Goal: Transaction & Acquisition: Purchase product/service

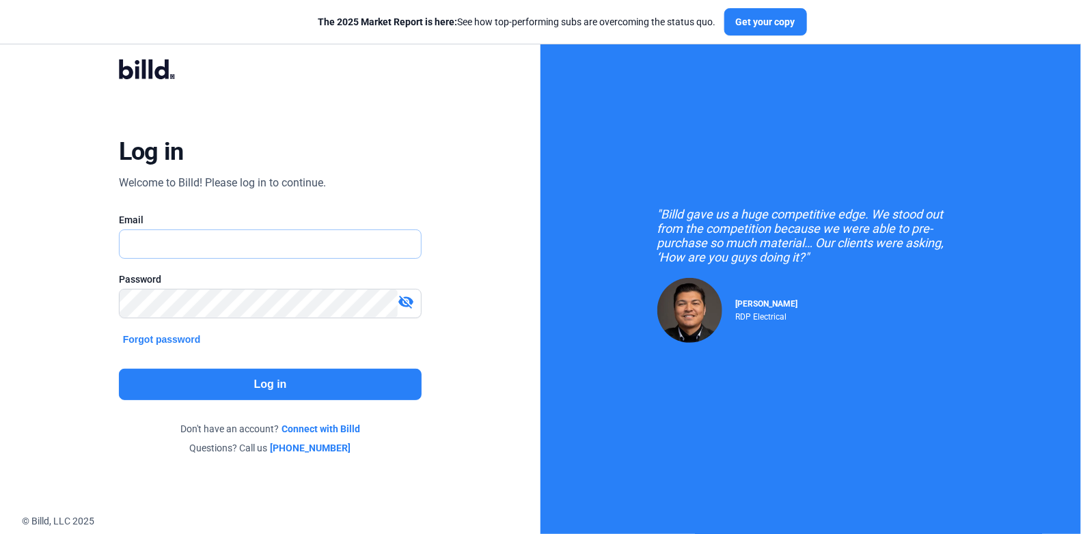
type input "[PERSON_NAME][EMAIL_ADDRESS][DOMAIN_NAME]"
click at [227, 376] on button "Log in" at bounding box center [270, 384] width 303 height 31
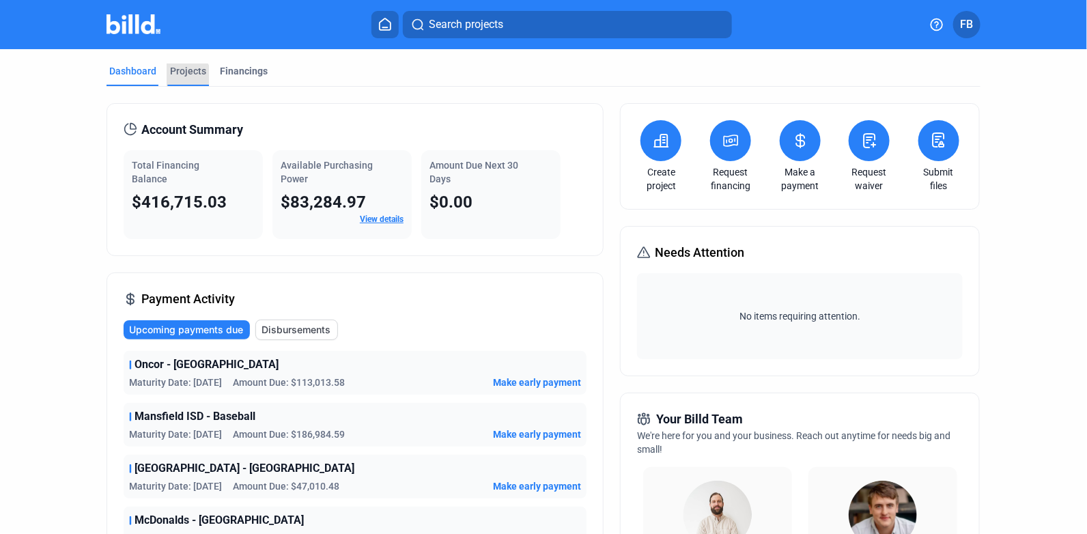
click at [182, 75] on div "Projects" at bounding box center [188, 71] width 36 height 14
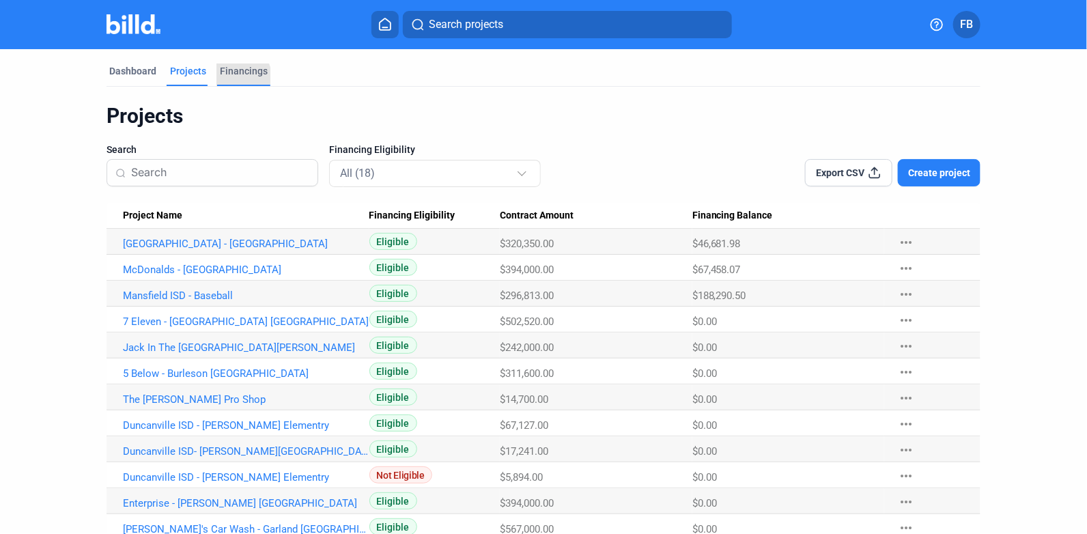
click at [226, 78] on div "Financings" at bounding box center [243, 75] width 53 height 22
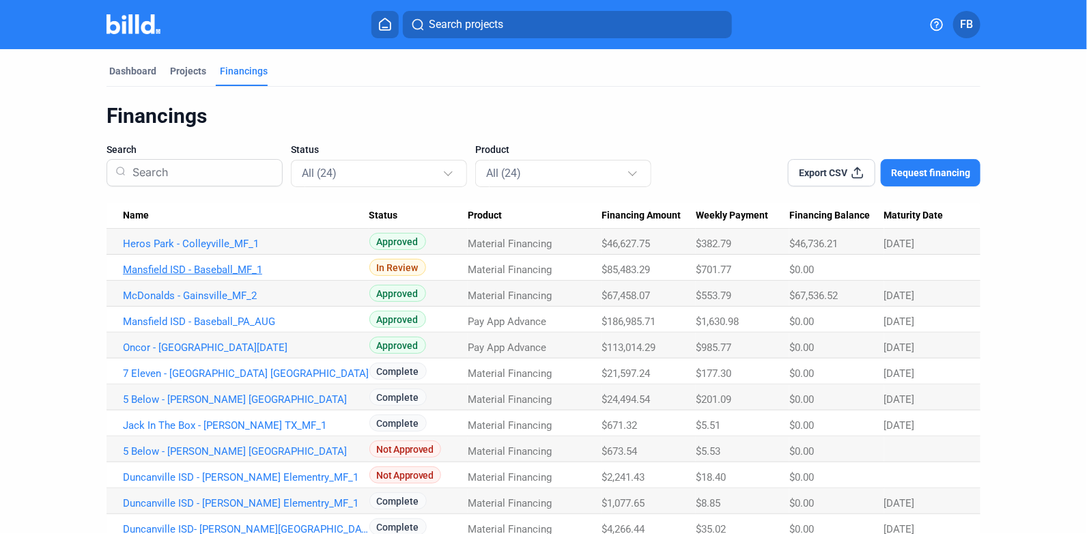
click at [231, 266] on link "Mansfield ISD - Baseball_MF_1" at bounding box center [246, 270] width 247 height 12
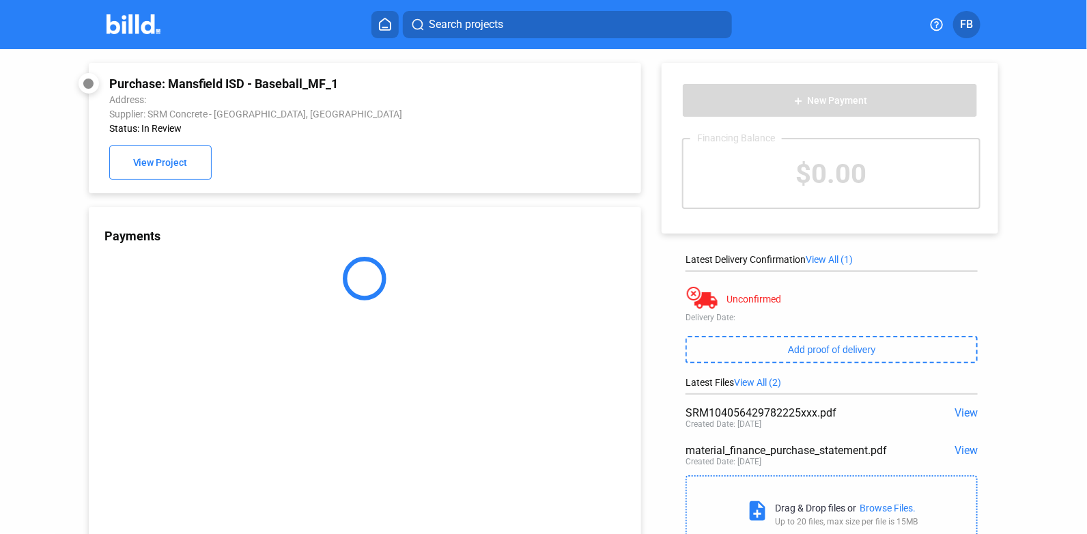
scroll to position [53, 0]
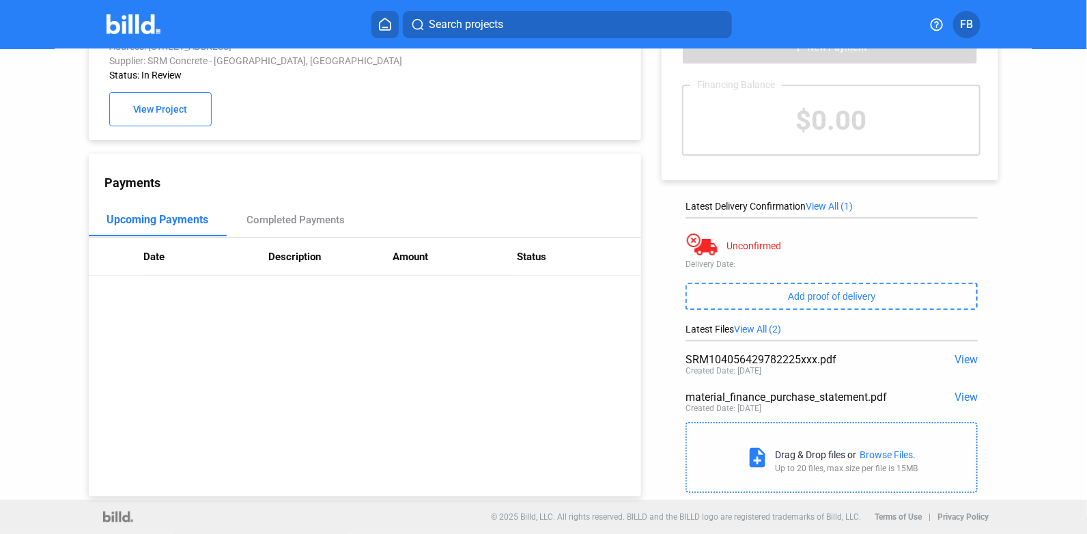
click at [964, 363] on span "View" at bounding box center [966, 359] width 23 height 13
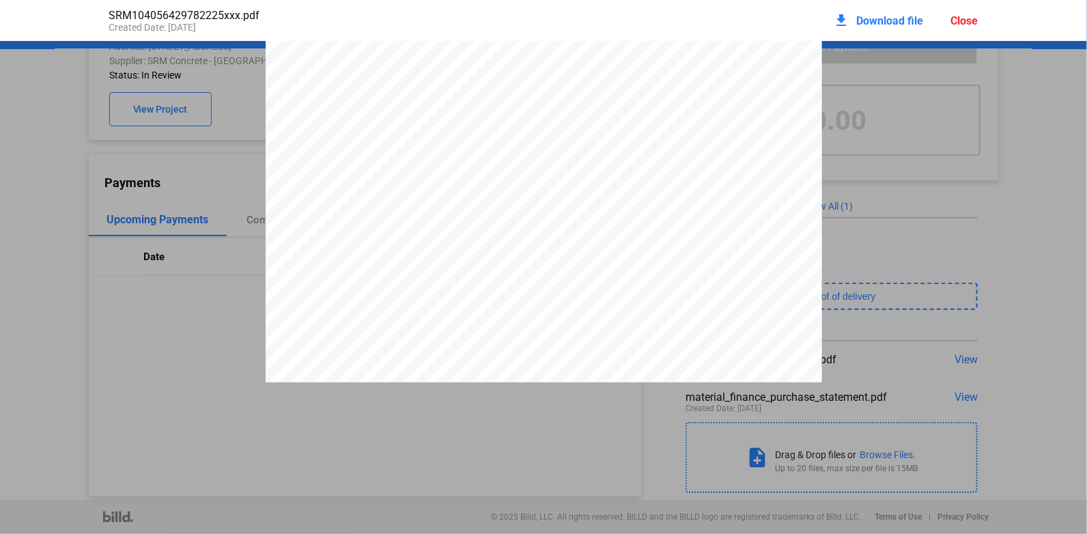
scroll to position [0, 0]
drag, startPoint x: 1017, startPoint y: 126, endPoint x: 890, endPoint y: 128, distance: 127.0
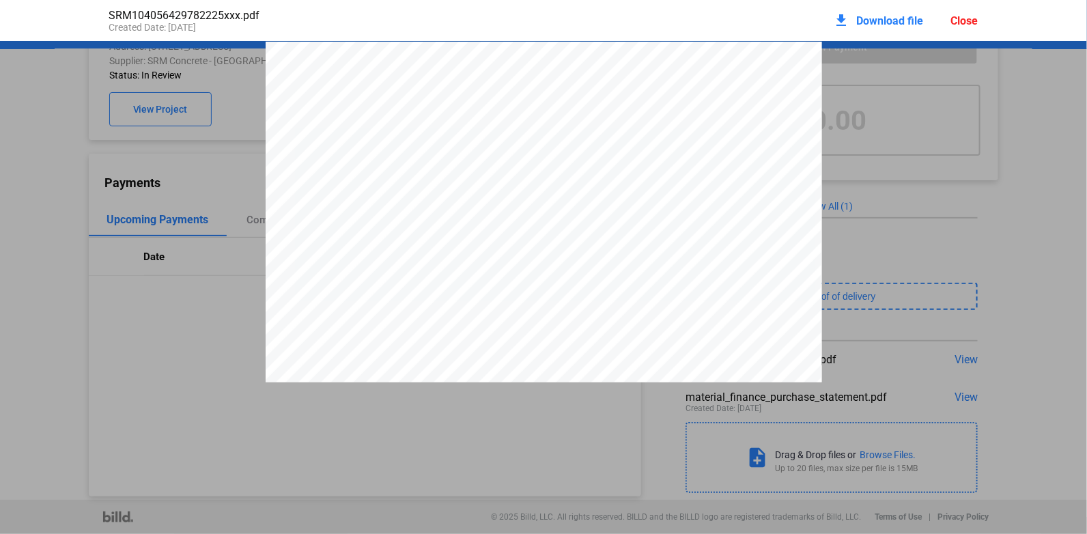
click at [966, 20] on div "Close" at bounding box center [964, 20] width 27 height 13
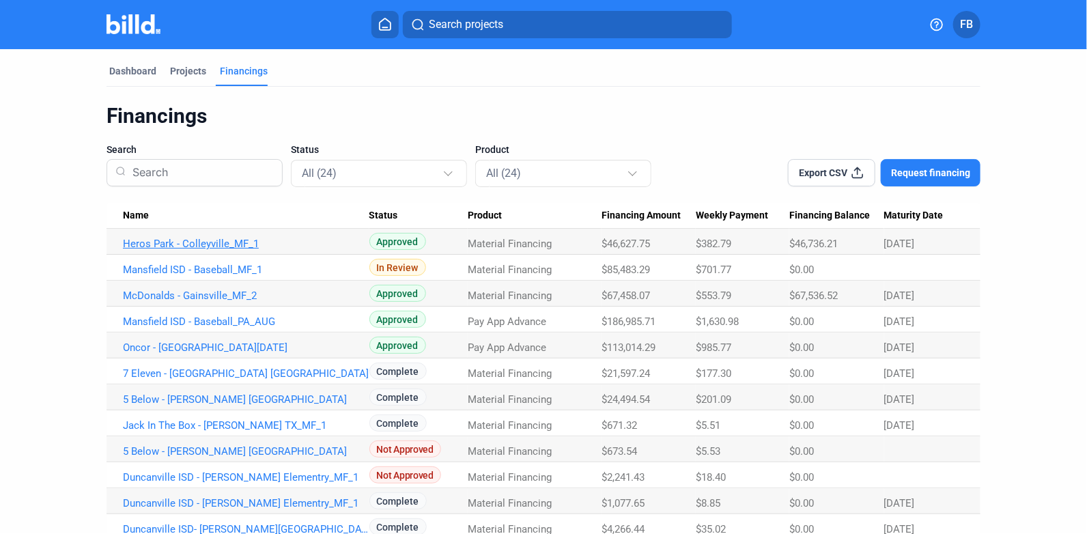
click at [212, 245] on link "Heros Park - Colleyville_MF_1" at bounding box center [246, 244] width 247 height 12
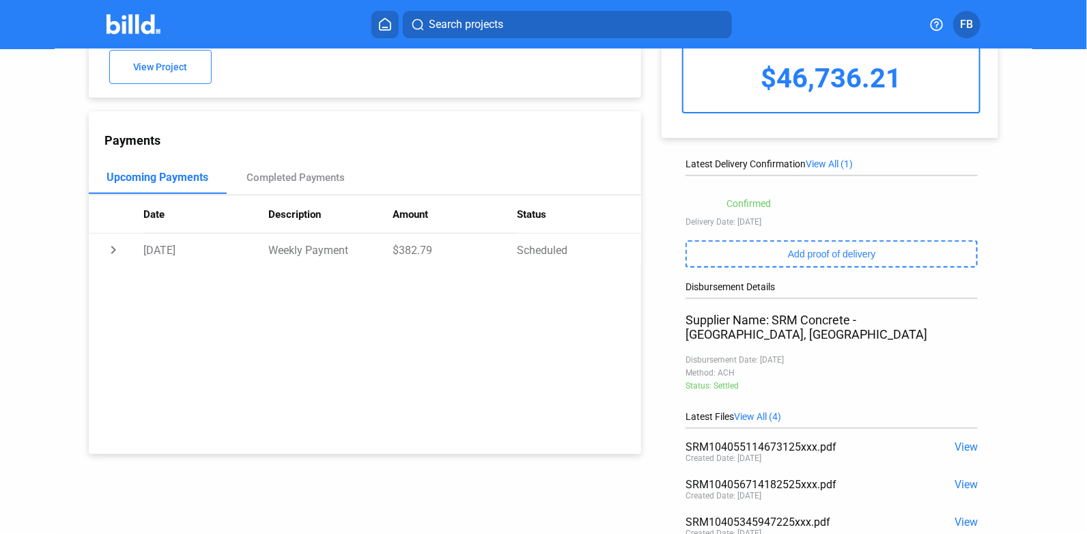
scroll to position [136, 0]
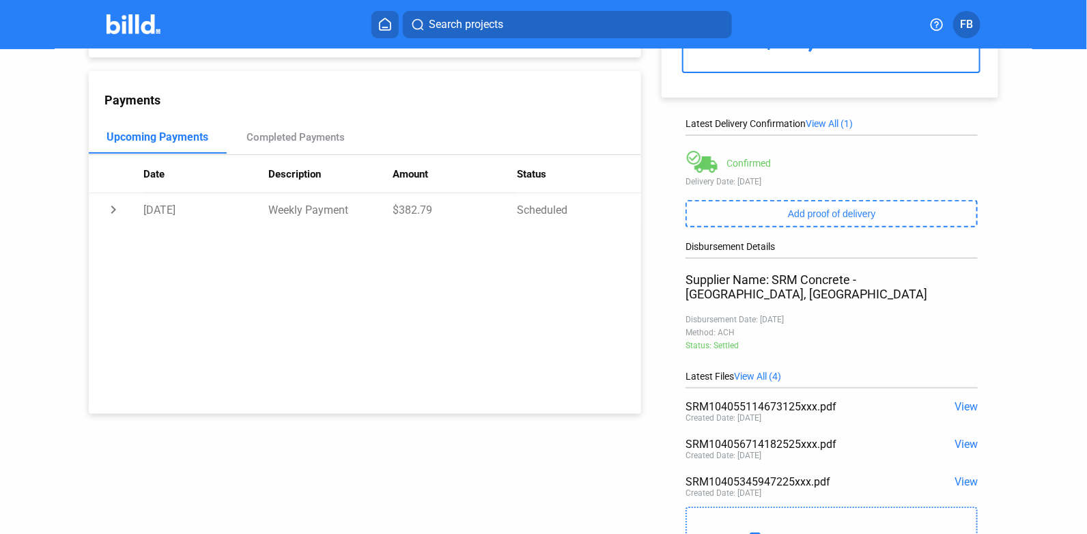
click at [960, 475] on span "View" at bounding box center [966, 481] width 23 height 13
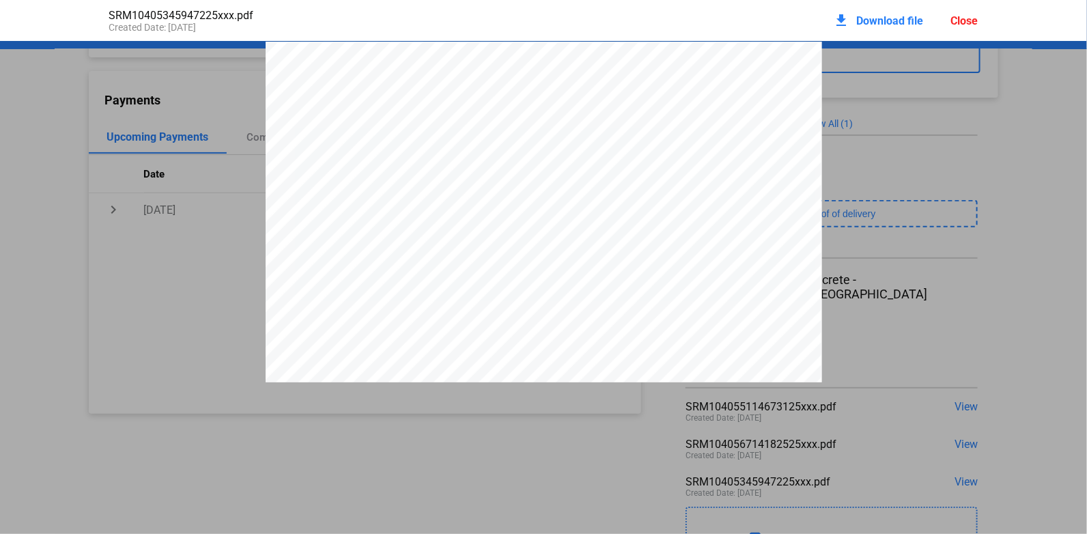
scroll to position [6, 0]
click at [963, 27] on div "Close" at bounding box center [964, 20] width 27 height 13
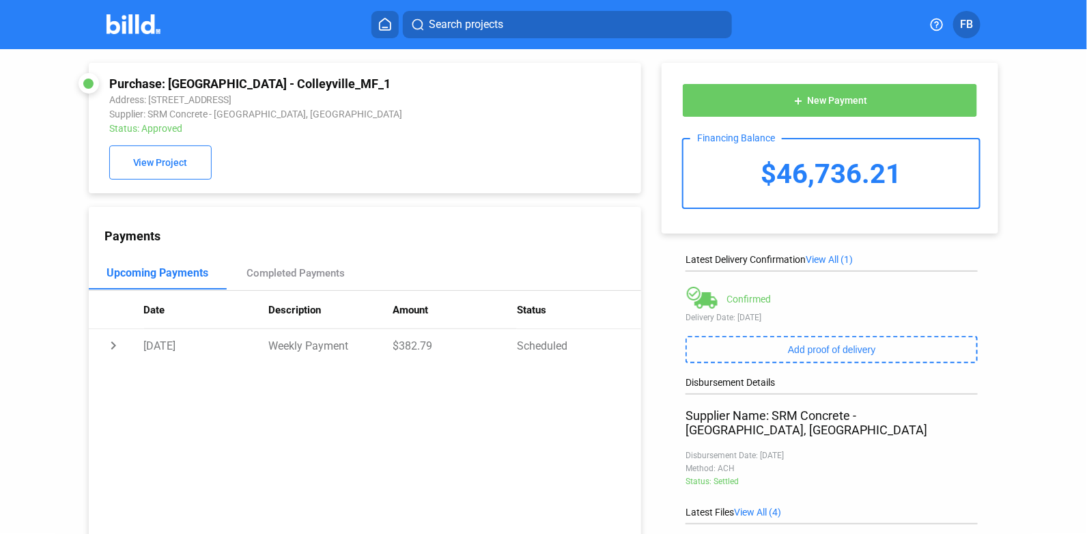
click at [384, 13] on button at bounding box center [385, 24] width 27 height 27
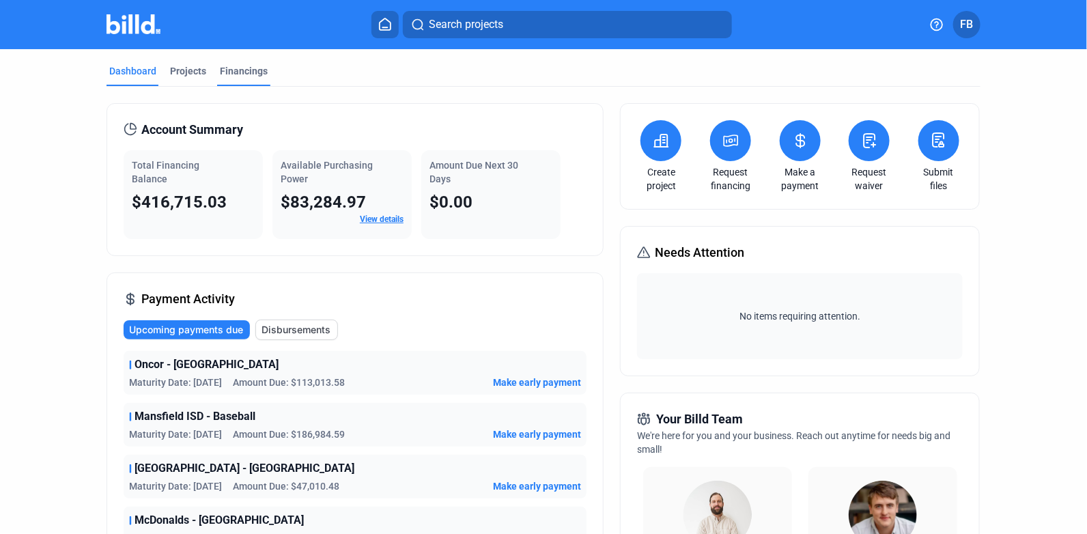
click at [217, 67] on div "Financings" at bounding box center [243, 75] width 53 height 22
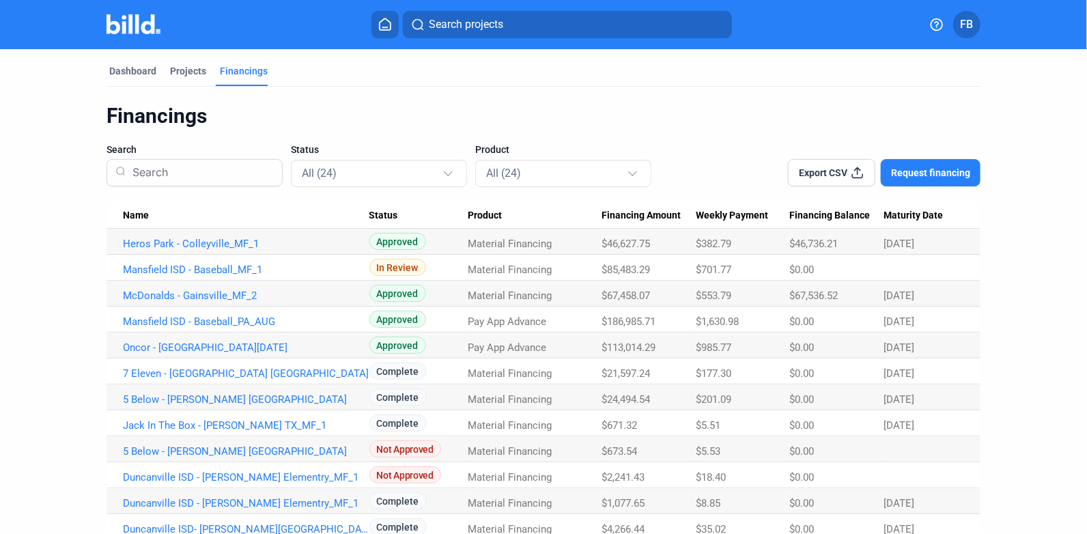
click at [930, 185] on button "Request financing" at bounding box center [931, 172] width 100 height 27
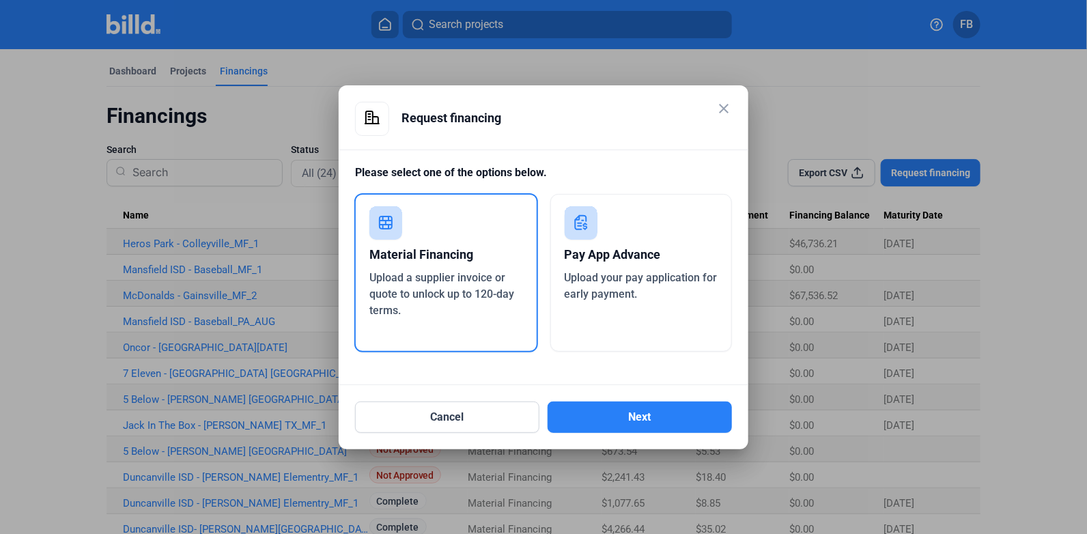
click at [462, 263] on div "Material Financing" at bounding box center [447, 255] width 154 height 30
click at [644, 410] on button "Next" at bounding box center [640, 417] width 184 height 31
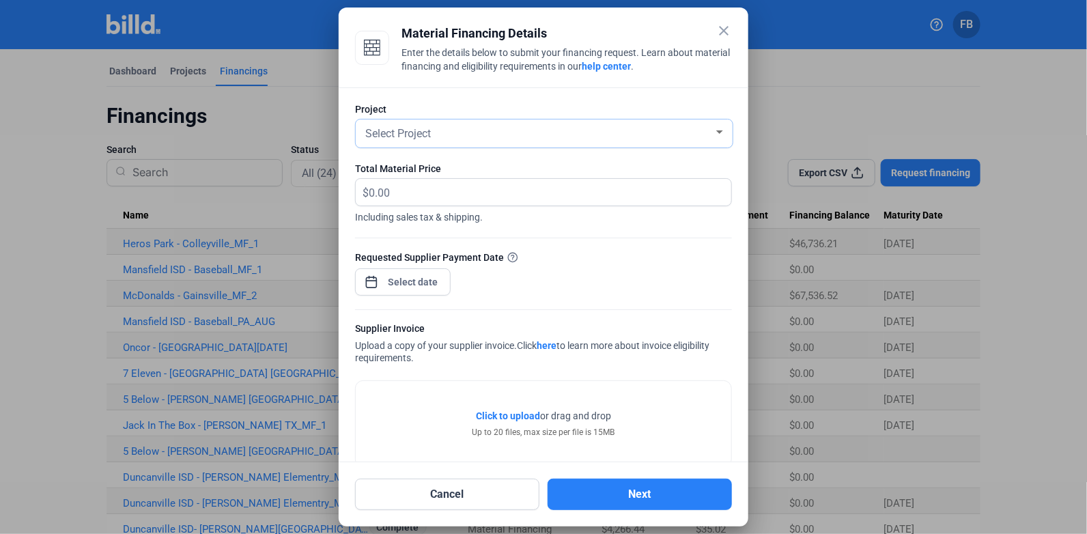
click at [716, 133] on div at bounding box center [719, 131] width 7 height 3
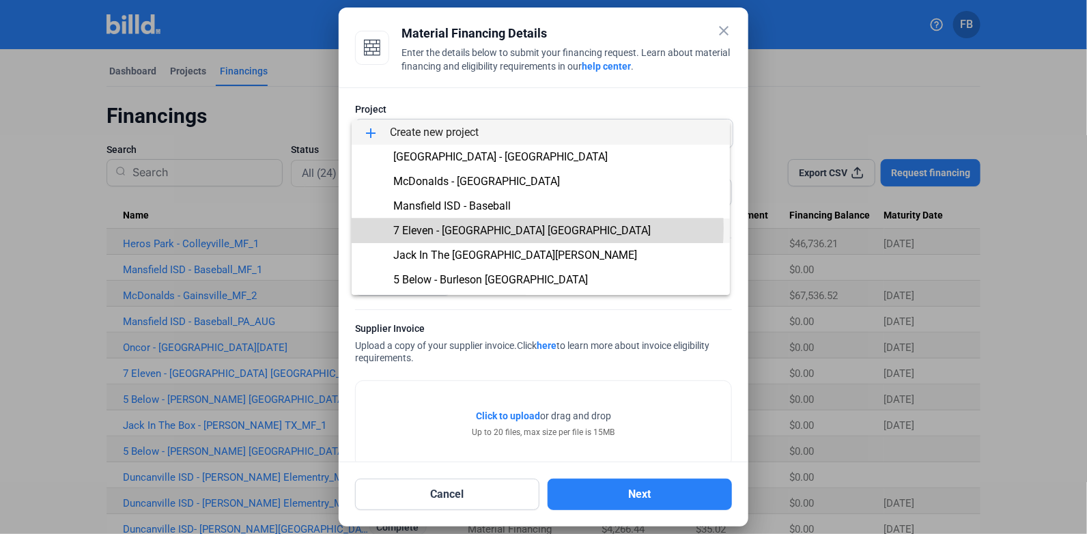
click at [514, 228] on span "7 Eleven - [GEOGRAPHIC_DATA] [GEOGRAPHIC_DATA]" at bounding box center [541, 231] width 357 height 25
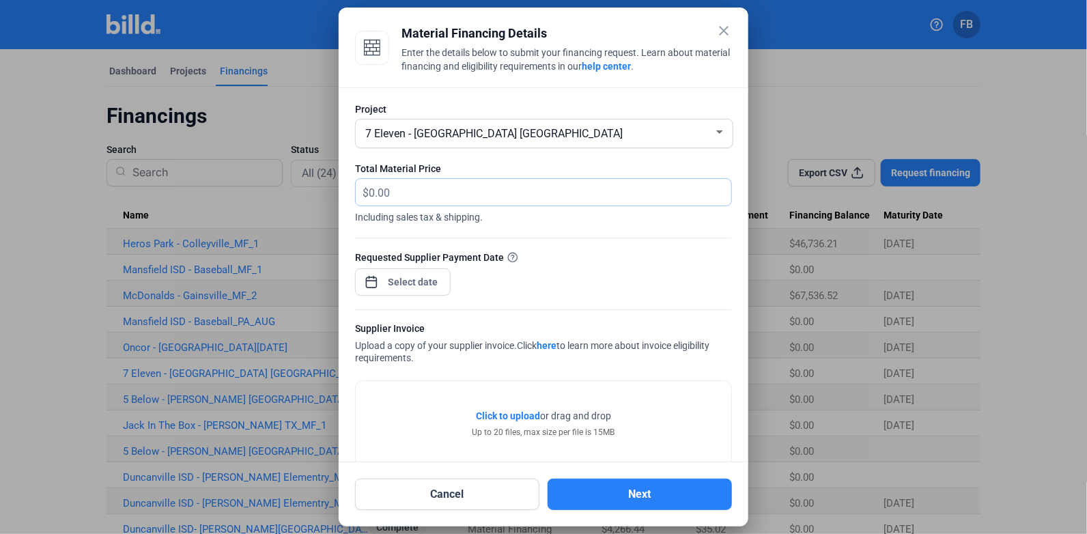
click at [469, 195] on input "text" at bounding box center [542, 192] width 347 height 27
click at [455, 192] on input "text" at bounding box center [542, 192] width 347 height 27
type input "28,790.25"
click at [410, 285] on div "close Material Financing Details Enter the details below to submit your financi…" at bounding box center [543, 267] width 1087 height 534
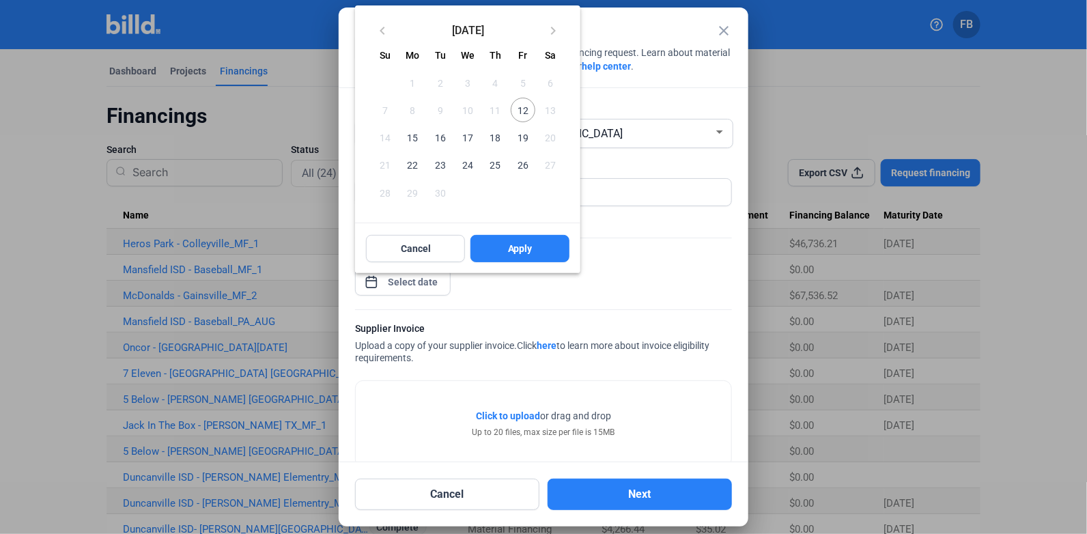
click at [526, 113] on span "12" at bounding box center [523, 110] width 25 height 25
click at [513, 248] on span "Apply" at bounding box center [520, 249] width 25 height 14
type input "[DATE]"
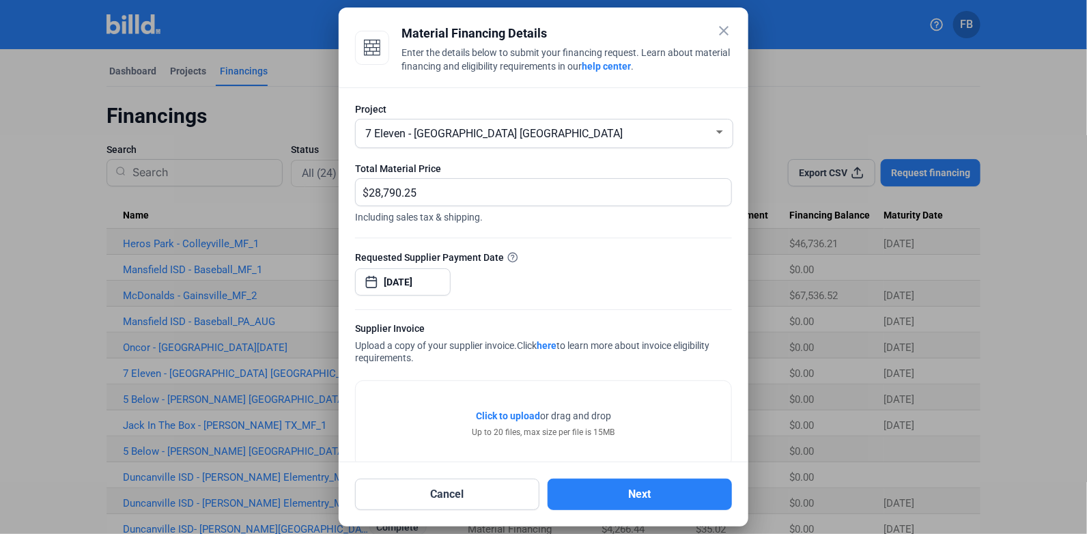
click at [514, 416] on span "Click to upload" at bounding box center [508, 415] width 64 height 11
click at [653, 487] on button "Next" at bounding box center [640, 494] width 184 height 31
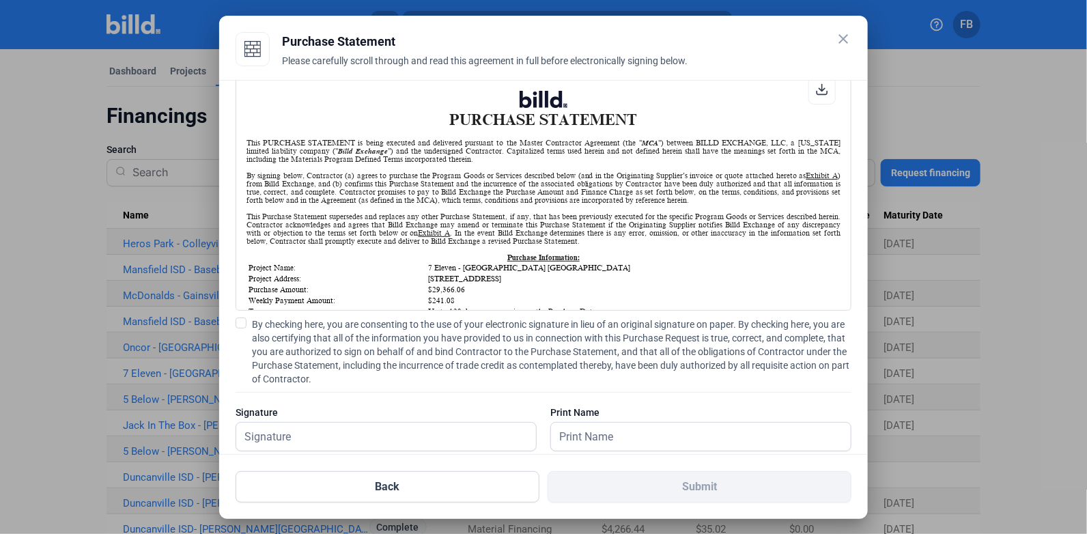
scroll to position [55, 0]
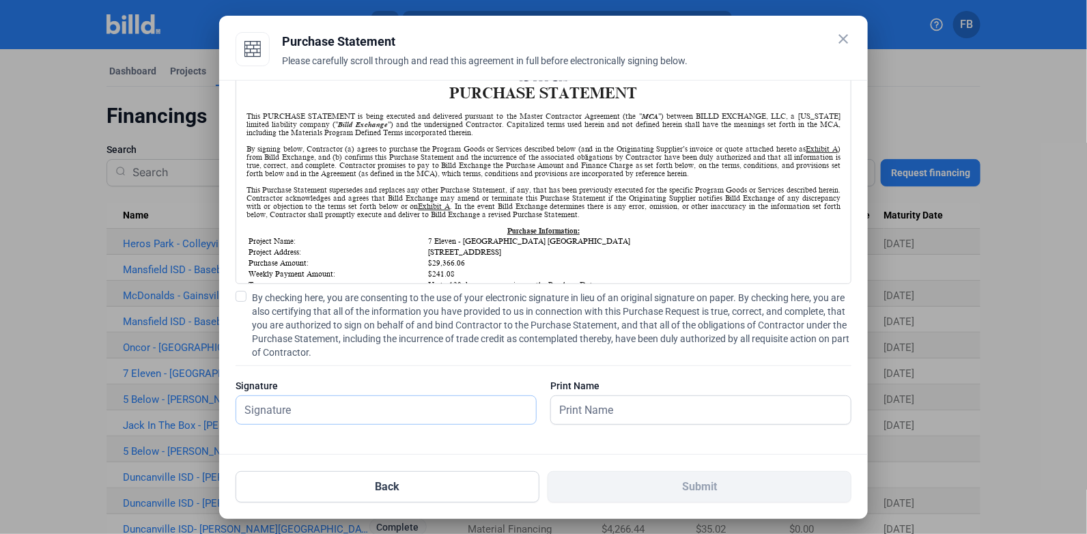
click at [423, 402] on input "text" at bounding box center [386, 410] width 300 height 28
type input "[PERSON_NAME]"
click at [239, 298] on span at bounding box center [241, 296] width 11 height 11
click at [0, 0] on input "By checking here, you are consenting to the use of your electronic signature in…" at bounding box center [0, 0] width 0 height 0
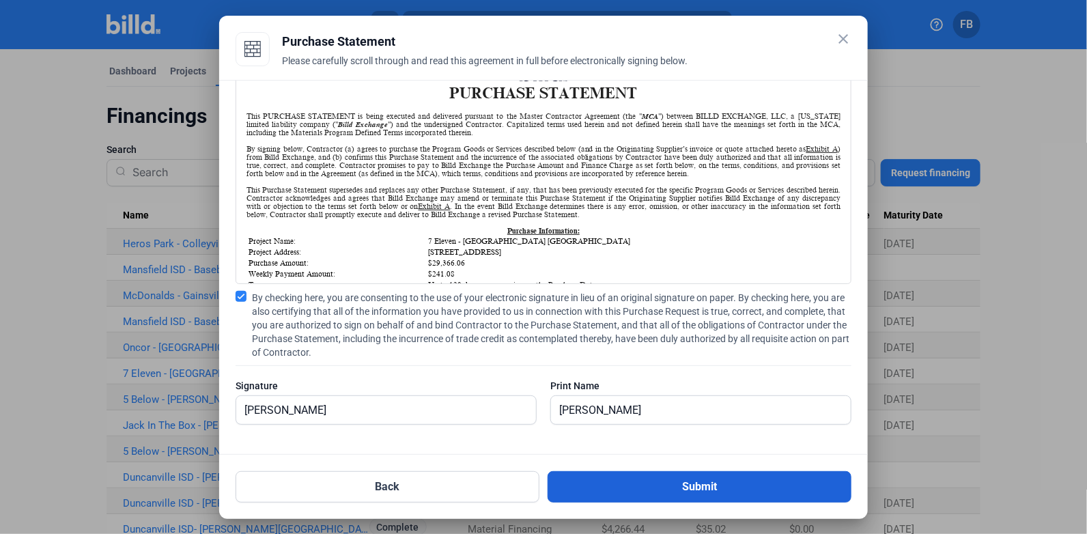
click at [652, 490] on button "Submit" at bounding box center [700, 486] width 304 height 31
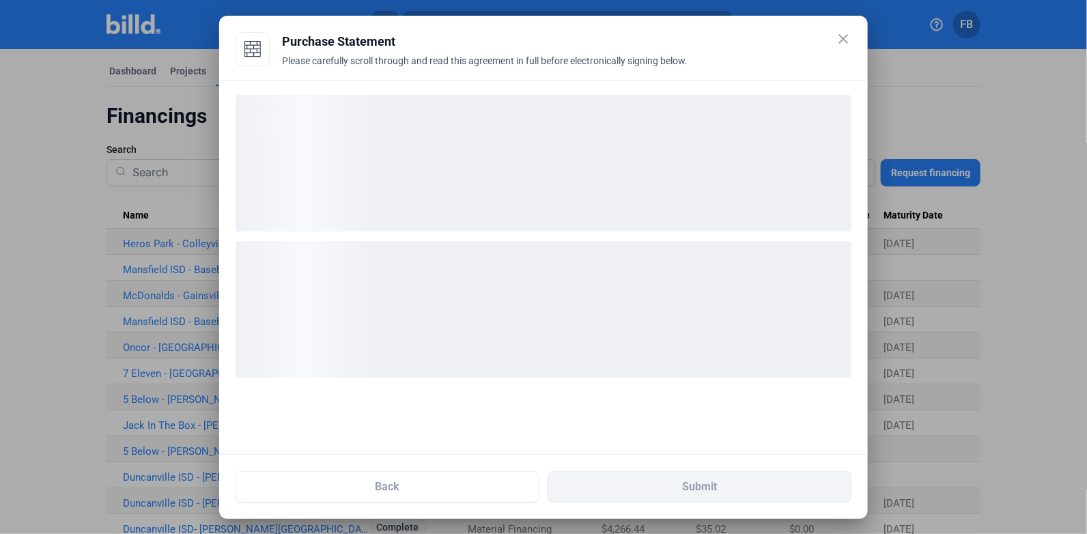
scroll to position [0, 0]
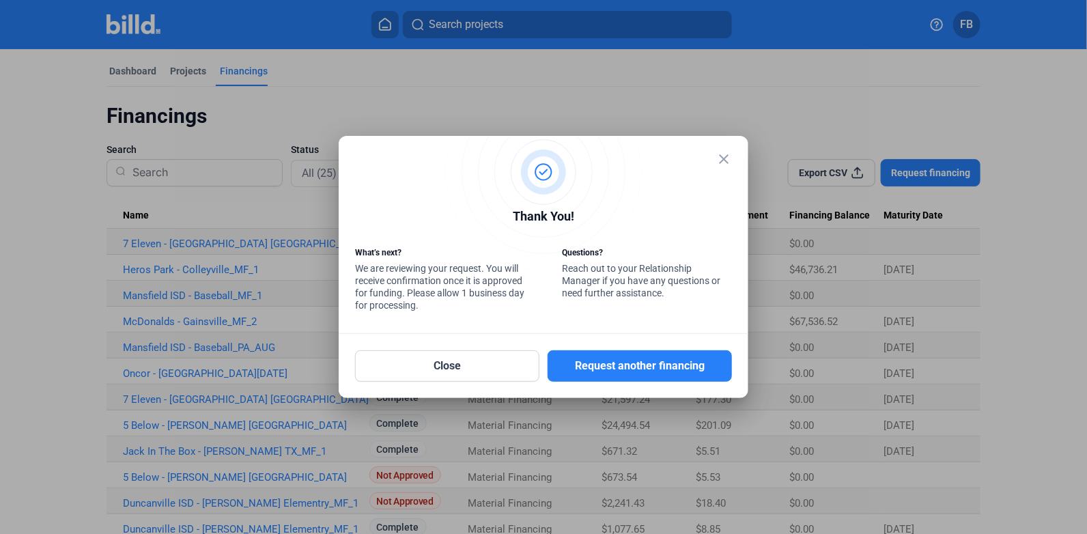
click at [724, 154] on mat-icon "close" at bounding box center [724, 159] width 16 height 16
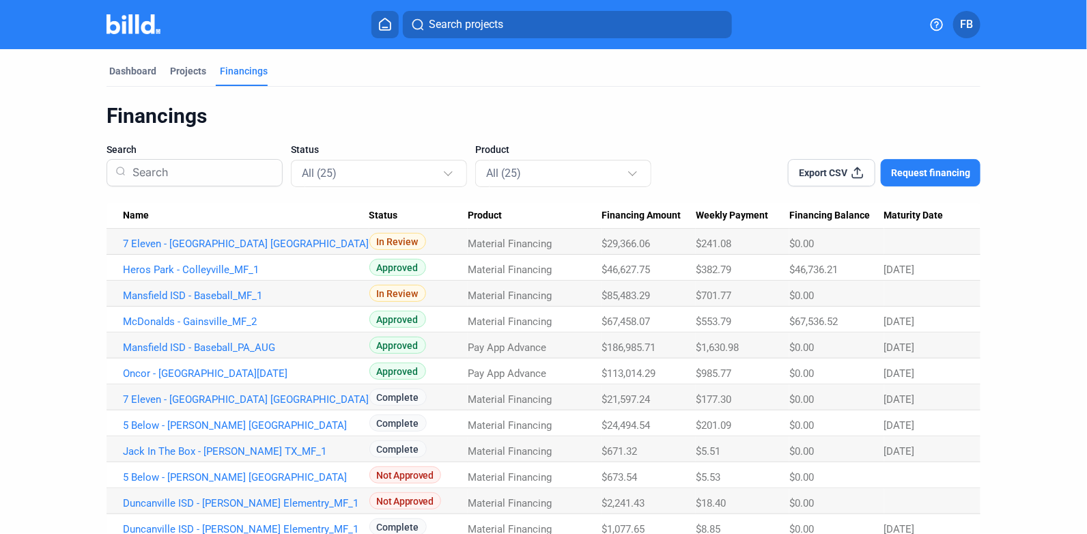
click at [942, 167] on span "Request financing" at bounding box center [930, 173] width 79 height 14
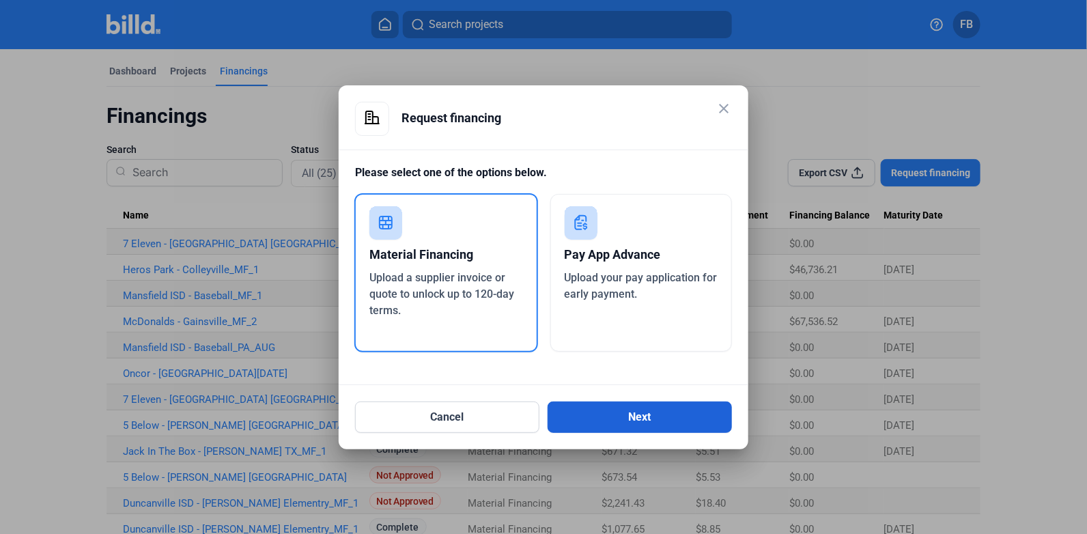
click at [640, 421] on button "Next" at bounding box center [640, 417] width 184 height 31
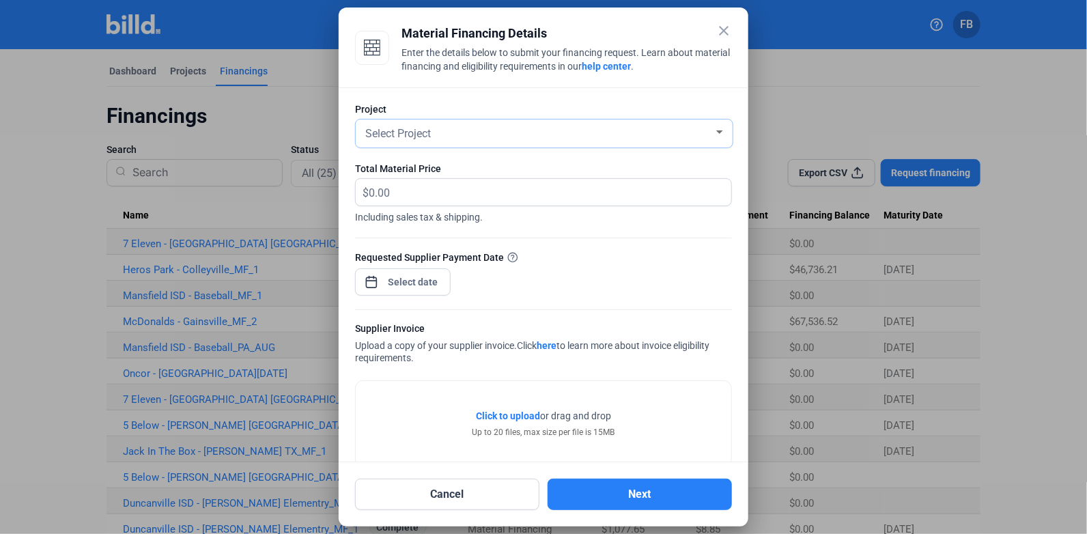
click at [702, 132] on div "Select Project" at bounding box center [538, 132] width 351 height 19
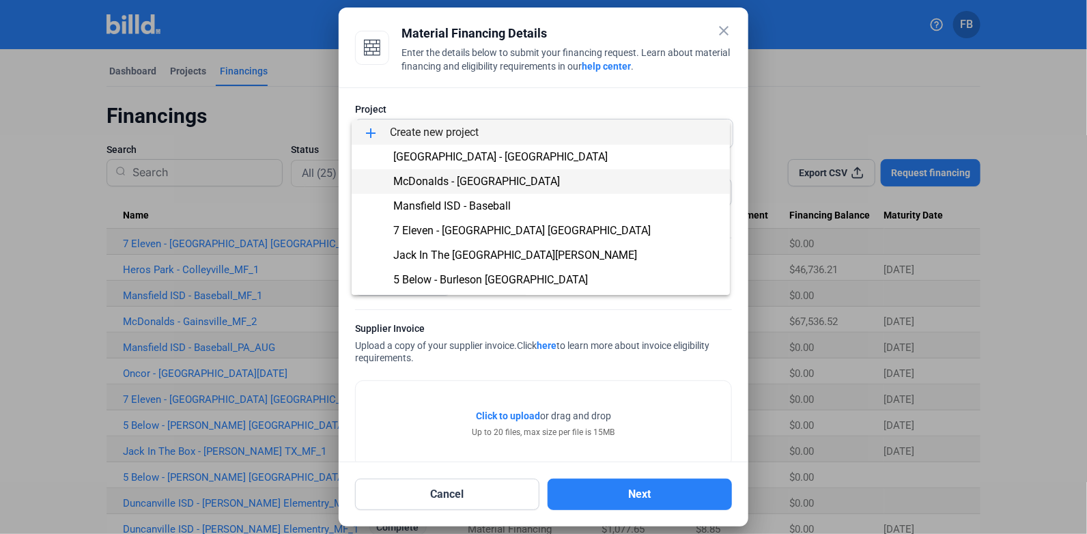
click at [563, 184] on span "McDonalds - [GEOGRAPHIC_DATA]" at bounding box center [541, 181] width 357 height 25
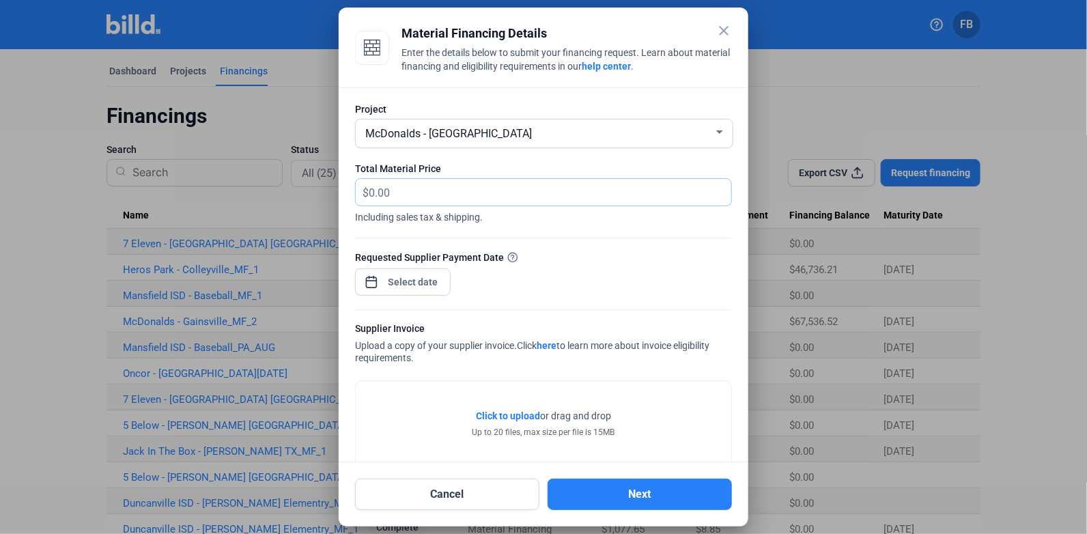
click at [415, 189] on input "text" at bounding box center [550, 192] width 363 height 27
type input "14,586.71"
click at [399, 282] on div "close Material Financing Details Enter the details below to submit your financi…" at bounding box center [543, 267] width 1087 height 534
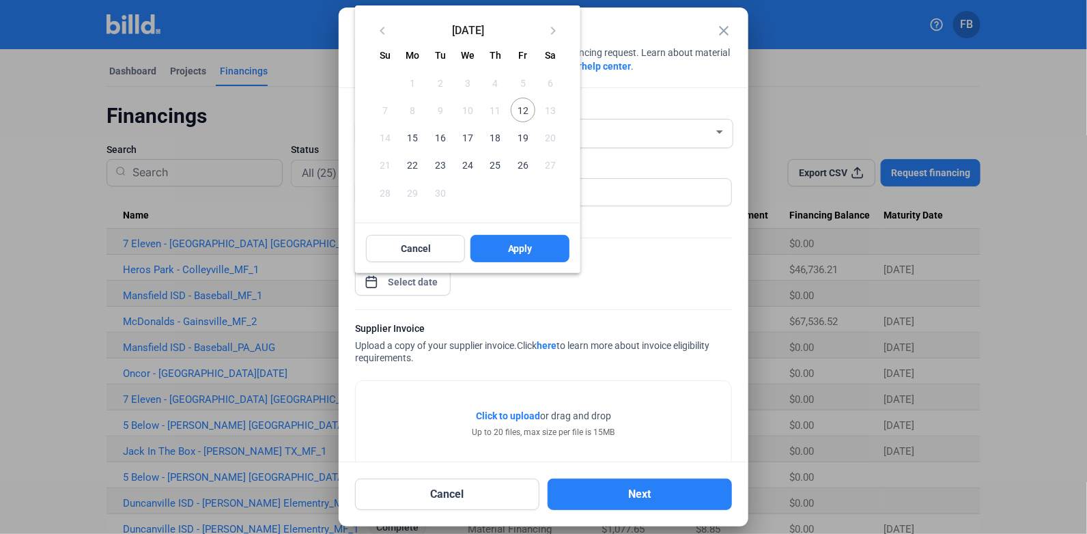
click at [516, 106] on span "12" at bounding box center [523, 110] width 25 height 25
click at [505, 258] on button "Apply" at bounding box center [520, 248] width 99 height 27
type input "[DATE]"
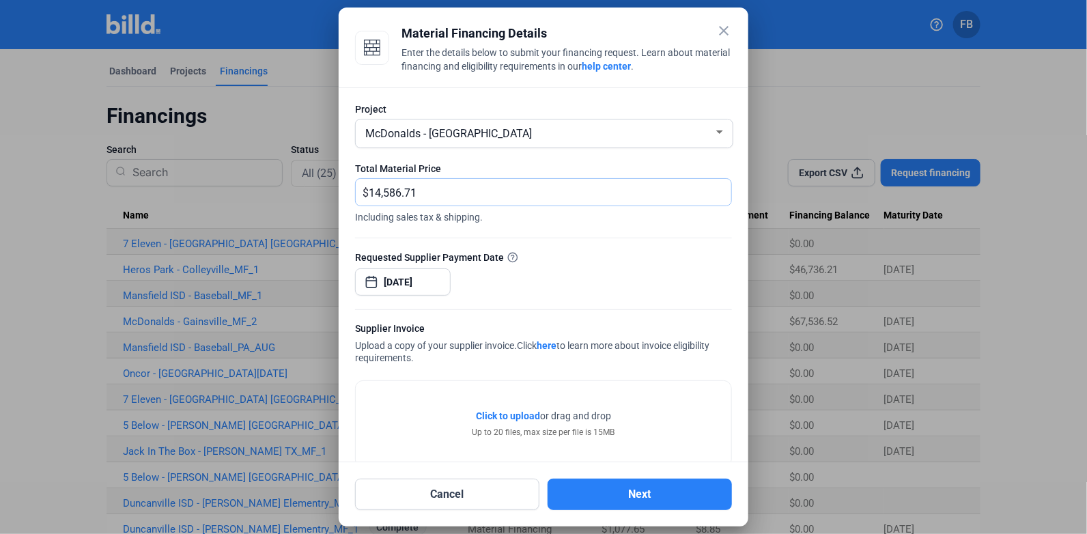
drag, startPoint x: 459, startPoint y: 199, endPoint x: 315, endPoint y: 187, distance: 144.6
click at [315, 185] on div "close Material Financing Details Enter the details below to submit your financi…" at bounding box center [543, 267] width 1087 height 534
type input "27,165.36"
click at [641, 290] on div "Requested Supplier Payment Date [DATE]" at bounding box center [543, 279] width 377 height 59
drag, startPoint x: 660, startPoint y: 19, endPoint x: 734, endPoint y: 55, distance: 81.9
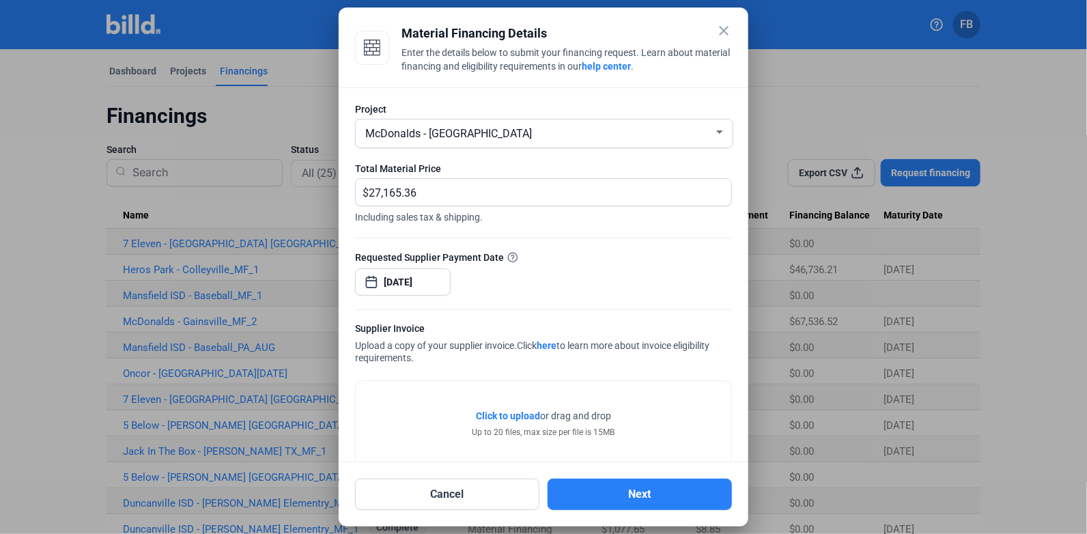
click at [734, 54] on mat-dialog-container "close Material Financing Details Enter the details below to submit your financi…" at bounding box center [544, 267] width 410 height 519
click at [625, 23] on mat-dialog-container "close Material Financing Details Enter the details below to submit your financi…" at bounding box center [544, 267] width 410 height 519
drag, startPoint x: 448, startPoint y: 189, endPoint x: 322, endPoint y: 193, distance: 125.7
click at [312, 195] on div "close Material Financing Details Enter the details below to submit your financi…" at bounding box center [543, 267] width 1087 height 534
click at [729, 35] on mat-icon "close" at bounding box center [724, 31] width 16 height 16
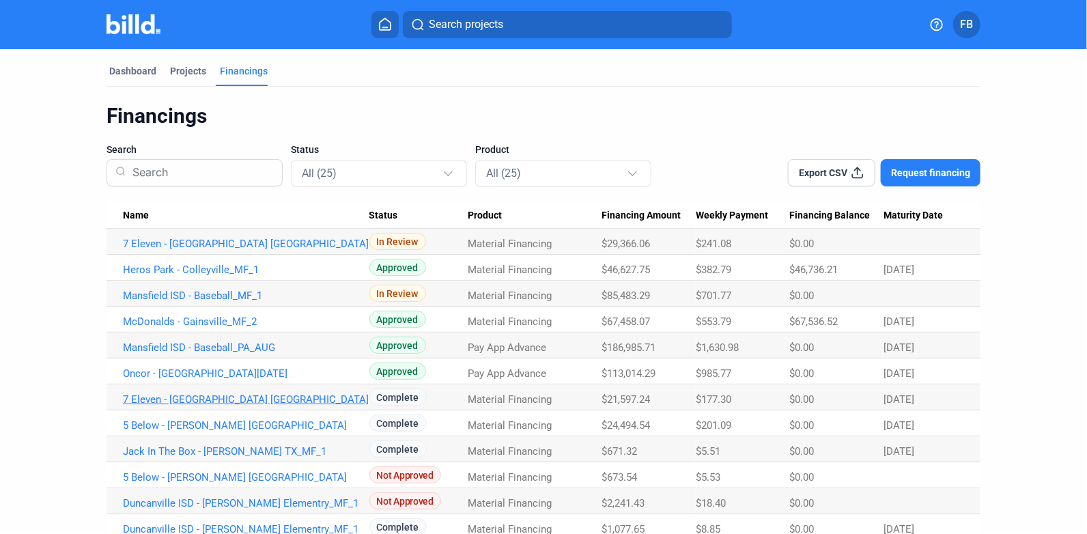
click at [224, 397] on link "7 Eleven - [GEOGRAPHIC_DATA] [GEOGRAPHIC_DATA]" at bounding box center [246, 399] width 247 height 12
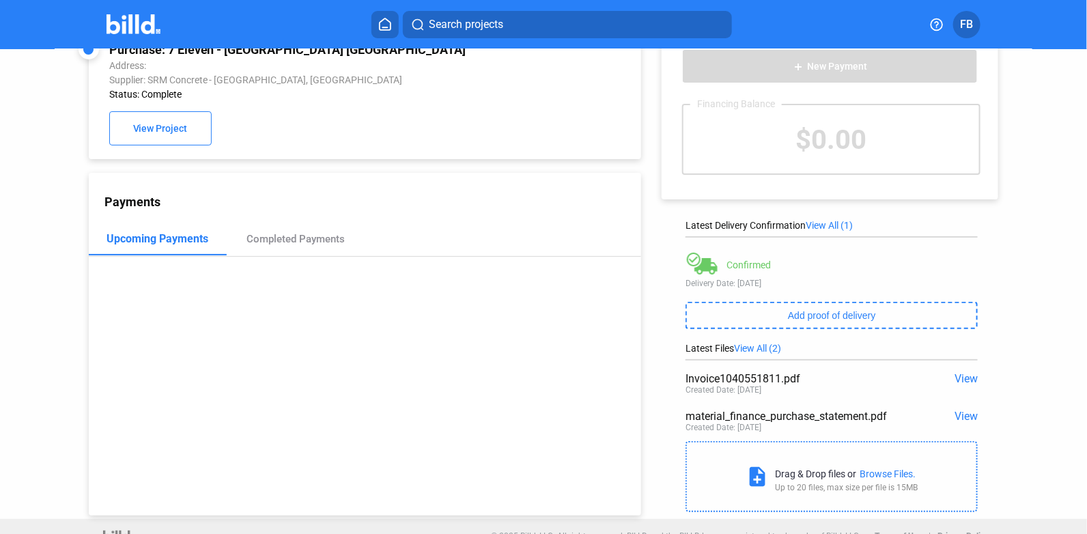
scroll to position [53, 0]
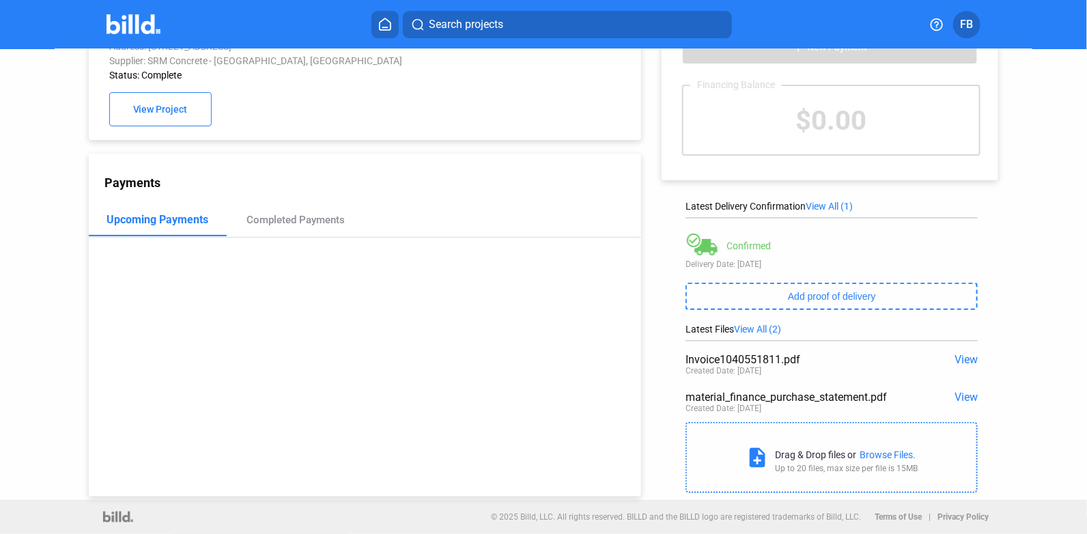
click at [961, 362] on span "View" at bounding box center [966, 359] width 23 height 13
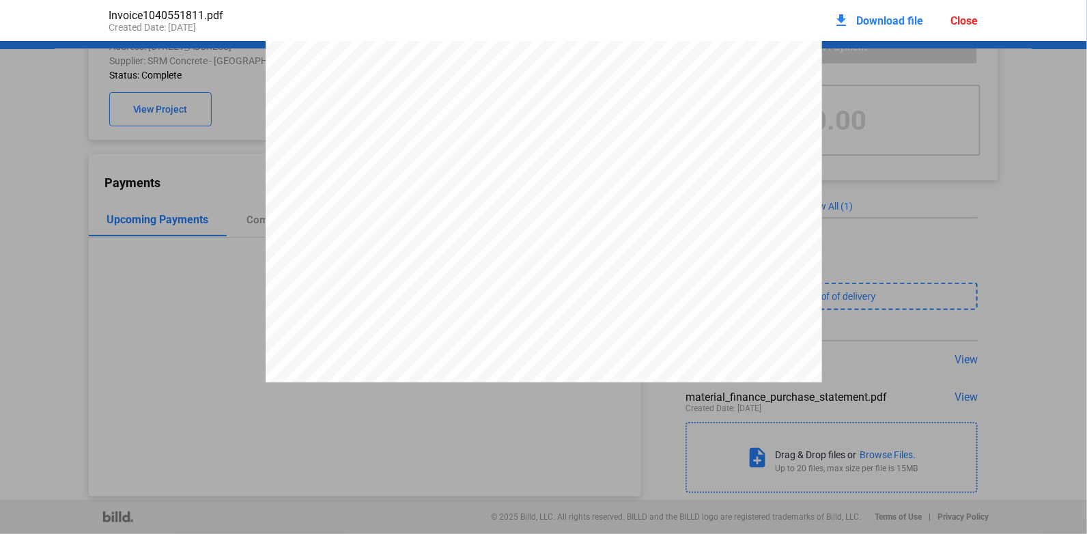
scroll to position [161, 0]
click at [969, 21] on div "Close" at bounding box center [964, 20] width 27 height 13
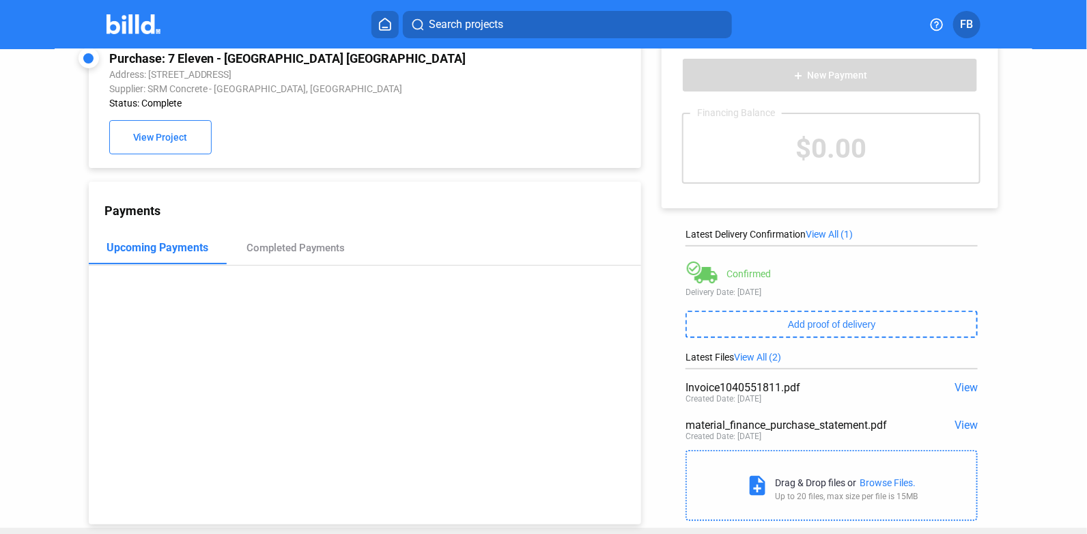
scroll to position [0, 0]
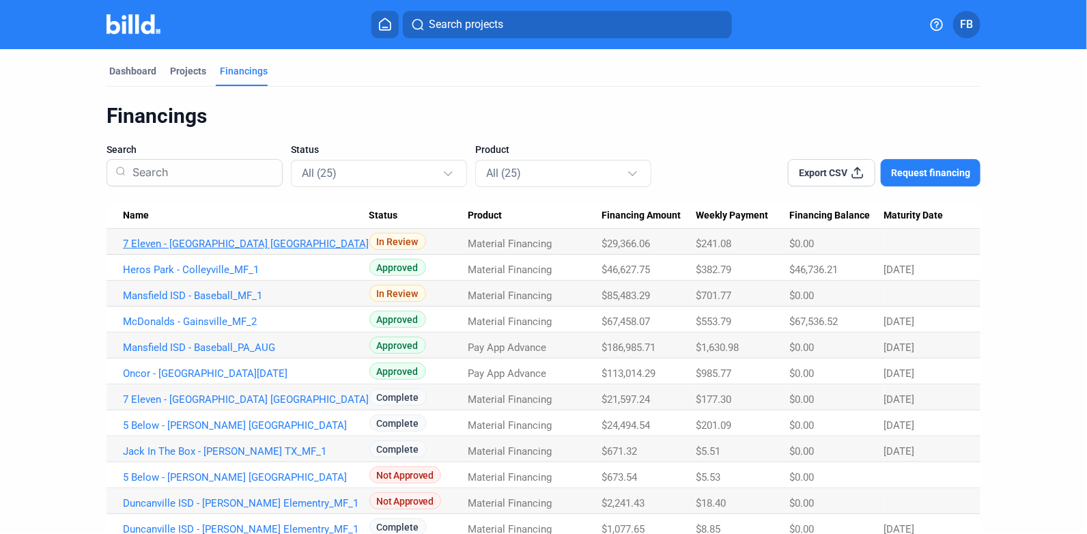
drag, startPoint x: 251, startPoint y: 242, endPoint x: 225, endPoint y: 238, distance: 26.2
click at [225, 238] on link "7 Eleven - [GEOGRAPHIC_DATA] [GEOGRAPHIC_DATA]" at bounding box center [246, 244] width 247 height 12
click at [228, 242] on link "7 Eleven - [GEOGRAPHIC_DATA] [GEOGRAPHIC_DATA]" at bounding box center [246, 244] width 247 height 12
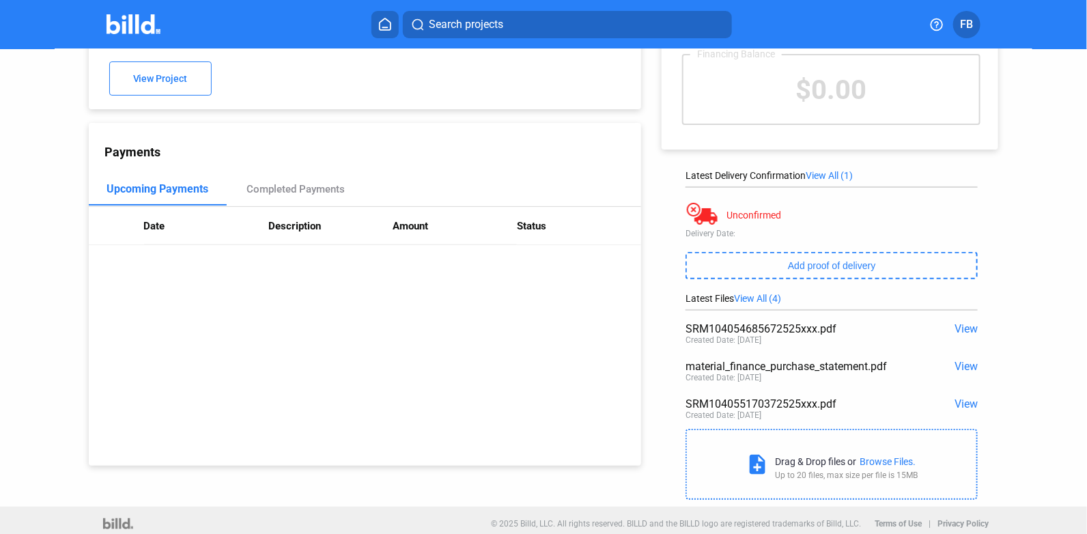
scroll to position [91, 0]
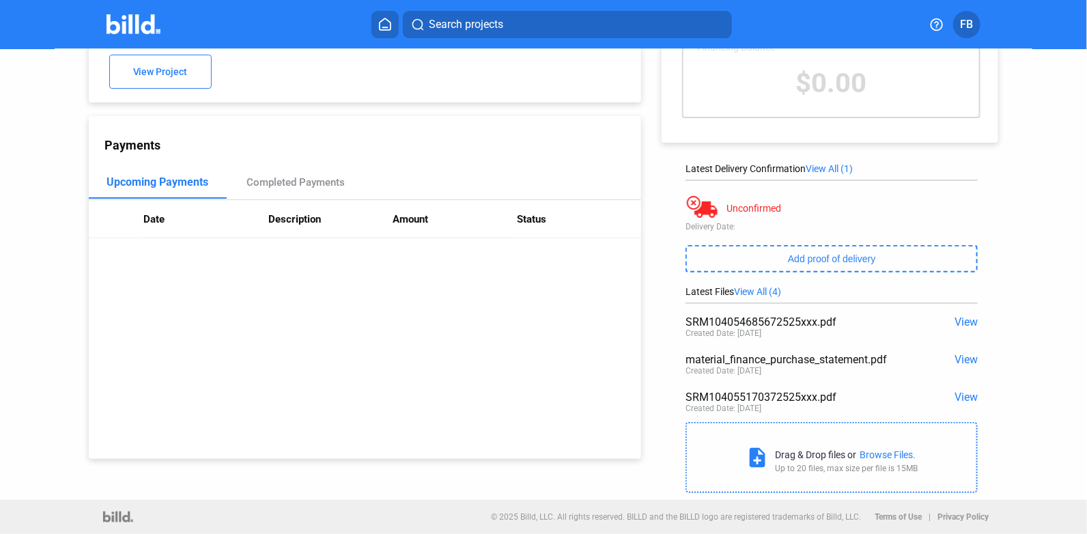
click at [965, 329] on span "View" at bounding box center [966, 322] width 23 height 13
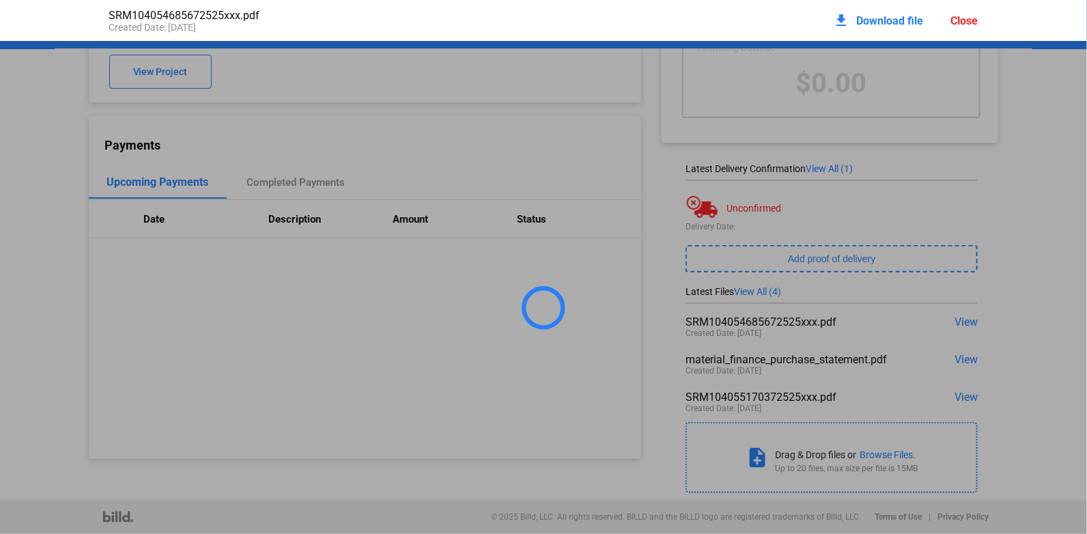
click at [965, 324] on div at bounding box center [543, 308] width 1087 height 534
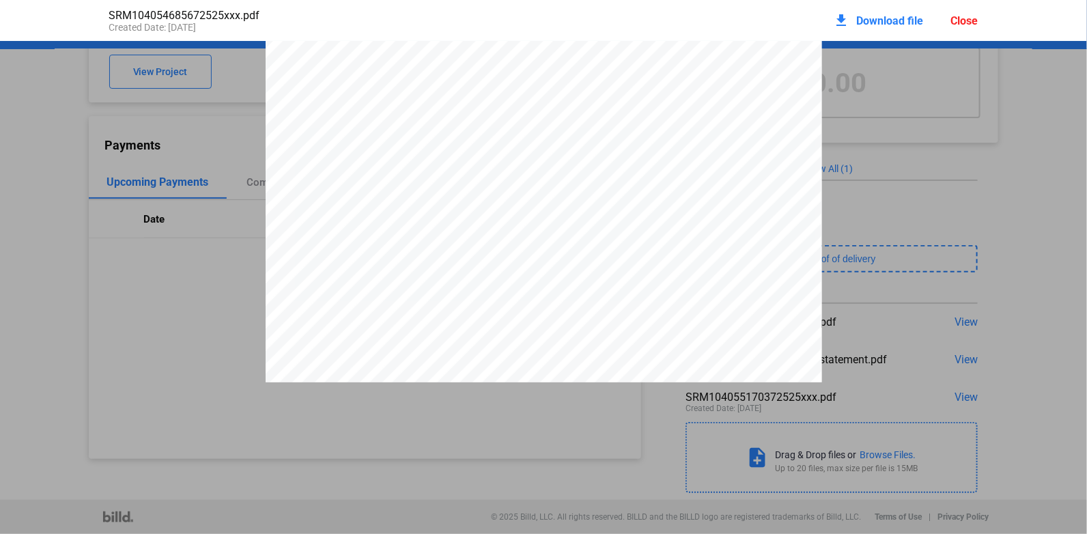
scroll to position [253, 0]
click at [963, 17] on div "Close" at bounding box center [964, 20] width 27 height 13
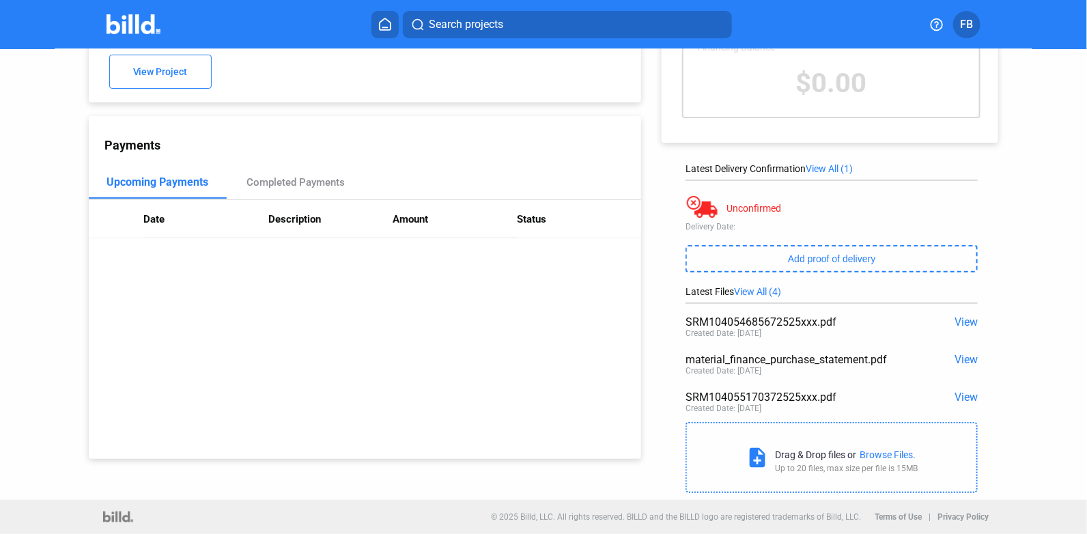
scroll to position [0, 0]
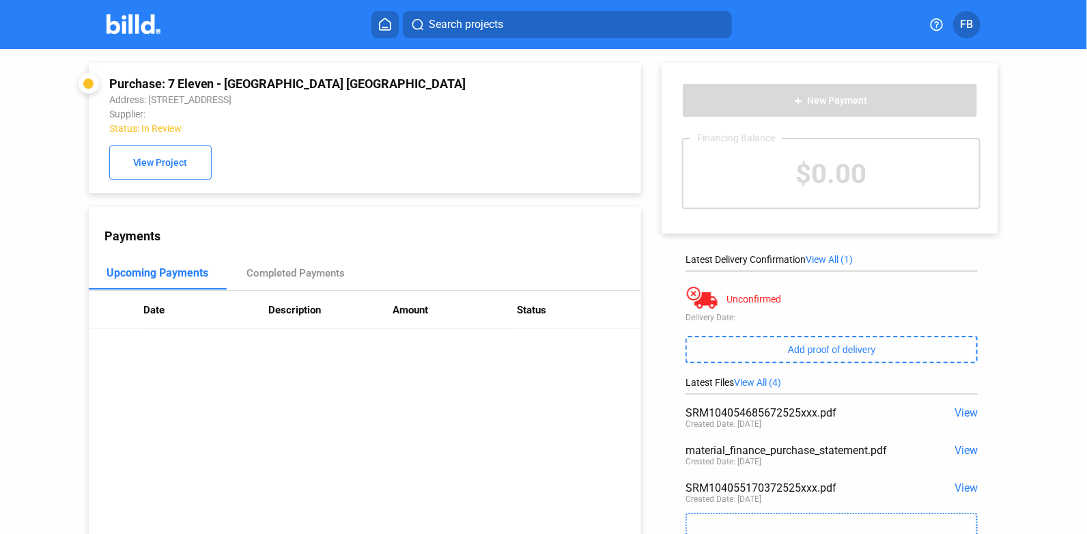
click at [824, 260] on span "View All (1)" at bounding box center [829, 259] width 47 height 11
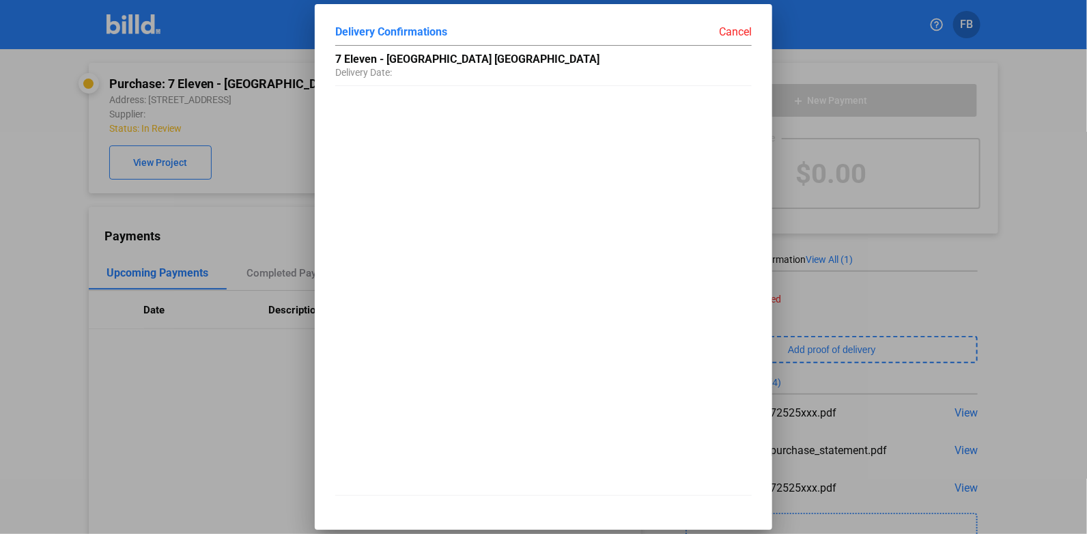
click at [747, 35] on div "Cancel" at bounding box center [648, 32] width 208 height 14
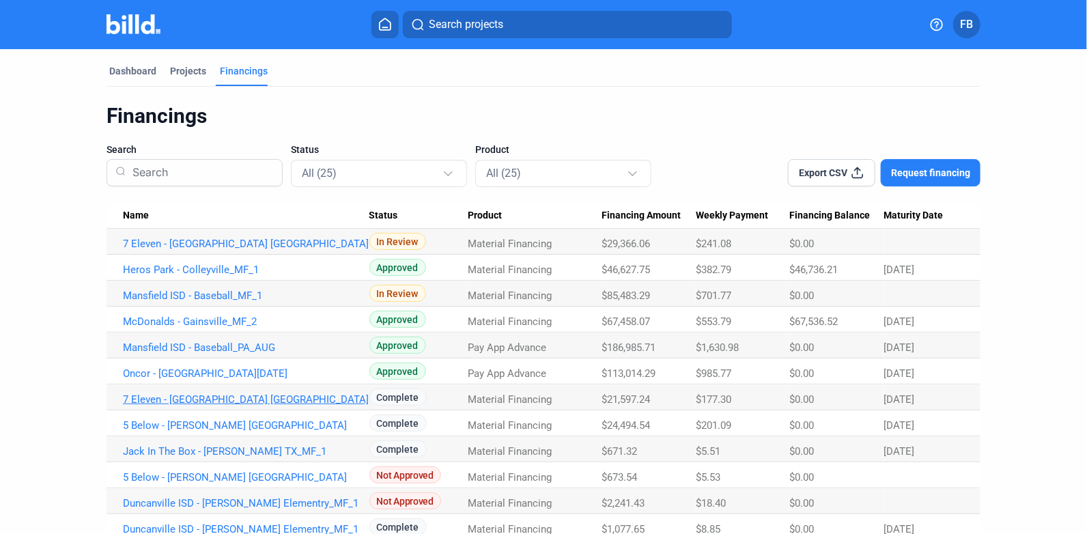
click at [245, 398] on link "7 Eleven - [GEOGRAPHIC_DATA] [GEOGRAPHIC_DATA]" at bounding box center [246, 399] width 247 height 12
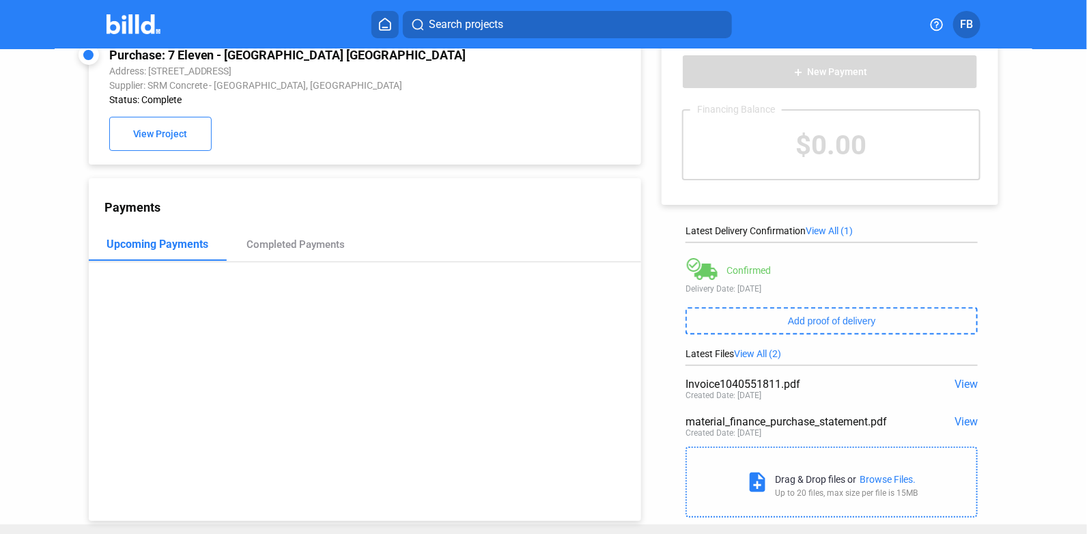
scroll to position [53, 0]
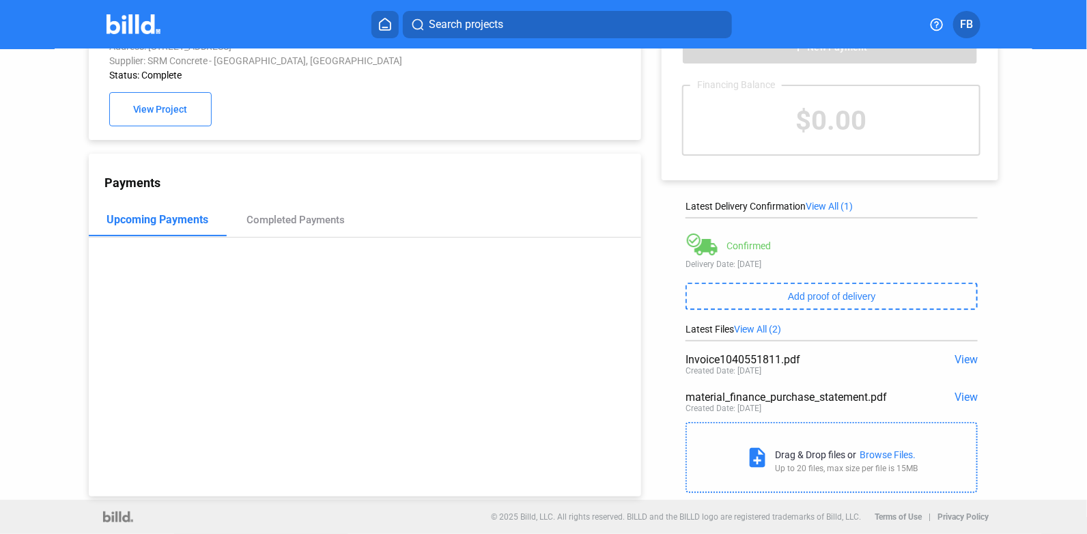
click at [964, 363] on span "View" at bounding box center [966, 359] width 23 height 13
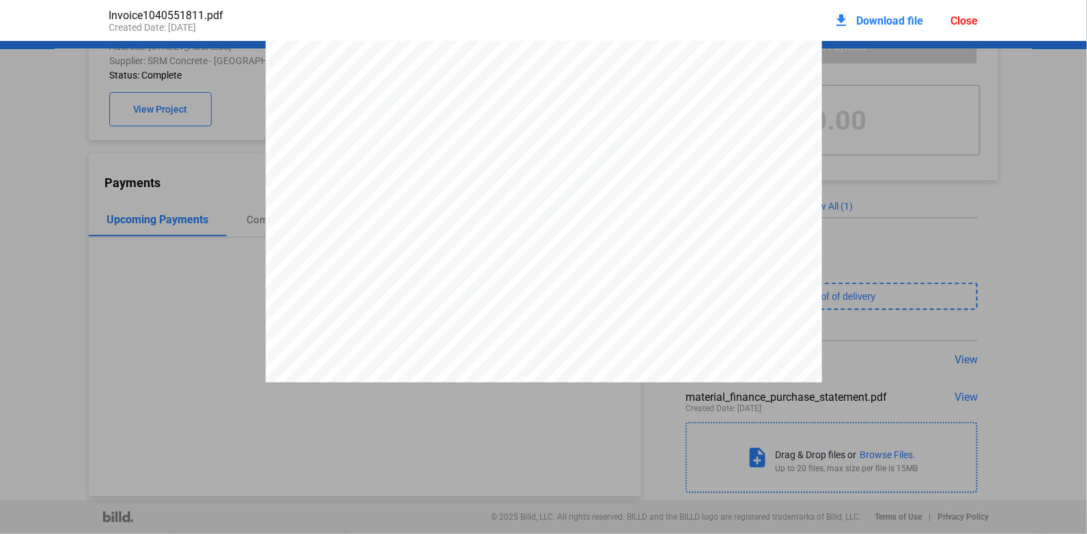
scroll to position [0, 0]
click at [962, 18] on div "Close" at bounding box center [964, 20] width 27 height 13
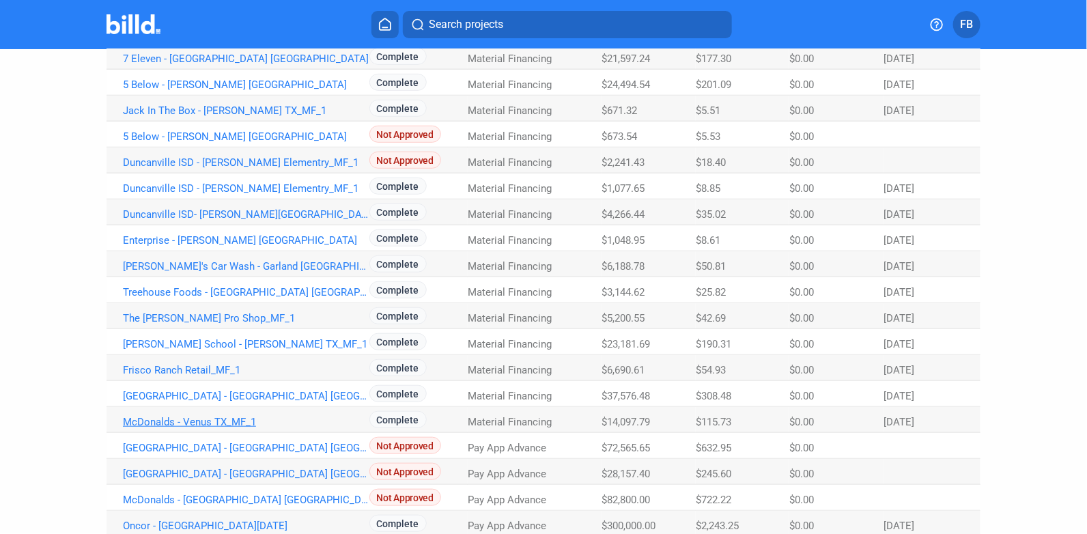
scroll to position [341, 0]
click at [185, 421] on link "McDonalds - Venus TX_MF_1" at bounding box center [246, 422] width 247 height 12
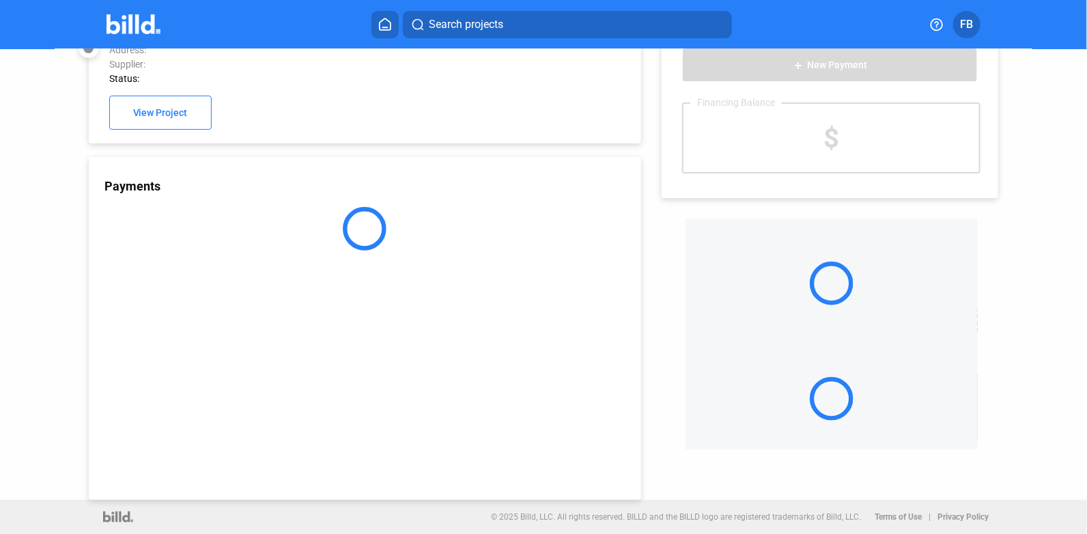
scroll to position [36, 0]
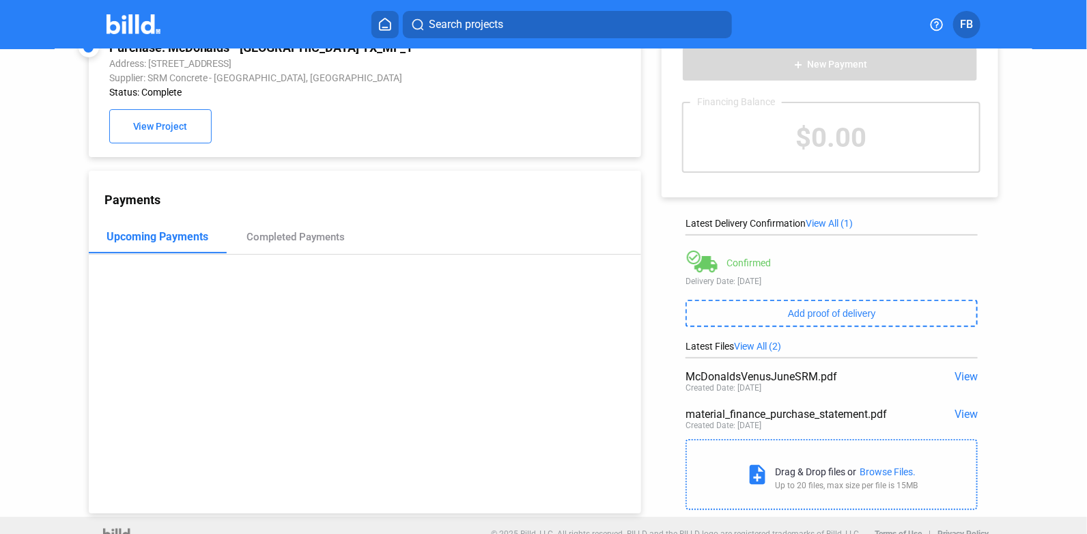
click at [962, 380] on span "View" at bounding box center [966, 376] width 23 height 13
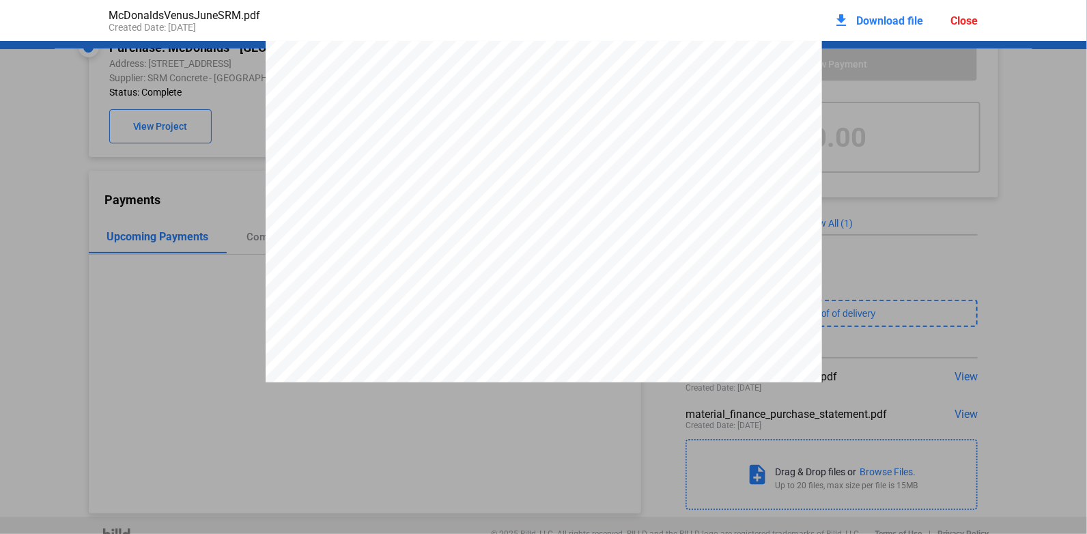
scroll to position [1503, 0]
click at [964, 28] on div "download Download file Close" at bounding box center [906, 20] width 145 height 30
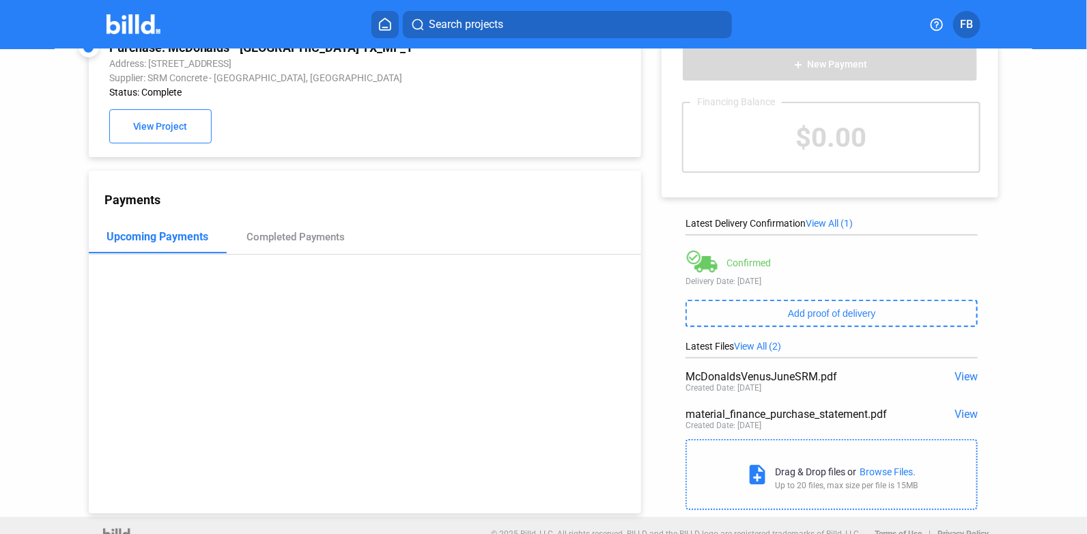
click at [964, 25] on span "FB" at bounding box center [967, 24] width 13 height 16
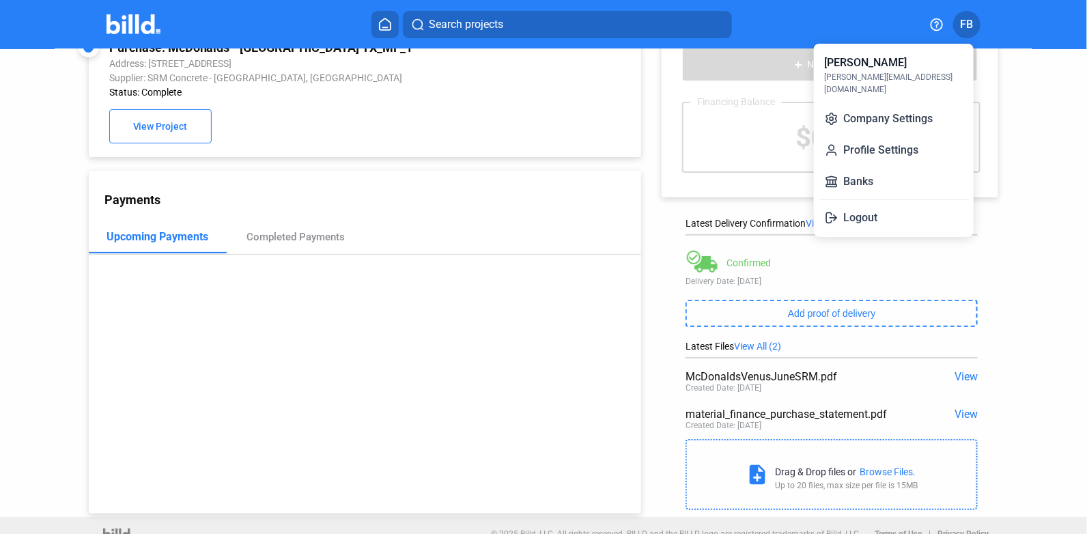
click at [506, 189] on div at bounding box center [543, 267] width 1087 height 534
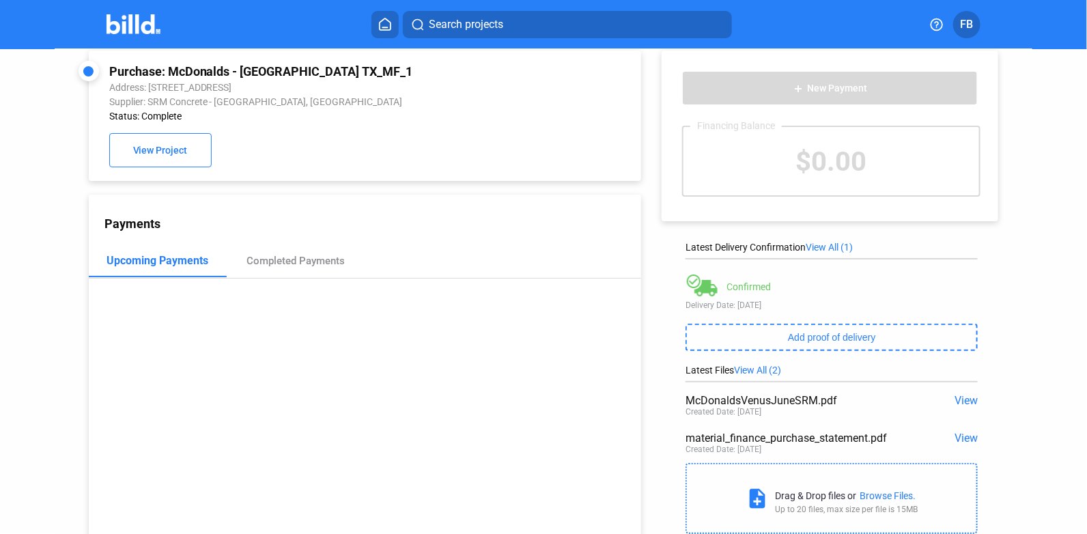
scroll to position [0, 0]
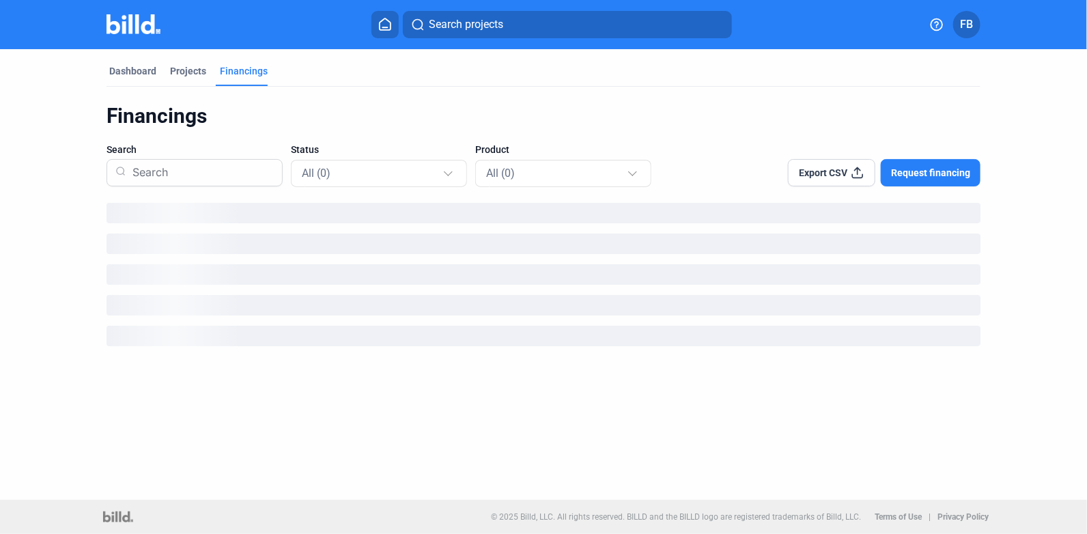
click at [937, 170] on span "Request financing" at bounding box center [930, 173] width 79 height 14
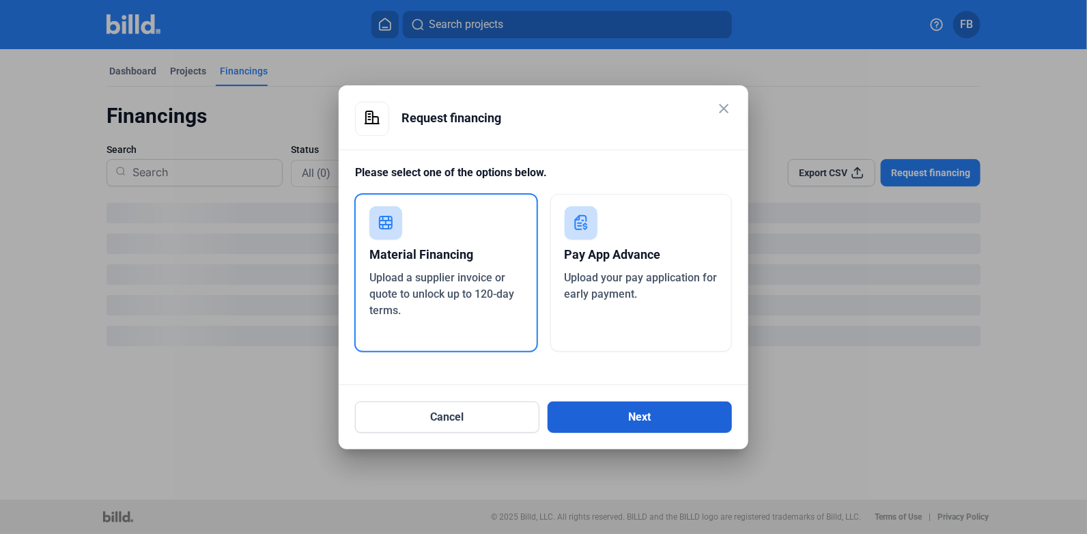
click at [667, 410] on button "Next" at bounding box center [640, 417] width 184 height 31
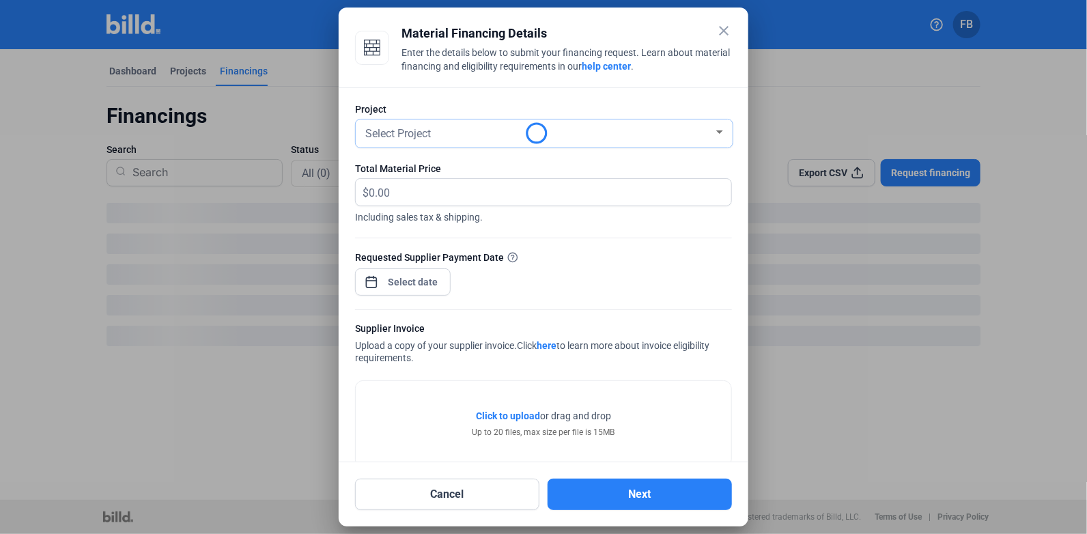
click at [454, 126] on div "Select Project" at bounding box center [538, 132] width 351 height 19
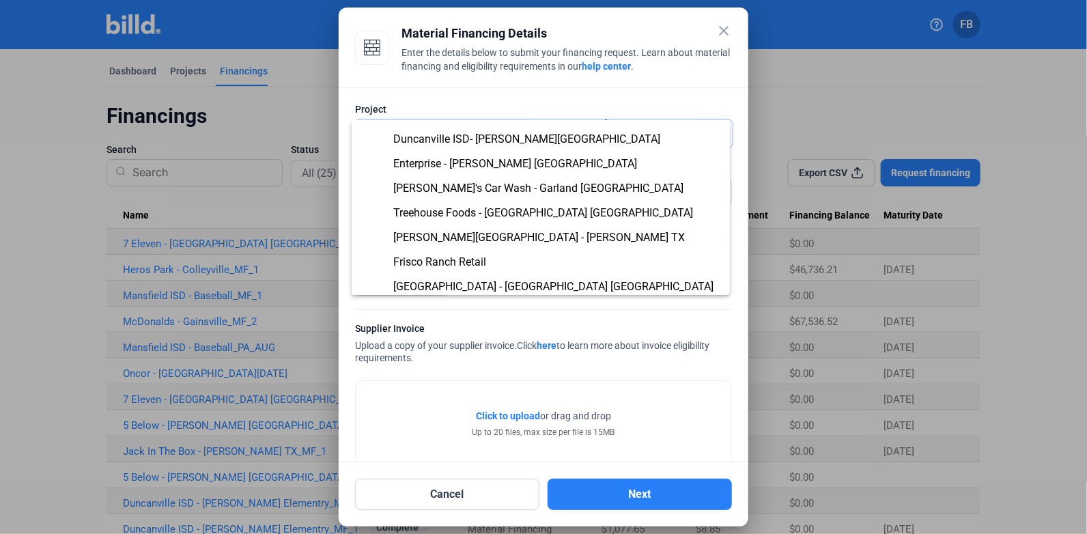
scroll to position [267, 0]
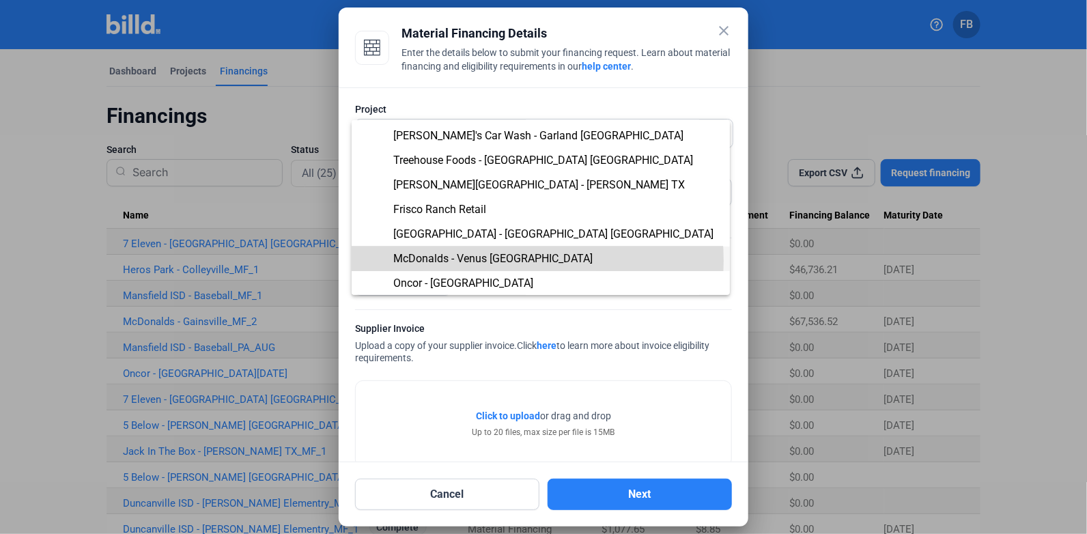
click at [486, 260] on span "McDonalds - Venus [GEOGRAPHIC_DATA]" at bounding box center [492, 258] width 199 height 13
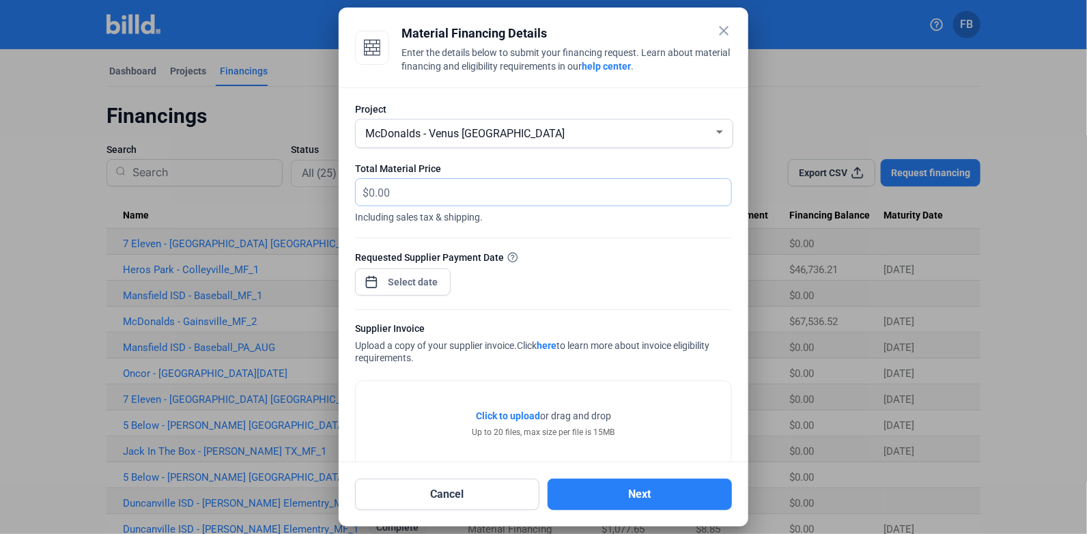
click at [454, 203] on input "text" at bounding box center [542, 192] width 347 height 27
click at [451, 188] on input "text" at bounding box center [542, 192] width 347 height 27
type input "15,791.51"
click at [431, 282] on div "close Material Financing Details Enter the details below to submit your financi…" at bounding box center [543, 267] width 1087 height 534
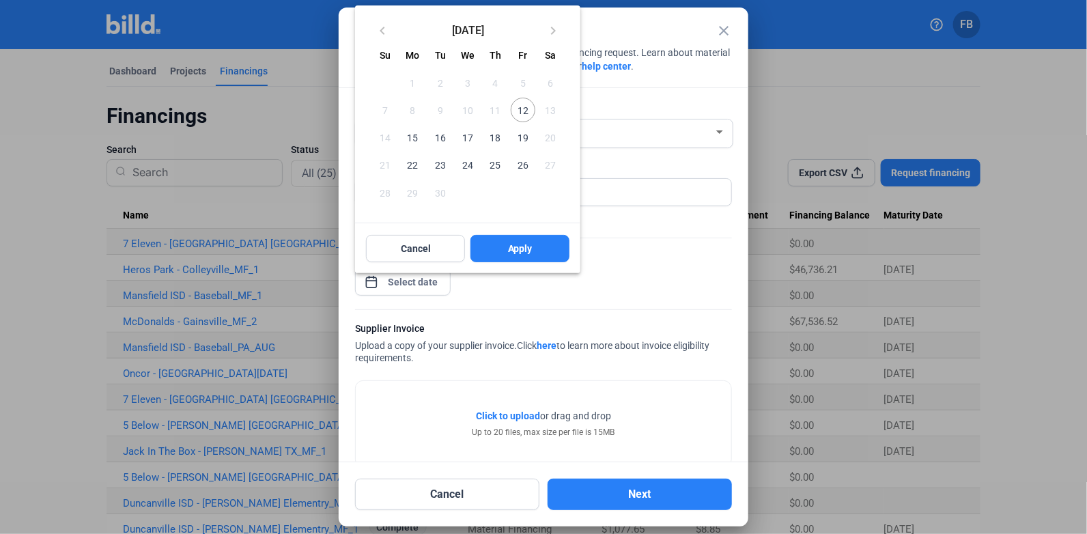
click at [518, 108] on span "12" at bounding box center [523, 110] width 25 height 25
click at [531, 243] on span "Apply" at bounding box center [520, 249] width 25 height 14
type input "[DATE]"
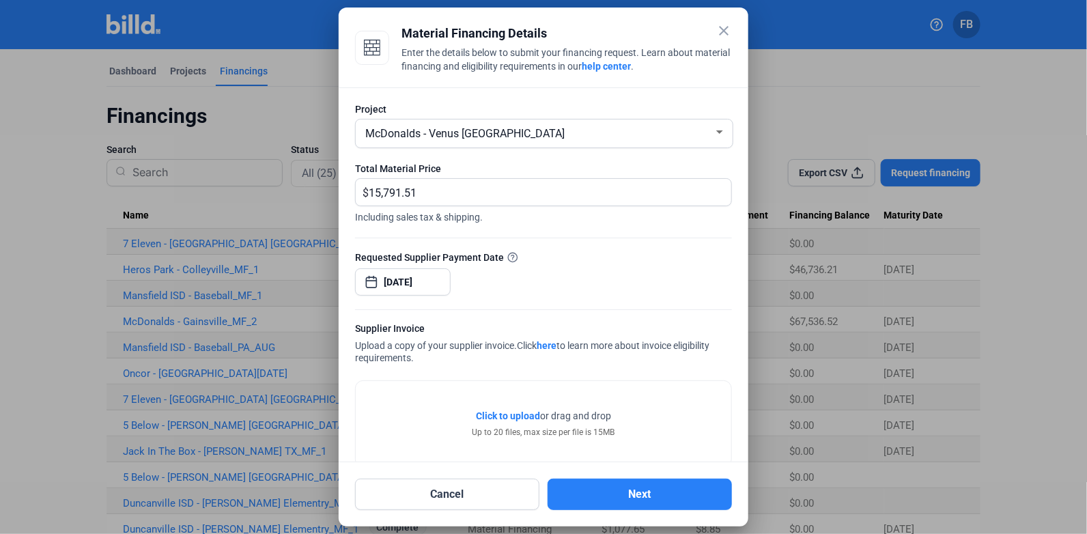
click at [518, 412] on span "Click to upload" at bounding box center [508, 415] width 64 height 11
click at [505, 411] on span "Click to upload" at bounding box center [508, 415] width 64 height 11
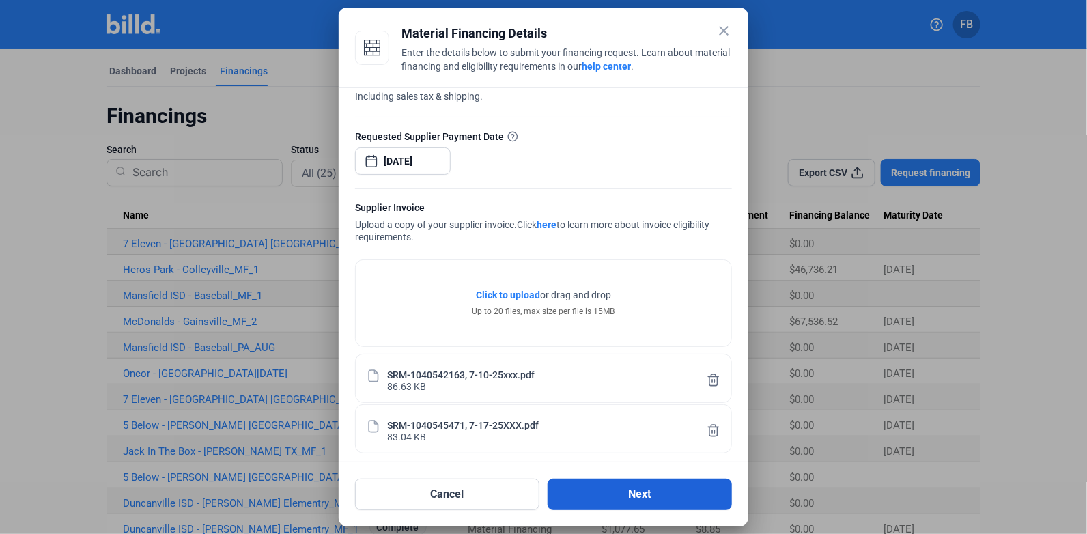
scroll to position [128, 0]
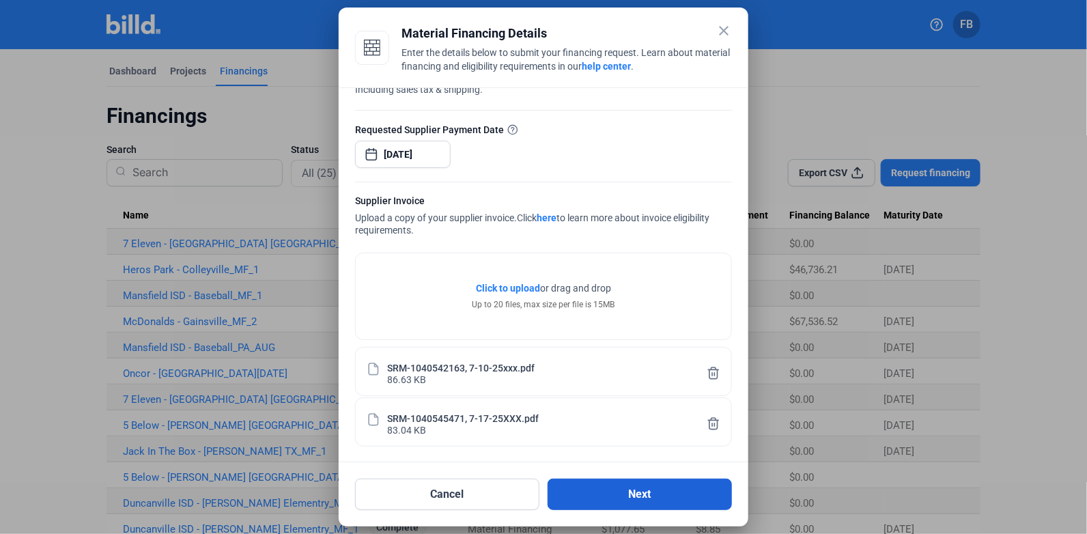
click at [615, 491] on button "Next" at bounding box center [640, 494] width 184 height 31
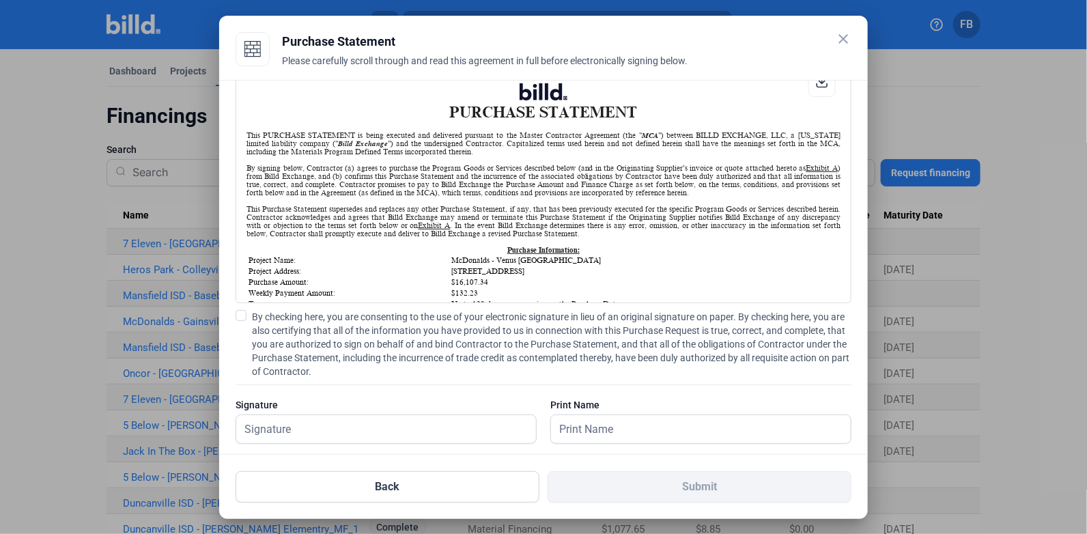
scroll to position [55, 0]
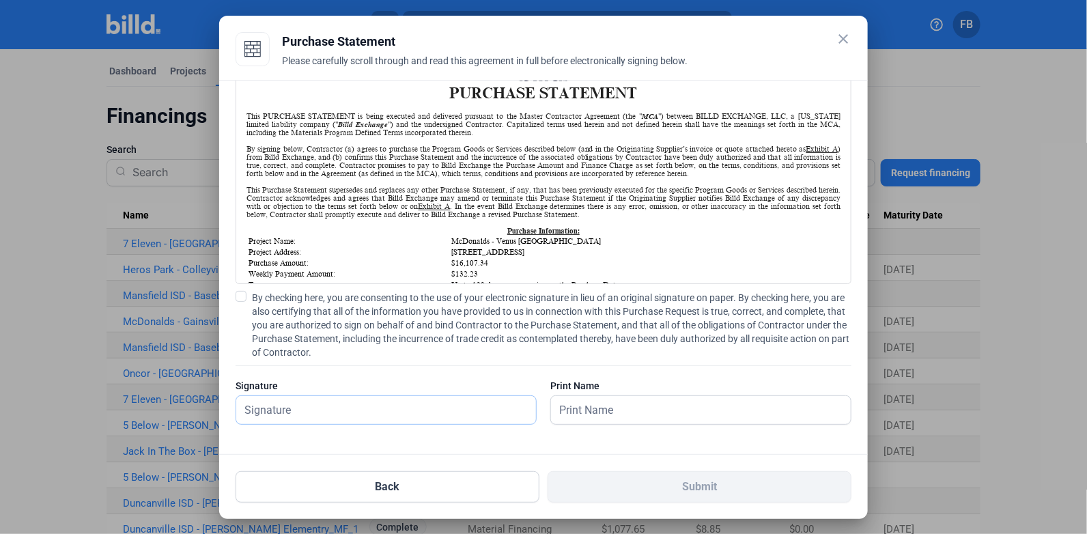
click at [346, 408] on input "text" at bounding box center [378, 410] width 285 height 28
type input "[PERSON_NAME]"
click at [242, 300] on span at bounding box center [241, 296] width 11 height 11
click at [0, 0] on input "By checking here, you are consenting to the use of your electronic signature in…" at bounding box center [0, 0] width 0 height 0
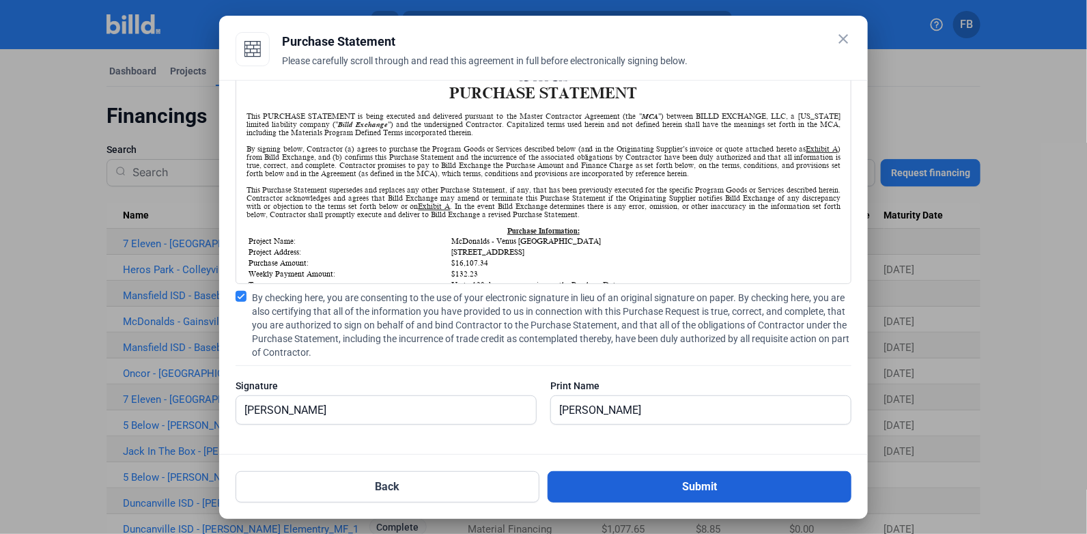
click at [656, 488] on button "Submit" at bounding box center [700, 486] width 304 height 31
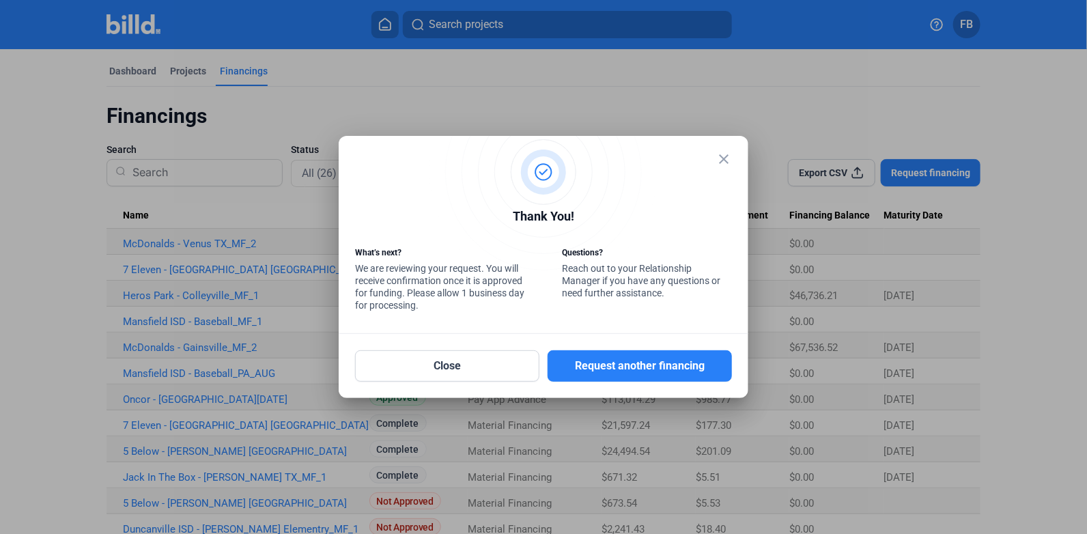
click at [727, 161] on mat-icon "close" at bounding box center [724, 159] width 16 height 16
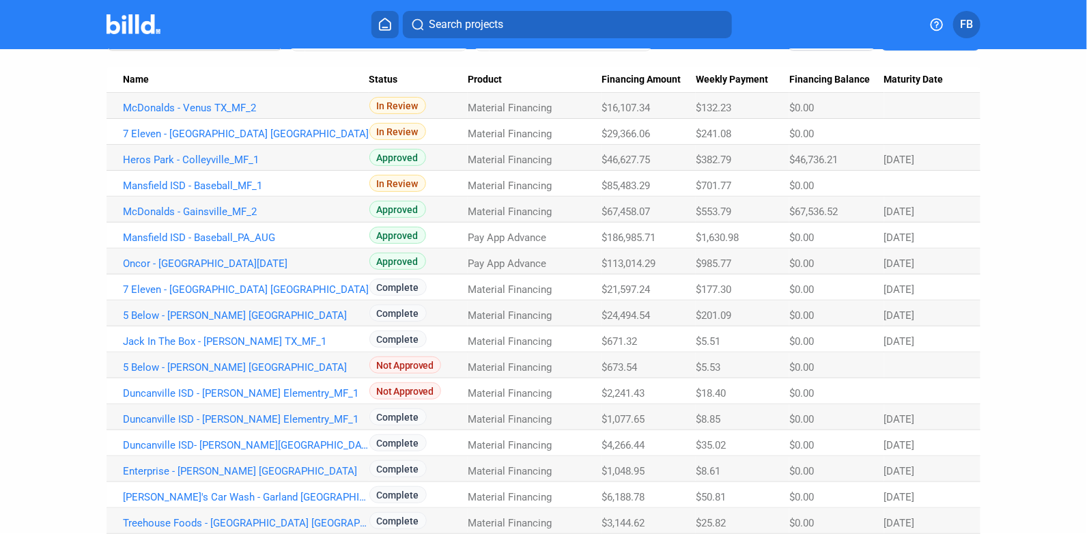
scroll to position [205, 0]
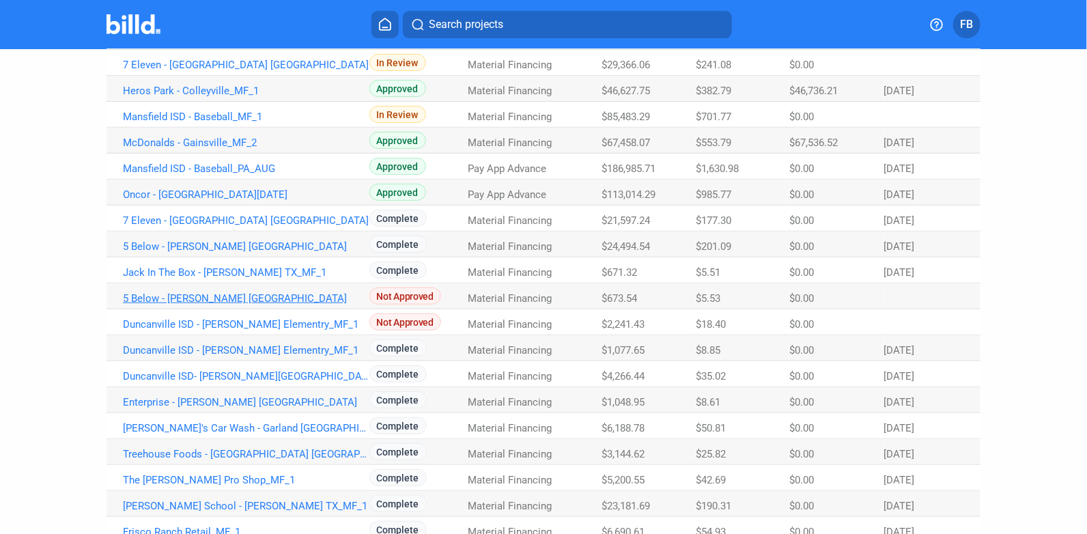
click at [229, 298] on link "5 Below - [PERSON_NAME] [GEOGRAPHIC_DATA]" at bounding box center [246, 298] width 247 height 12
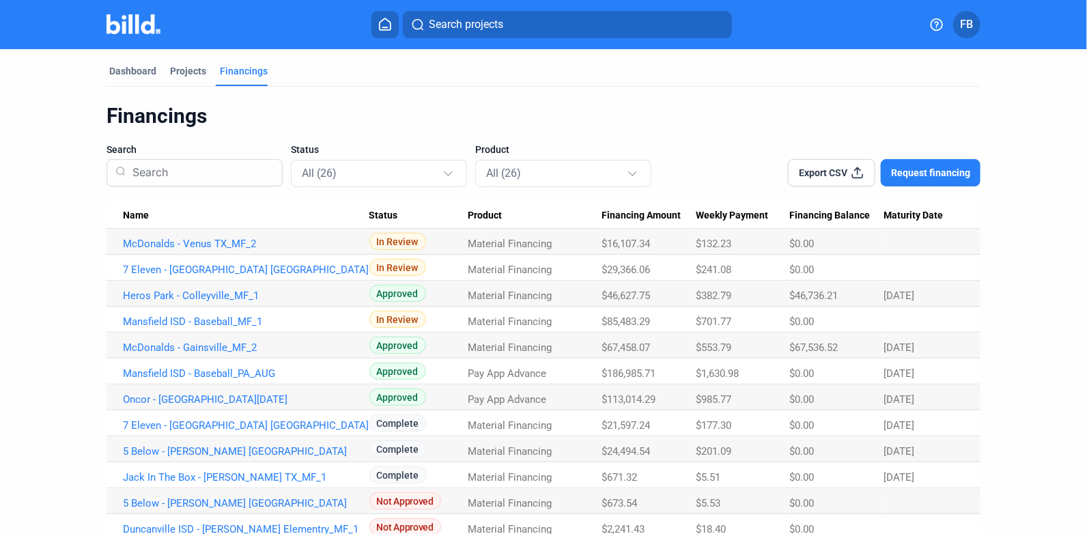
click at [921, 161] on button "Request financing" at bounding box center [931, 172] width 100 height 27
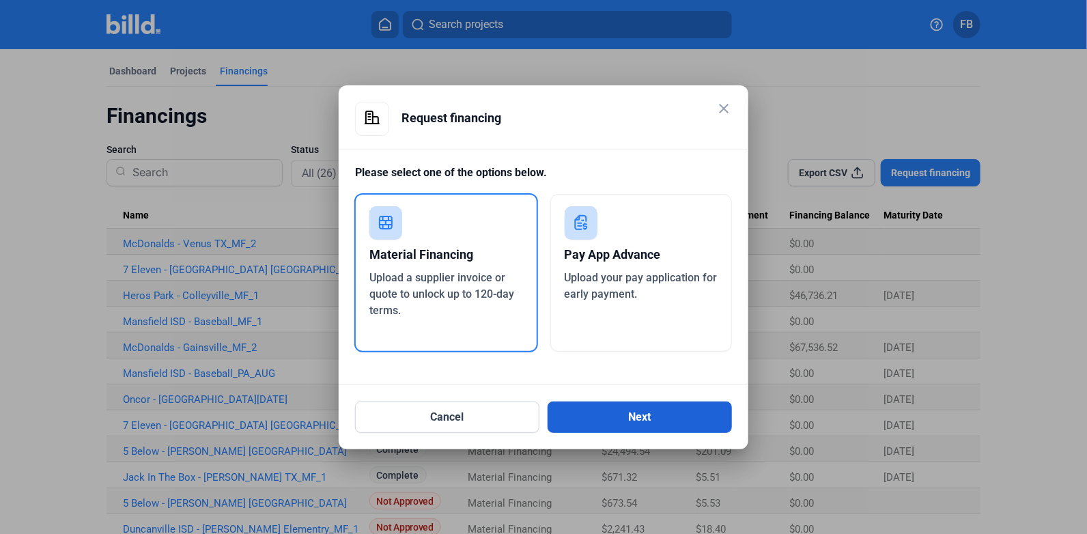
click at [609, 410] on button "Next" at bounding box center [640, 417] width 184 height 31
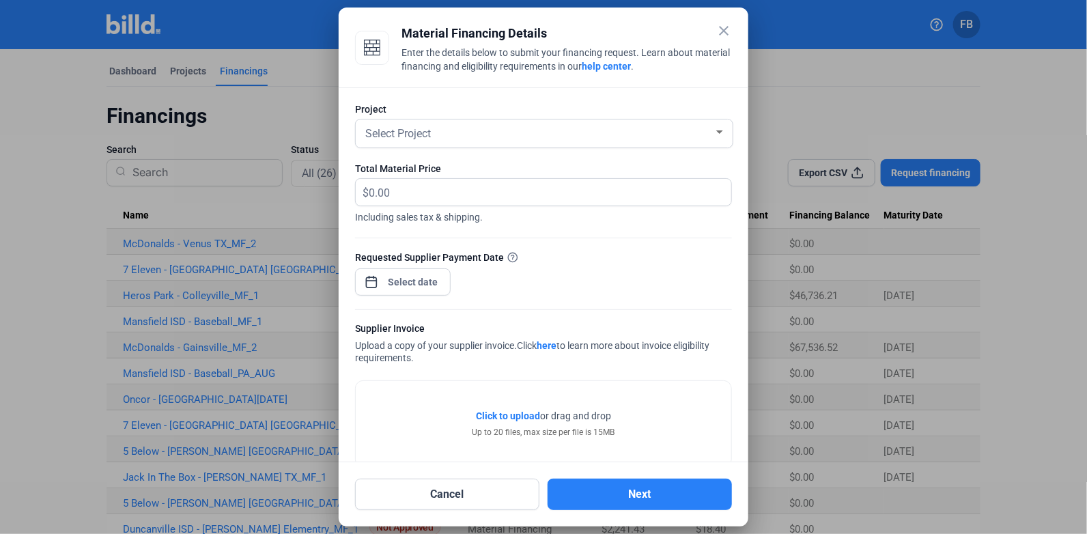
click at [489, 150] on div at bounding box center [543, 155] width 377 height 14
click at [488, 133] on div "Select Project" at bounding box center [538, 132] width 351 height 19
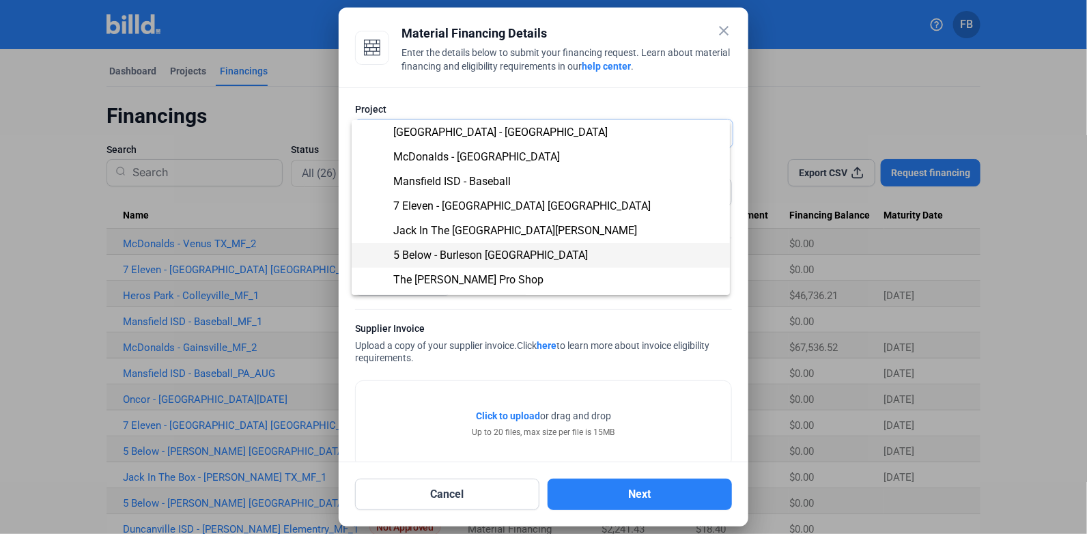
scroll to position [68, 0]
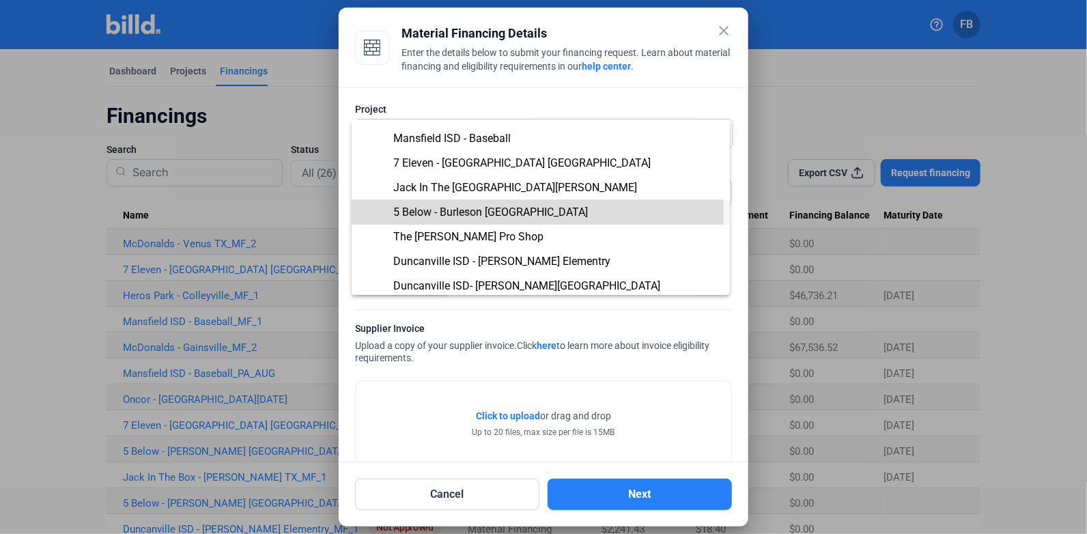
click at [458, 209] on span "5 Below - Burleson [GEOGRAPHIC_DATA]" at bounding box center [490, 212] width 195 height 13
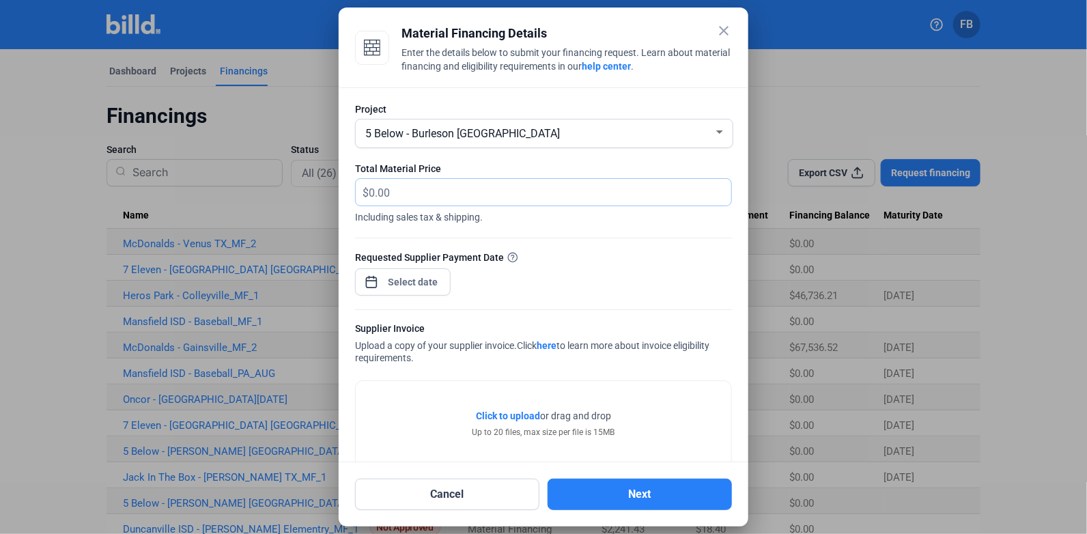
click at [438, 186] on input "text" at bounding box center [542, 192] width 347 height 27
click at [532, 195] on input "text" at bounding box center [550, 192] width 363 height 27
type input "24,277.30"
click at [421, 274] on div "close Material Financing Details Enter the details below to submit your financi…" at bounding box center [543, 267] width 1087 height 534
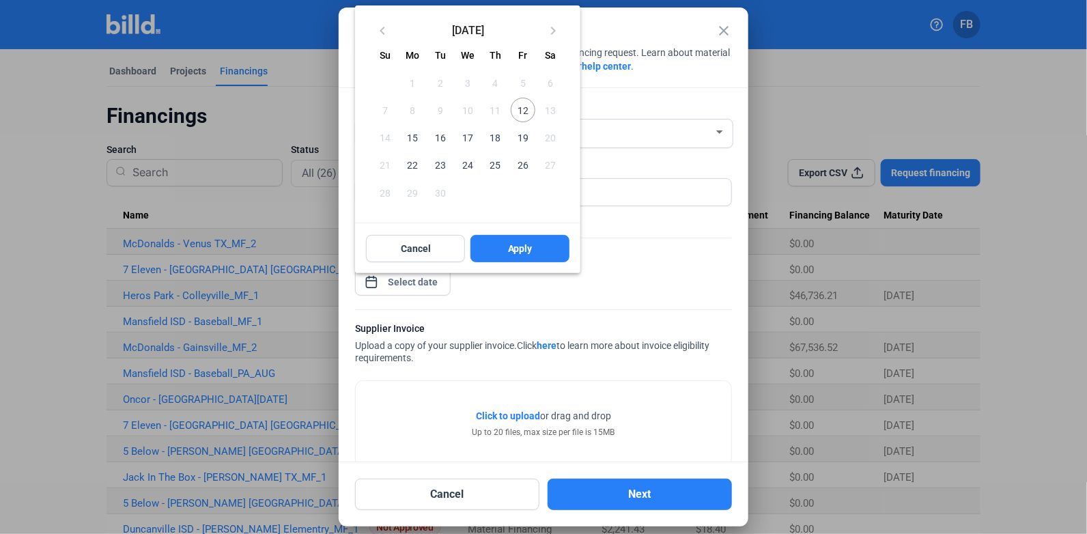
click at [514, 107] on span "12" at bounding box center [523, 110] width 25 height 25
click at [520, 247] on span "Apply" at bounding box center [520, 249] width 25 height 14
type input "[DATE]"
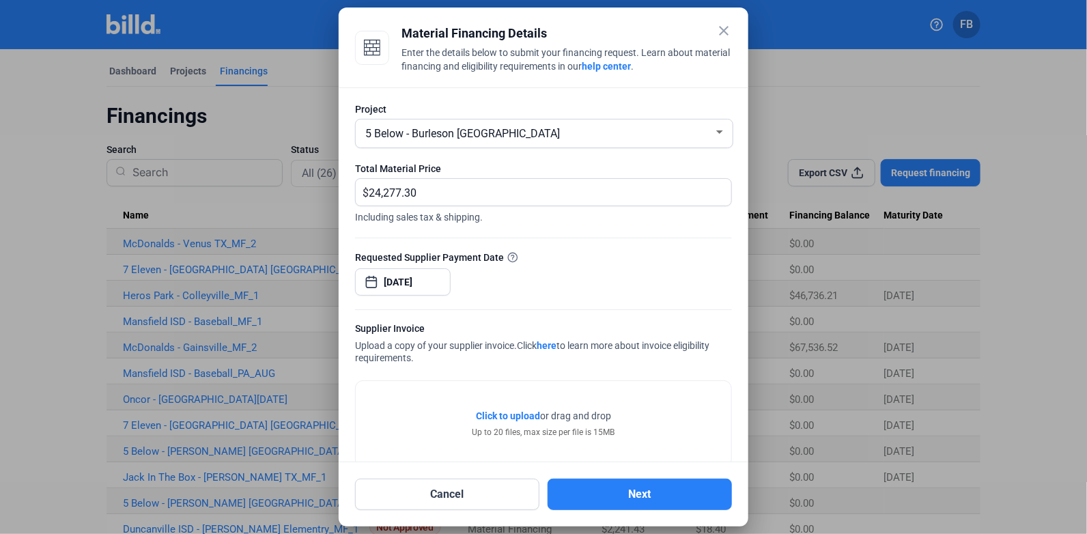
click at [419, 425] on div "Click to upload Tap to upload or drag and drop Up to 20 files, max size per fil…" at bounding box center [544, 424] width 376 height 86
click at [504, 414] on span "Click to upload" at bounding box center [508, 415] width 64 height 11
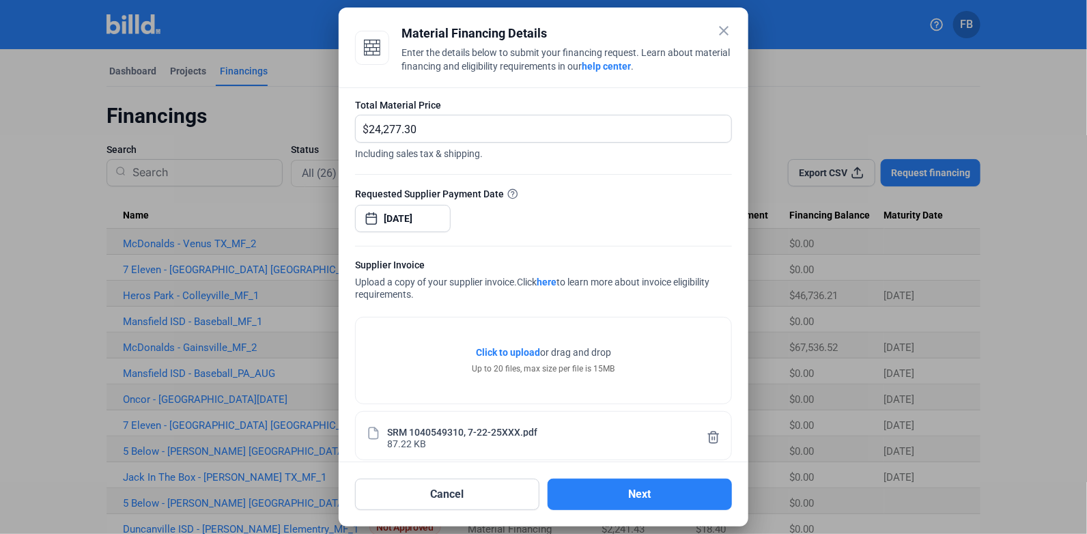
scroll to position [0, 0]
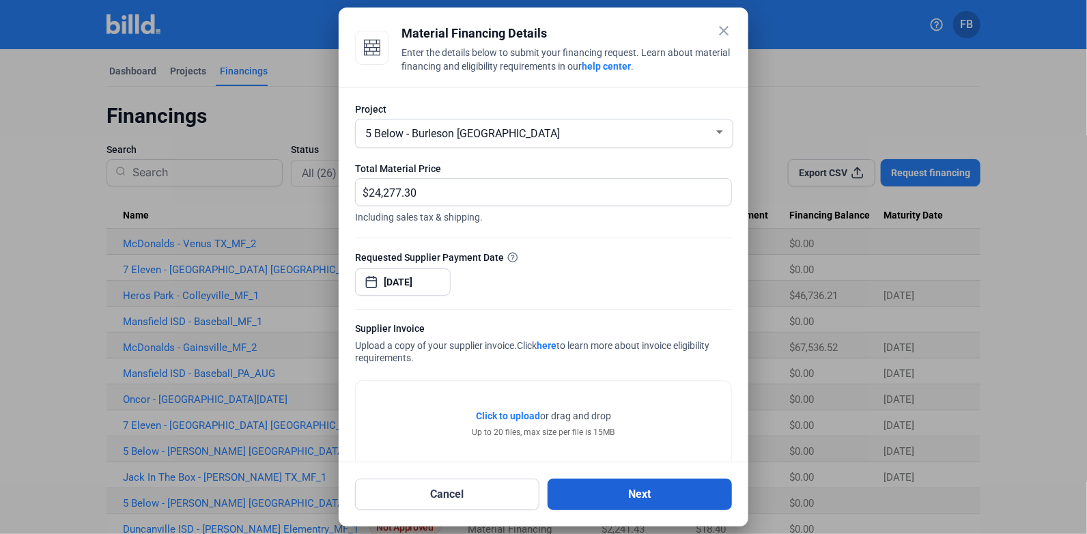
click at [654, 492] on button "Next" at bounding box center [640, 494] width 184 height 31
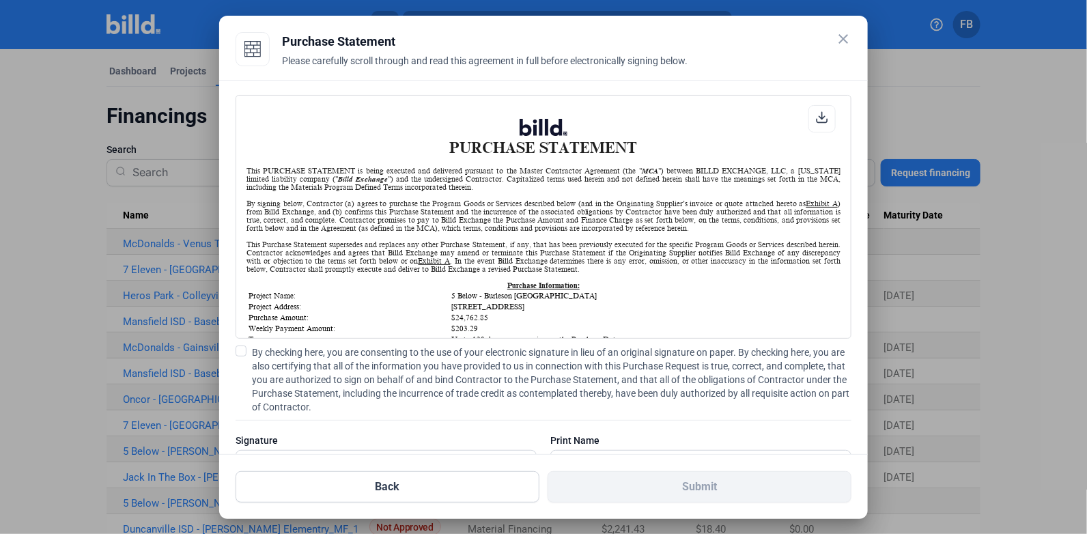
scroll to position [55, 0]
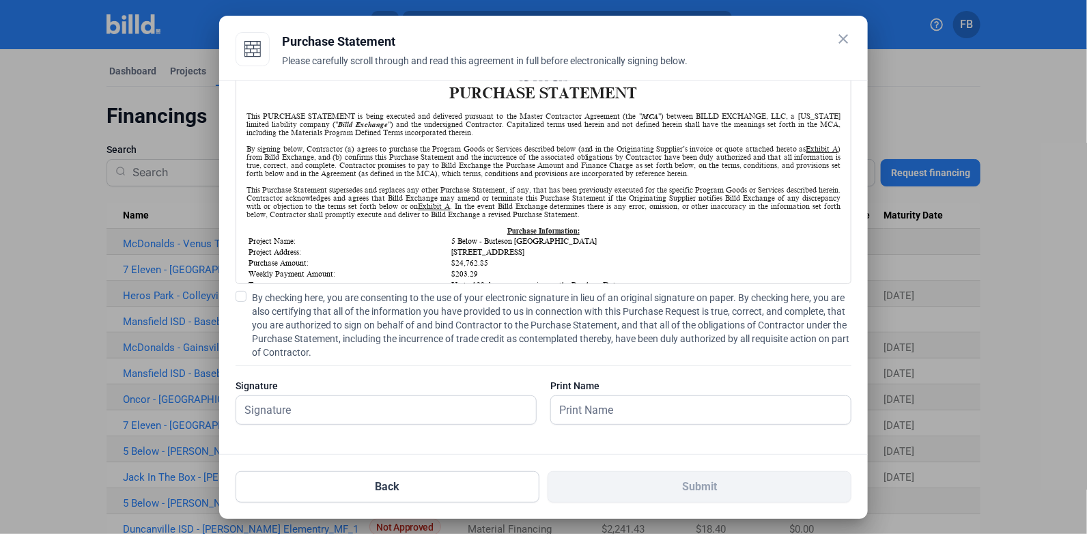
click at [243, 293] on span at bounding box center [241, 296] width 11 height 11
click at [0, 0] on input "By checking here, you are consenting to the use of your electronic signature in…" at bounding box center [0, 0] width 0 height 0
click at [362, 407] on input "text" at bounding box center [378, 410] width 285 height 28
type input "[PERSON_NAME]"
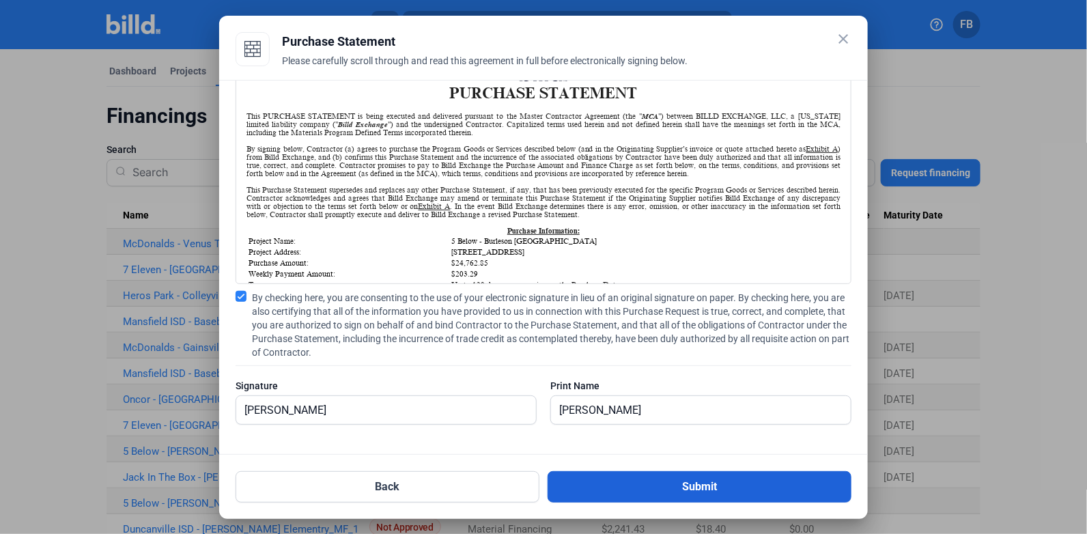
click at [684, 484] on button "Submit" at bounding box center [700, 486] width 304 height 31
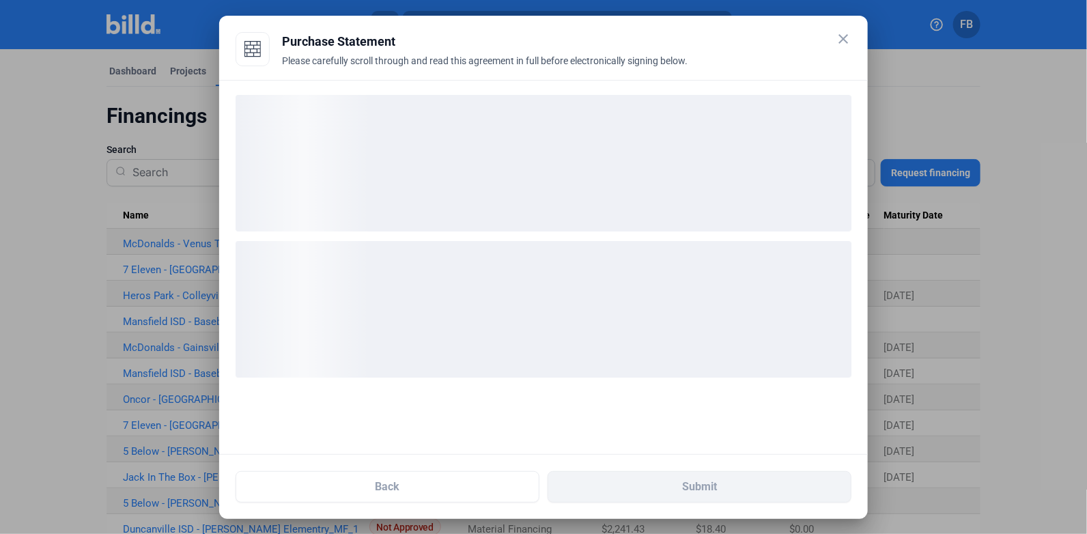
scroll to position [0, 0]
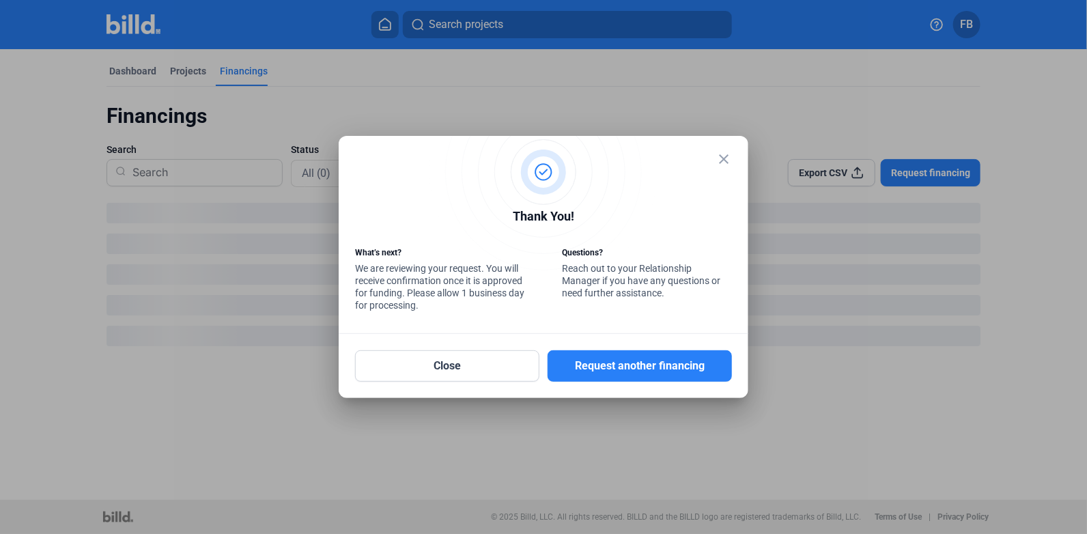
click at [732, 161] on mat-icon "close" at bounding box center [724, 159] width 16 height 16
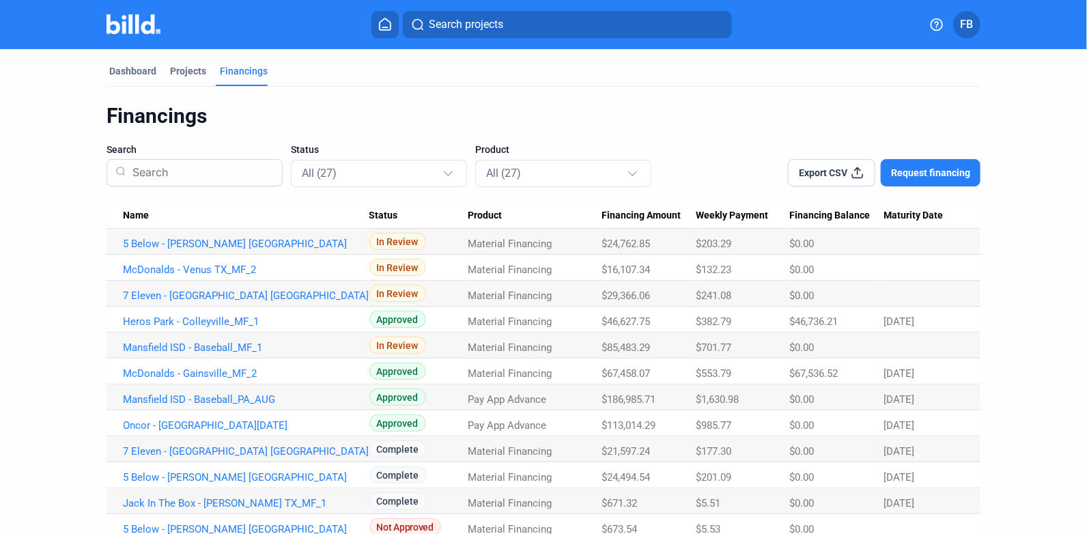
click at [921, 173] on span "Request financing" at bounding box center [930, 173] width 79 height 14
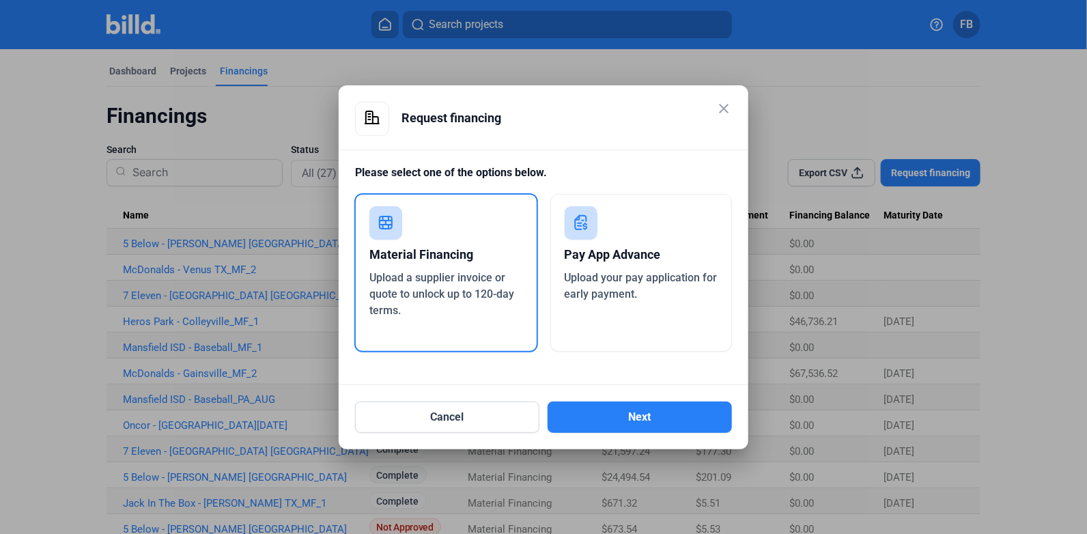
click at [506, 270] on div "Upload a supplier invoice or quote to unlock up to 120-day terms." at bounding box center [447, 294] width 154 height 49
click at [638, 408] on button "Next" at bounding box center [640, 417] width 184 height 31
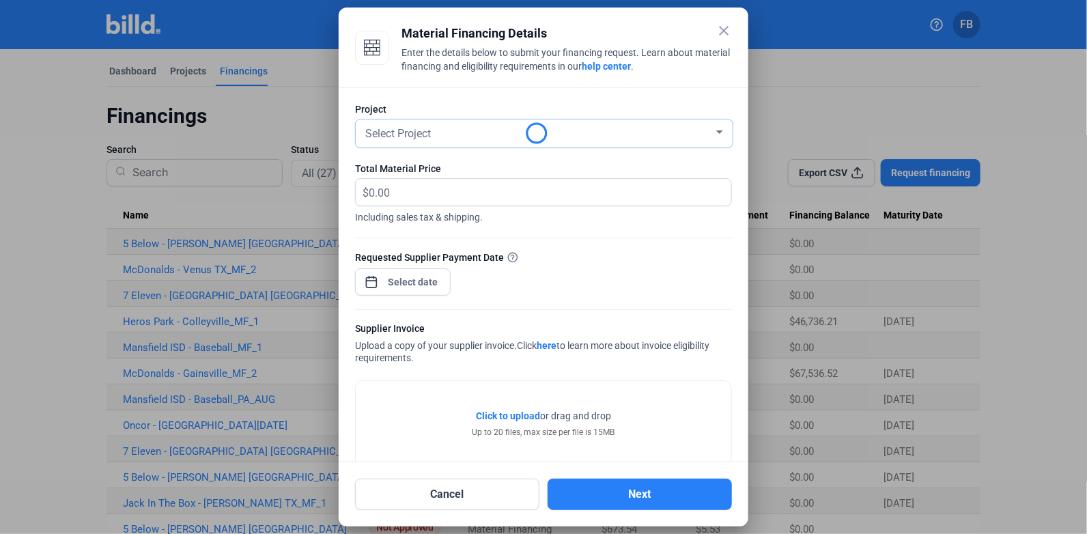
click at [504, 127] on div "Select Project" at bounding box center [538, 132] width 351 height 19
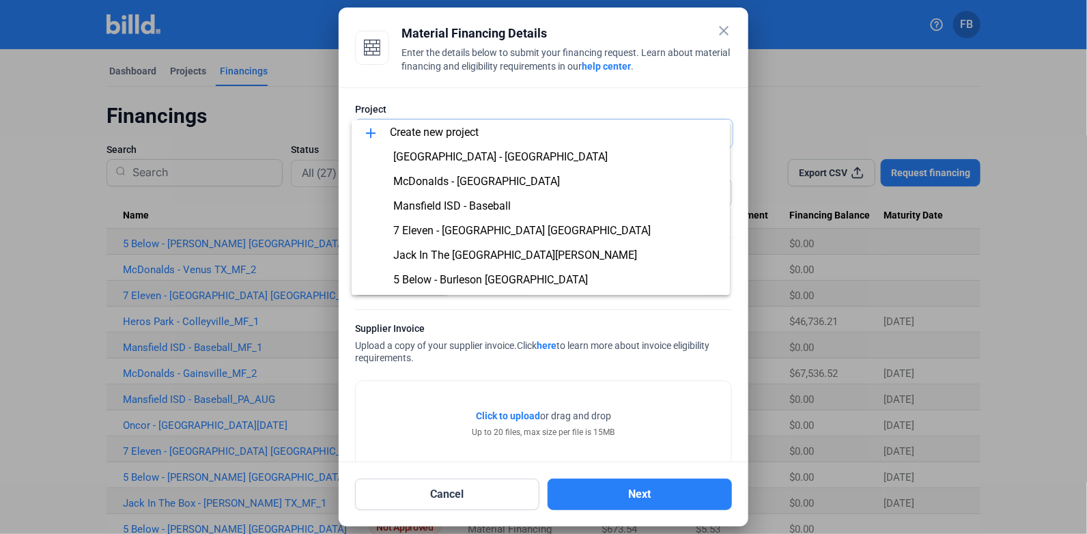
scroll to position [267, 0]
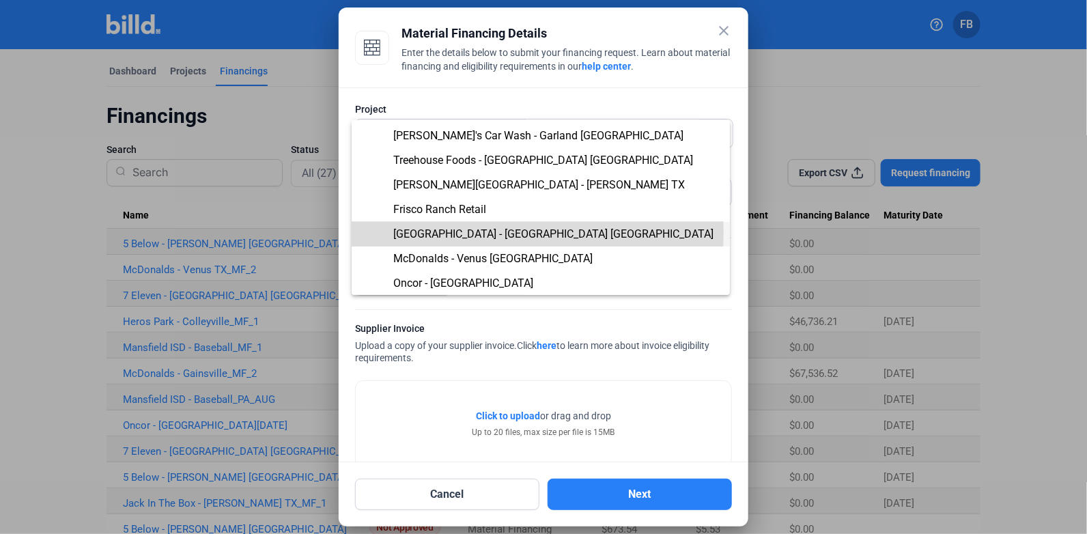
click at [484, 232] on span "[GEOGRAPHIC_DATA] - [GEOGRAPHIC_DATA] [GEOGRAPHIC_DATA]" at bounding box center [553, 233] width 320 height 13
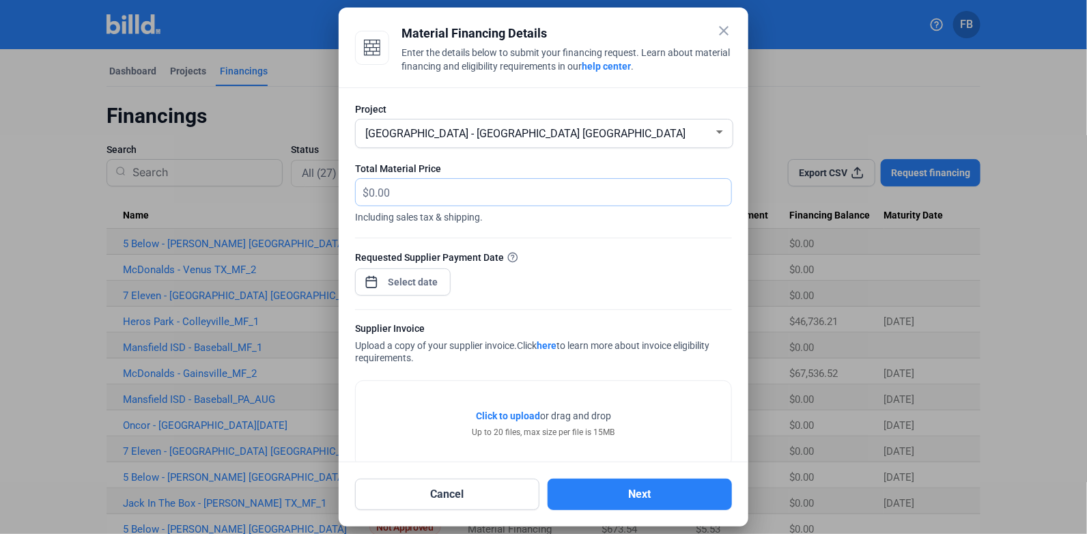
click at [437, 195] on input "text" at bounding box center [542, 192] width 347 height 27
click at [404, 184] on input "text" at bounding box center [550, 192] width 363 height 27
type input "6,252.53"
click at [418, 275] on div "close Material Financing Details Enter the details below to submit your financi…" at bounding box center [543, 267] width 1087 height 534
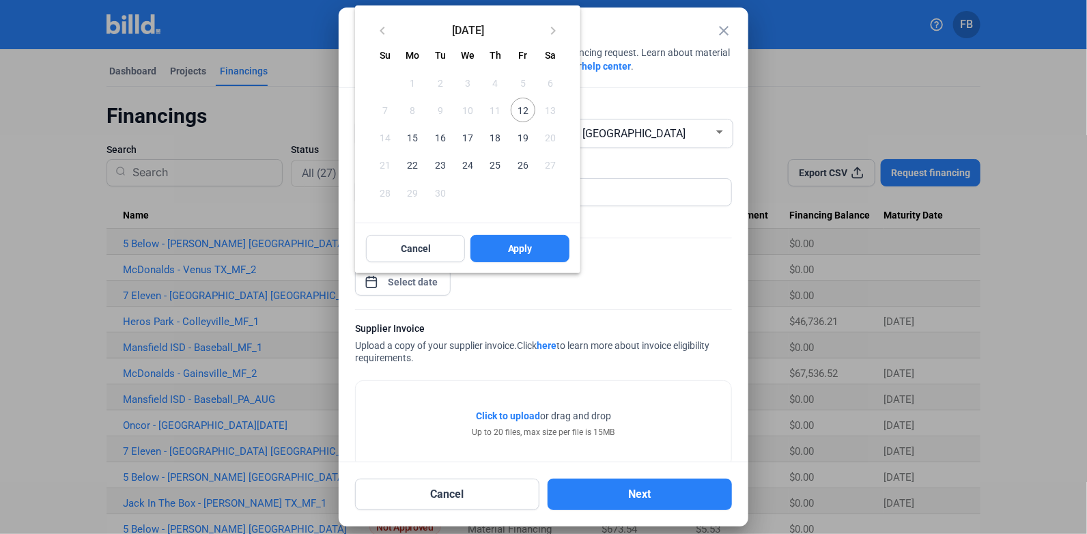
click at [524, 113] on span "12" at bounding box center [523, 110] width 25 height 25
click at [524, 242] on span "Apply" at bounding box center [520, 249] width 25 height 14
type input "[DATE]"
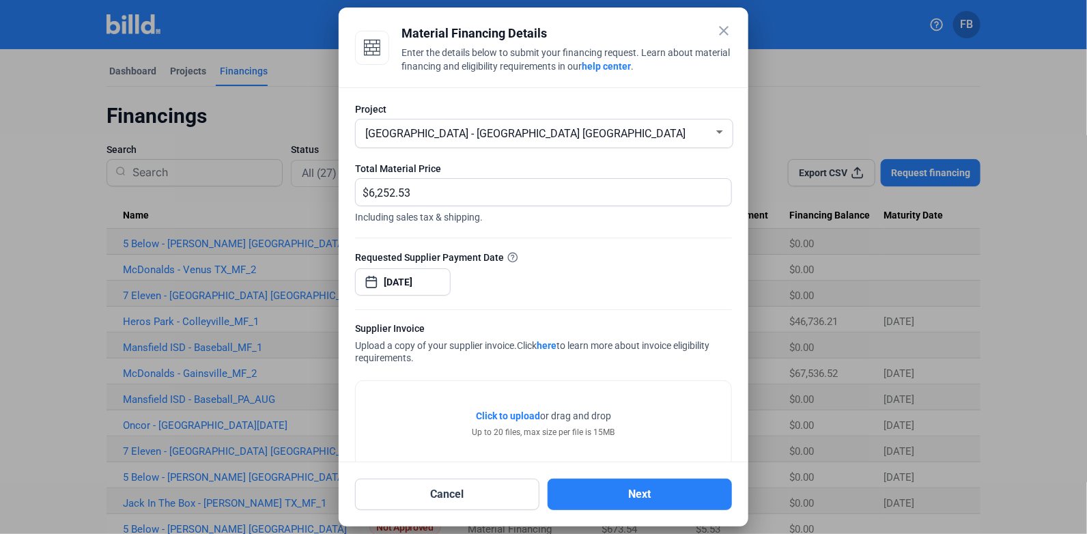
click at [517, 415] on span "Click to upload" at bounding box center [508, 415] width 64 height 11
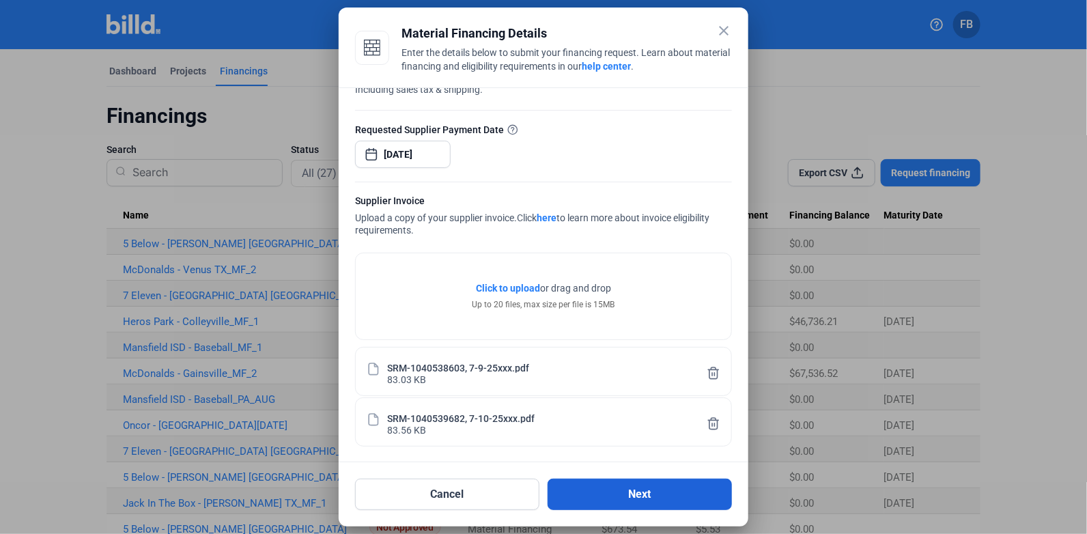
click at [607, 495] on button "Next" at bounding box center [640, 494] width 184 height 31
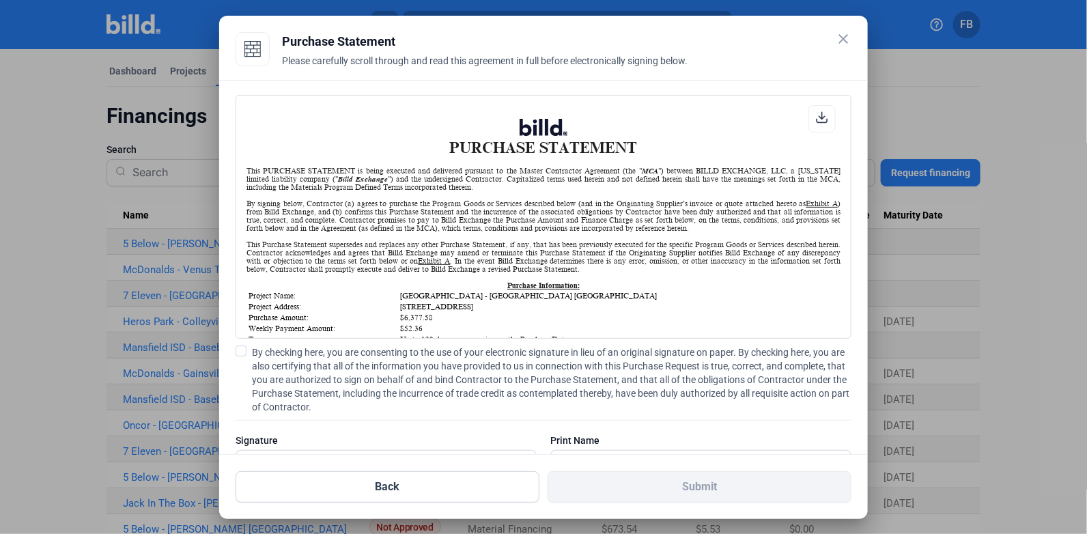
scroll to position [0, 0]
click at [240, 349] on span at bounding box center [241, 351] width 11 height 11
click at [0, 0] on input "By checking here, you are consenting to the use of your electronic signature in…" at bounding box center [0, 0] width 0 height 0
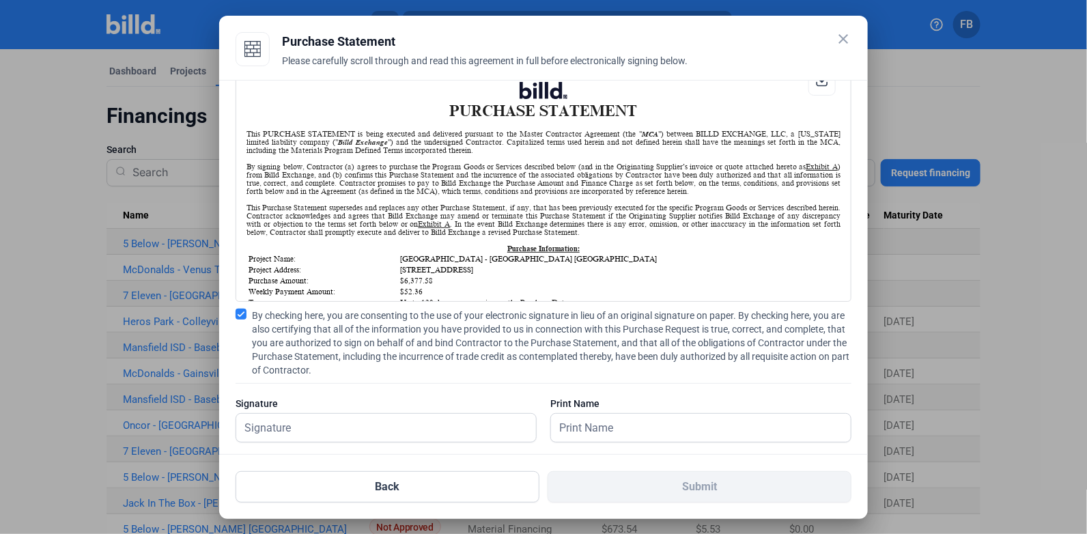
scroll to position [55, 0]
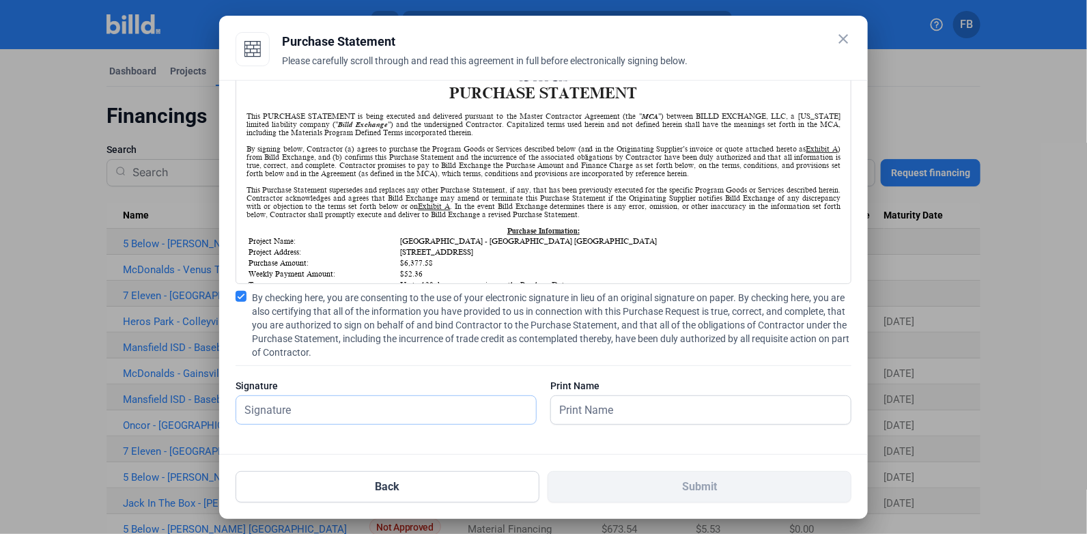
click at [470, 407] on input "text" at bounding box center [386, 410] width 300 height 28
type input "[PERSON_NAME]"
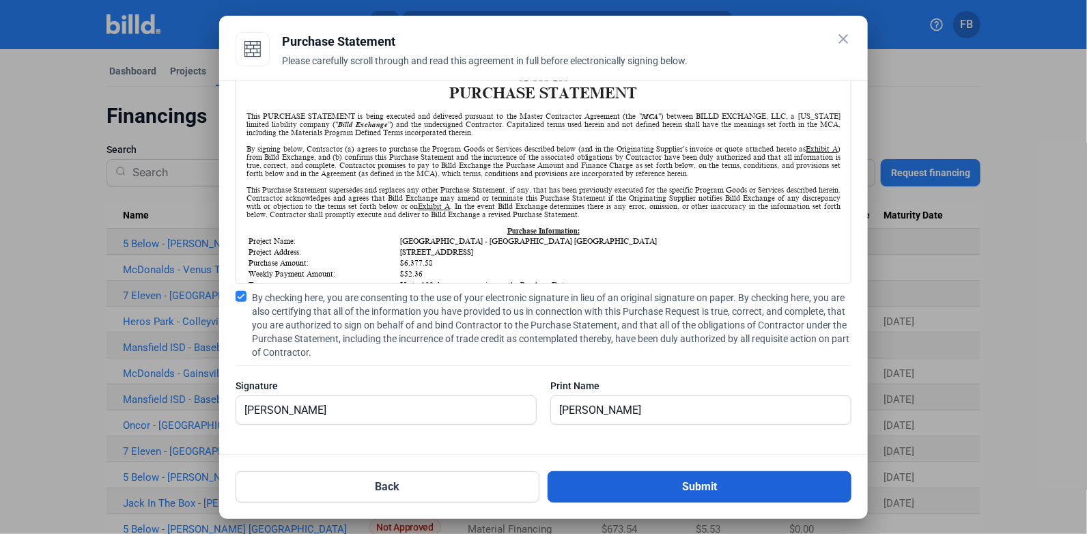
click at [705, 484] on button "Submit" at bounding box center [700, 486] width 304 height 31
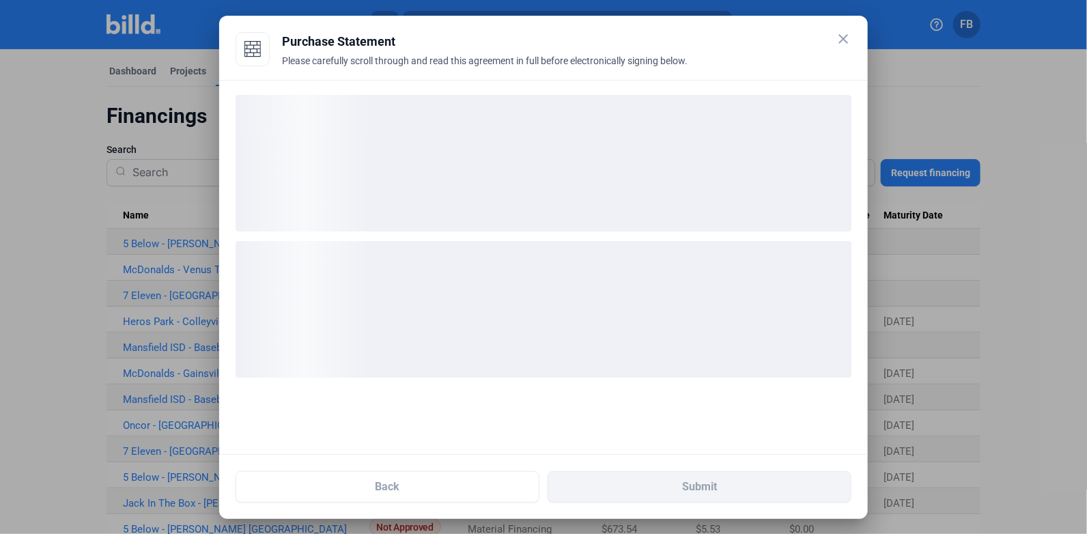
scroll to position [0, 0]
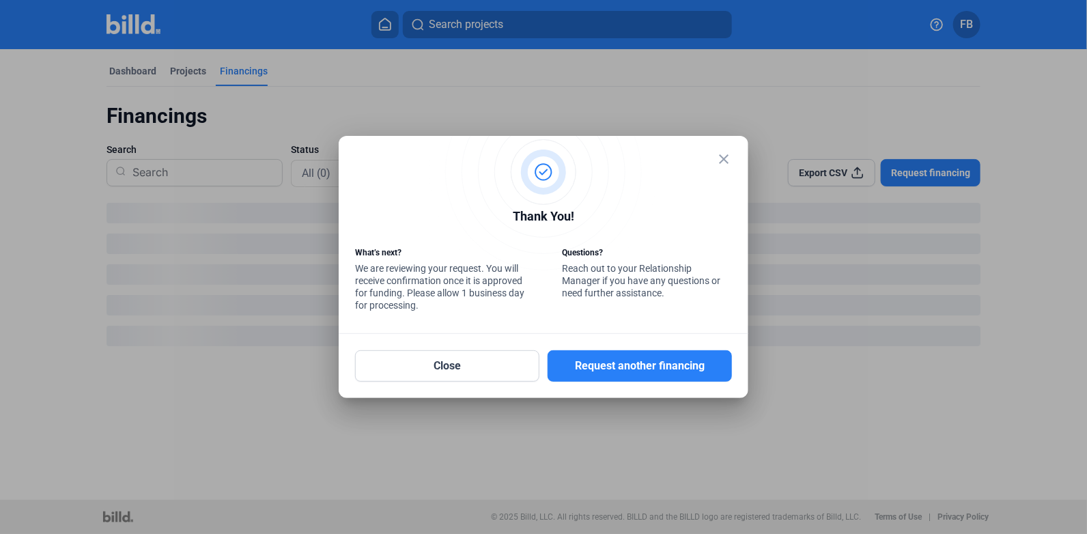
click at [727, 155] on mat-icon "close" at bounding box center [724, 159] width 16 height 16
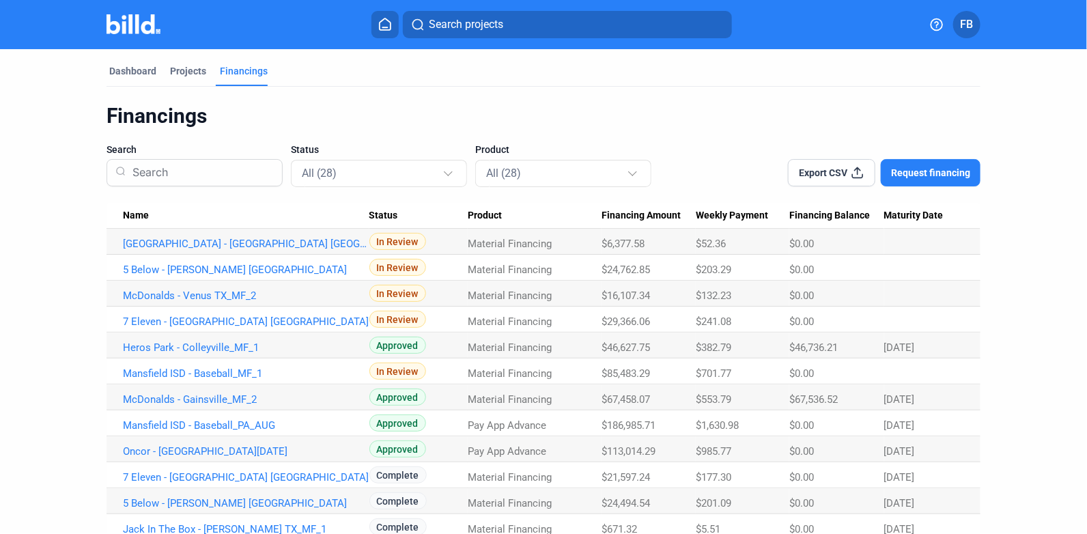
click at [966, 178] on span "Request financing" at bounding box center [930, 173] width 79 height 14
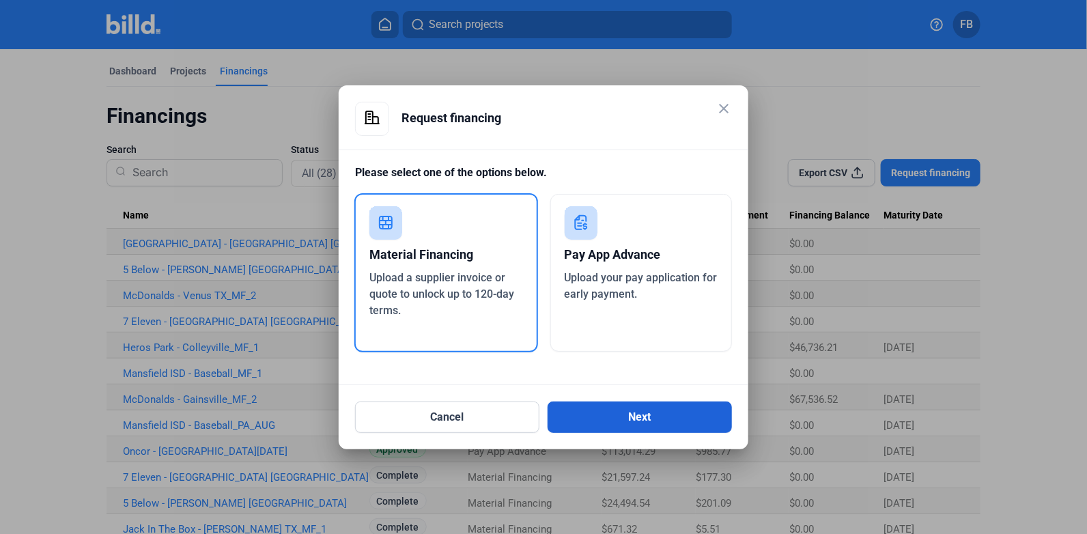
click at [599, 408] on button "Next" at bounding box center [640, 417] width 184 height 31
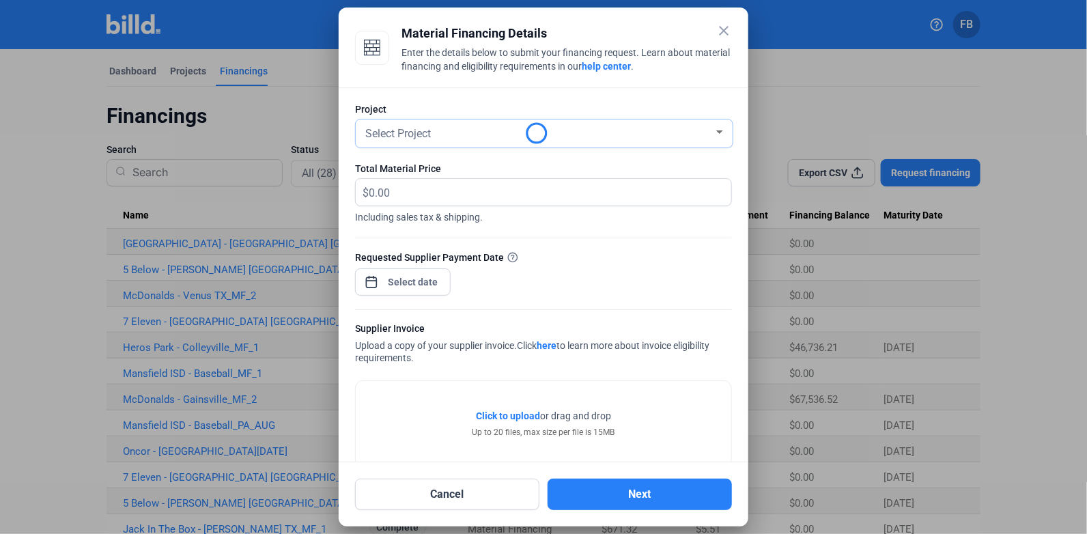
click at [473, 128] on div "Select Project" at bounding box center [538, 132] width 351 height 19
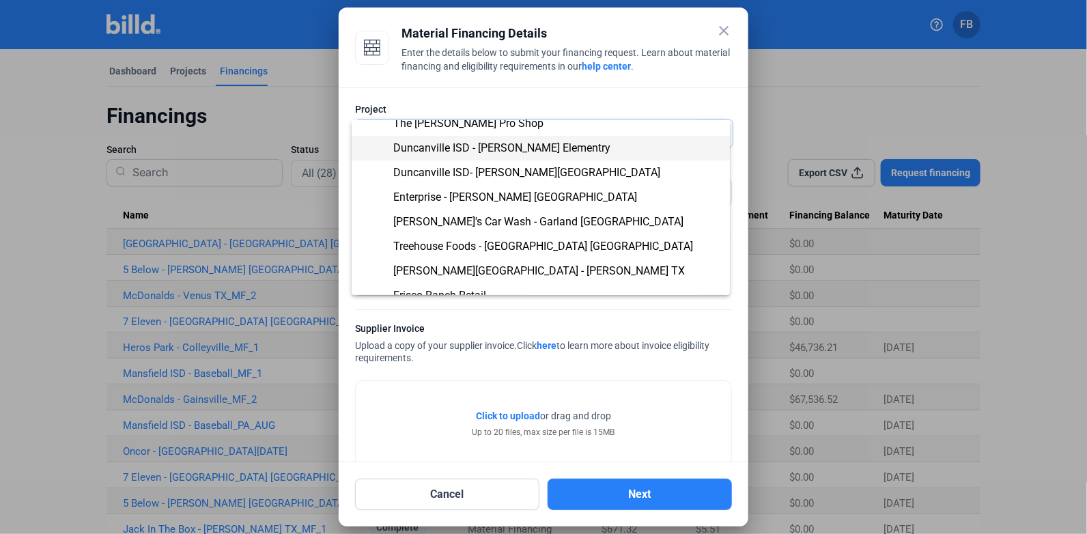
scroll to position [267, 0]
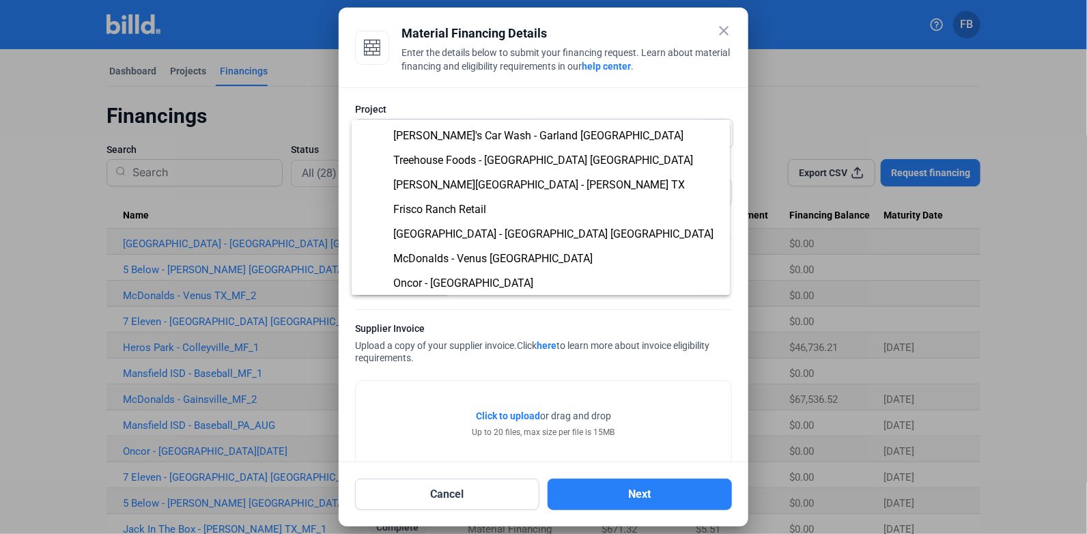
click at [718, 33] on div at bounding box center [543, 267] width 1087 height 534
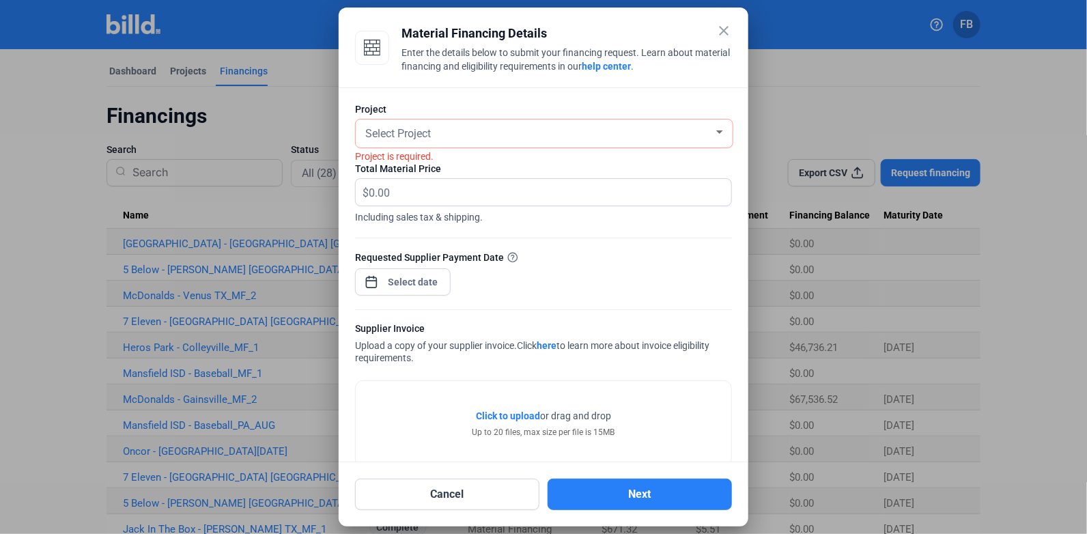
click at [721, 33] on mat-icon "close" at bounding box center [724, 31] width 16 height 16
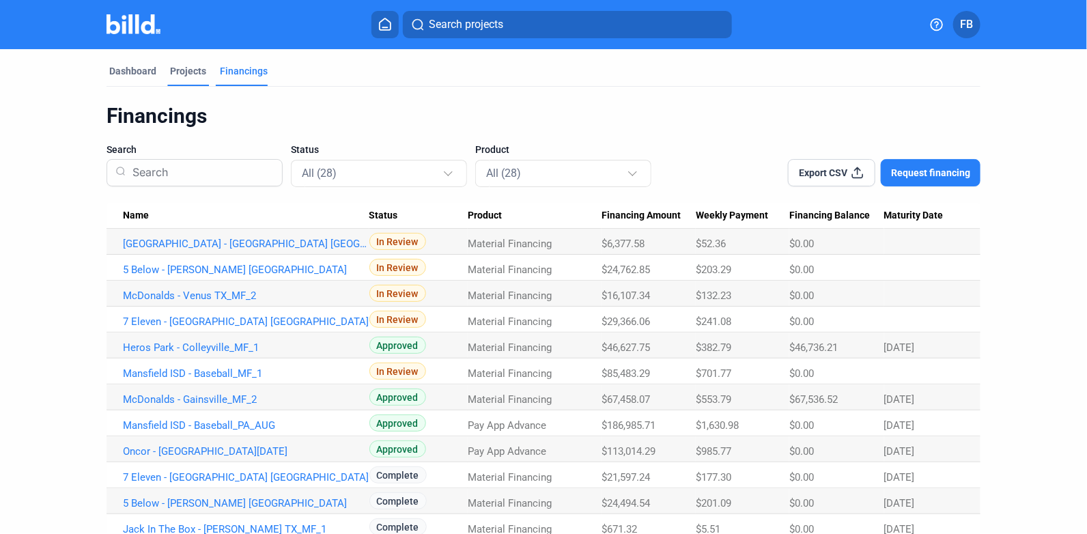
click at [197, 76] on div "Projects" at bounding box center [188, 71] width 36 height 14
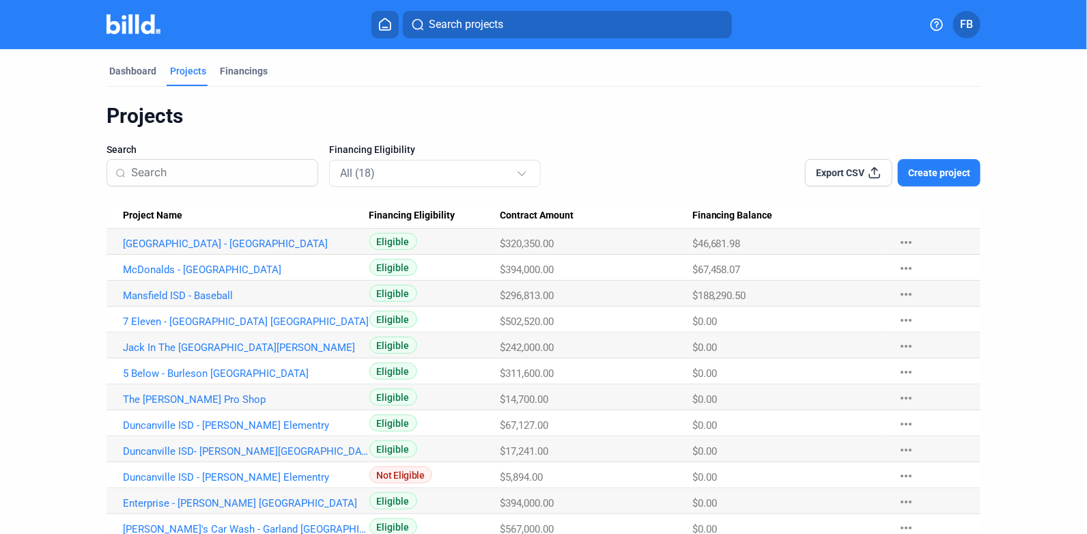
click at [945, 176] on span "Create project" at bounding box center [939, 173] width 62 height 14
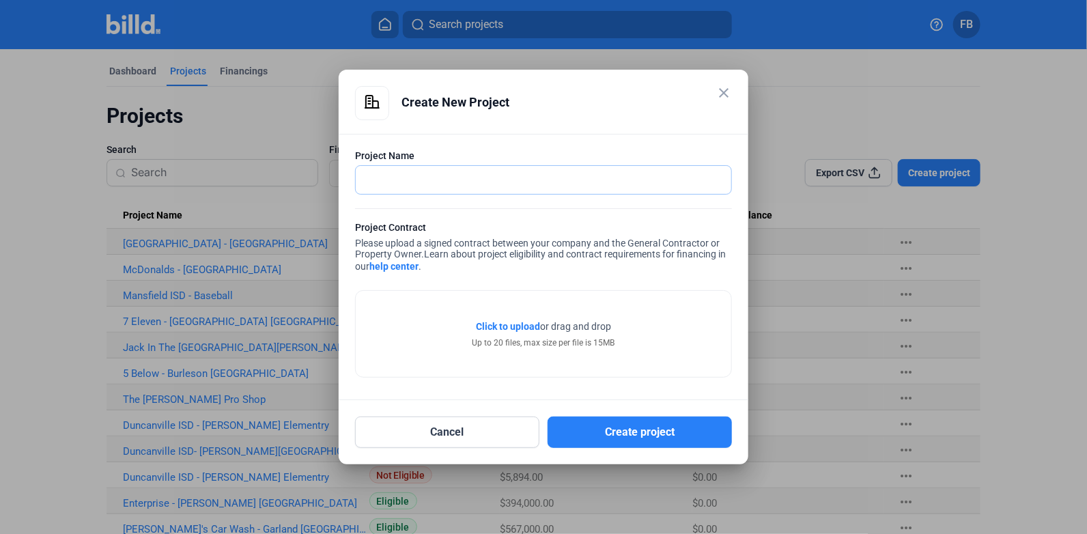
click at [430, 178] on input "text" at bounding box center [544, 180] width 376 height 28
type input "[GEOGRAPHIC_DATA] - [PERSON_NAME]"
click at [510, 322] on span "Click to upload" at bounding box center [508, 326] width 64 height 11
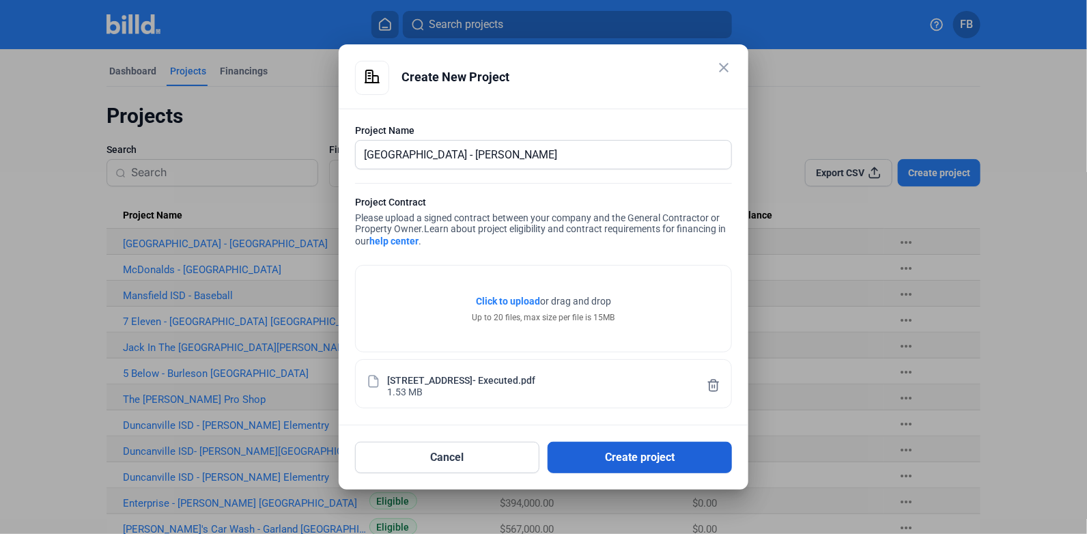
click at [669, 454] on button "Create project" at bounding box center [640, 457] width 184 height 31
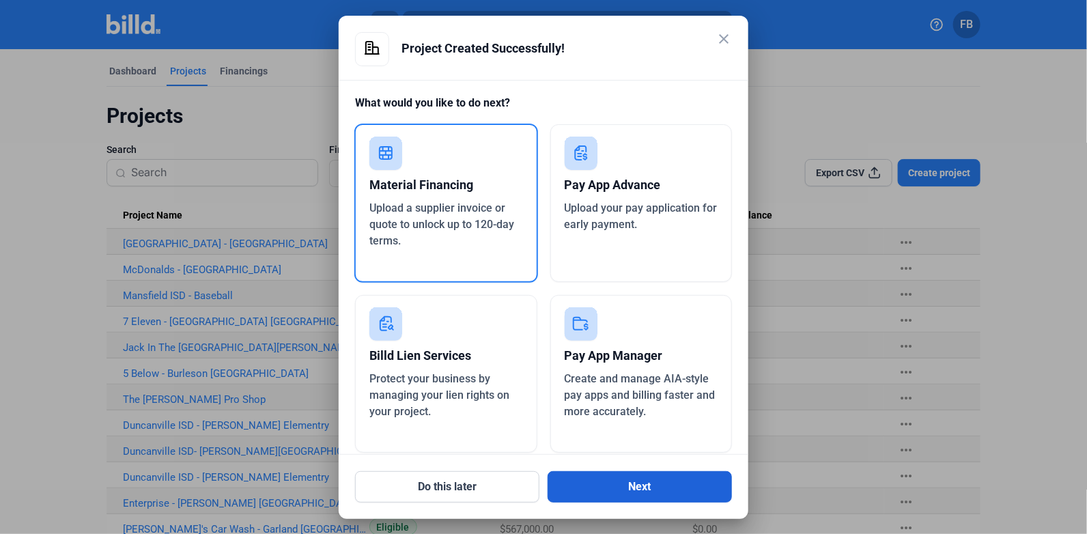
click at [592, 498] on button "Next" at bounding box center [640, 486] width 184 height 31
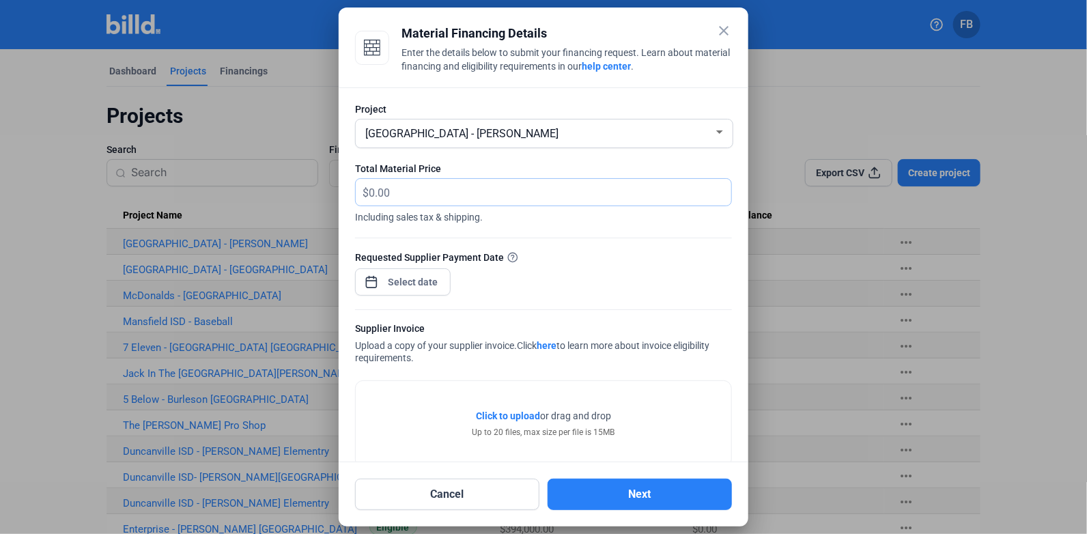
click at [529, 201] on input "text" at bounding box center [542, 192] width 347 height 27
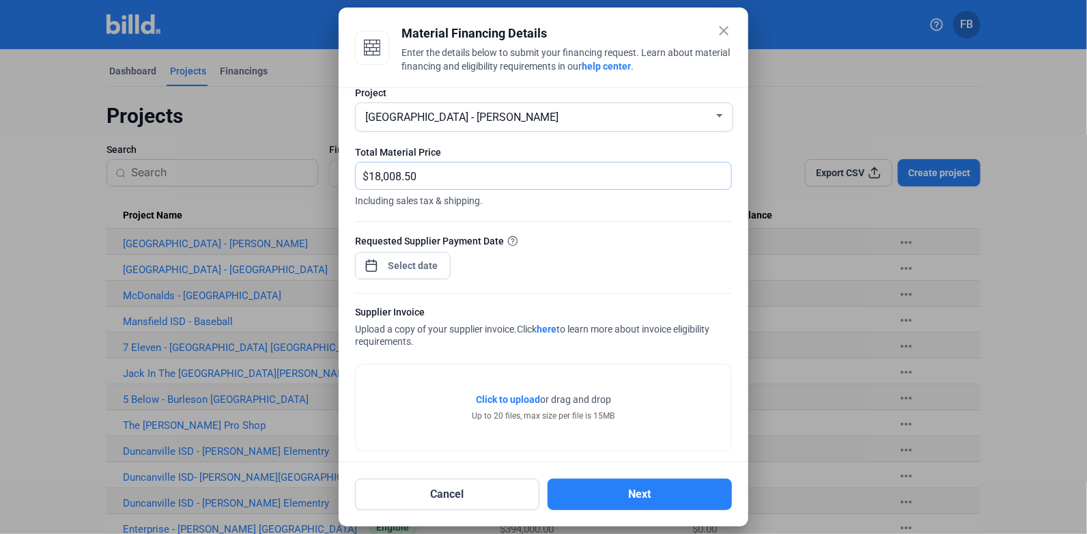
scroll to position [27, 0]
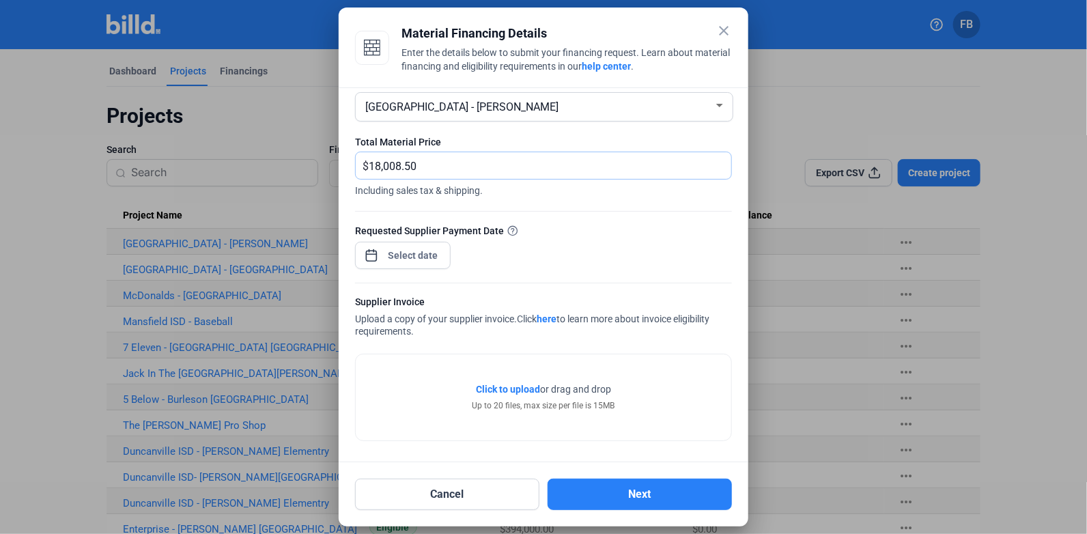
type input "18,008.50"
click at [426, 253] on div "close Material Financing Details Enter the details below to submit your financi…" at bounding box center [543, 267] width 1087 height 534
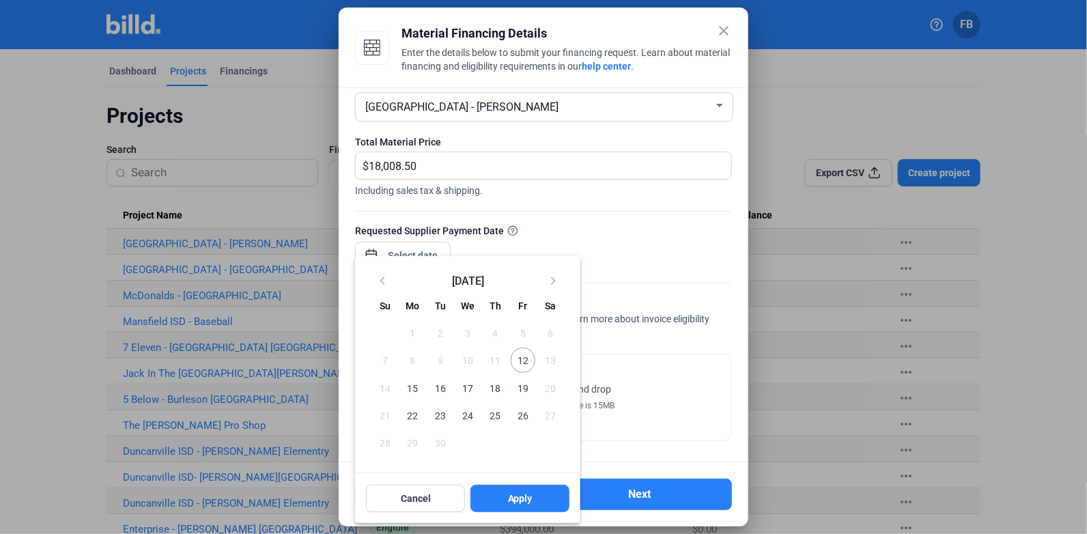
click at [518, 368] on span "12" at bounding box center [523, 360] width 25 height 25
click at [530, 495] on span "Apply" at bounding box center [520, 499] width 25 height 14
type input "[DATE]"
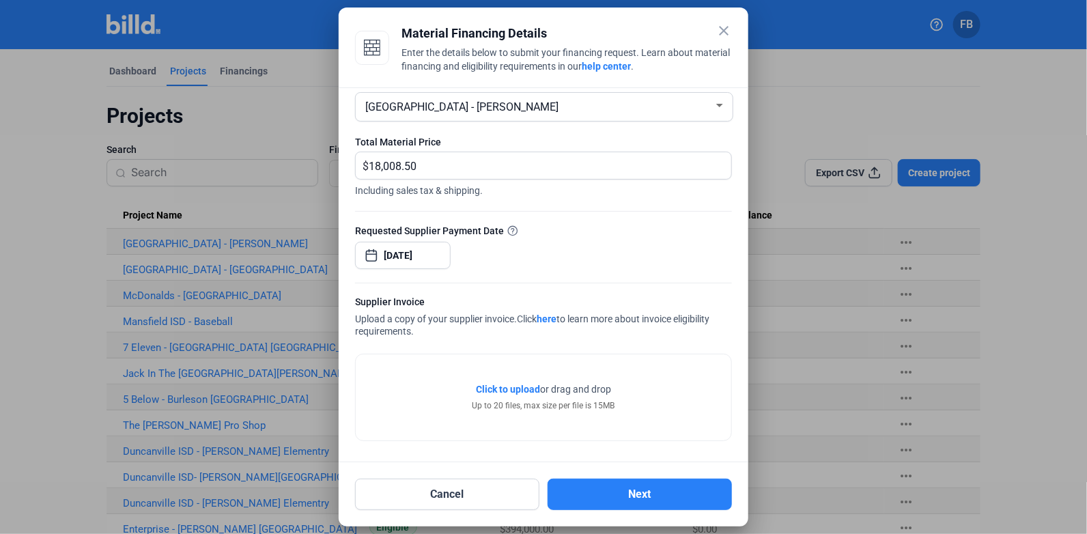
click at [496, 388] on span "Click to upload" at bounding box center [508, 389] width 64 height 11
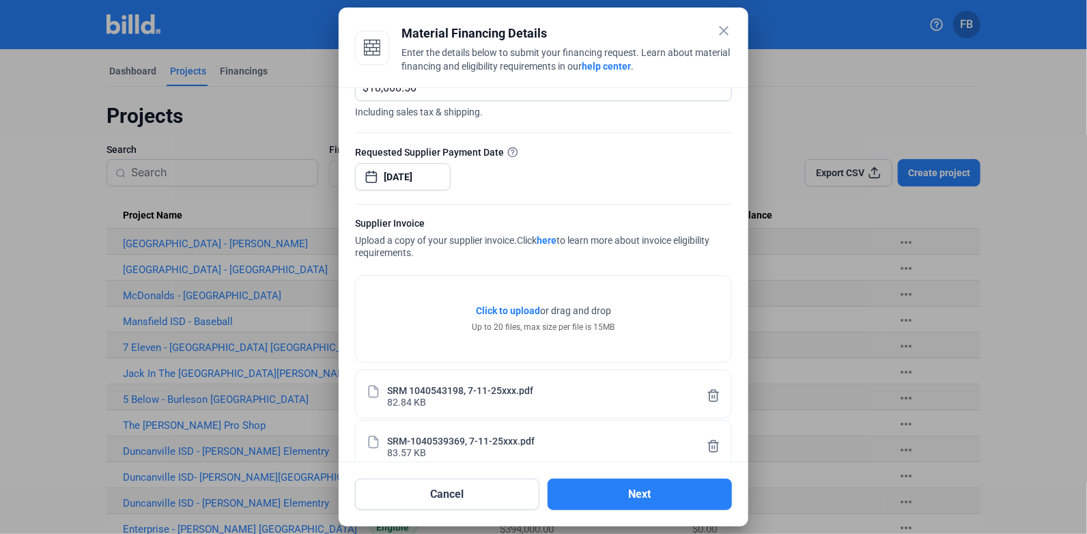
scroll to position [229, 0]
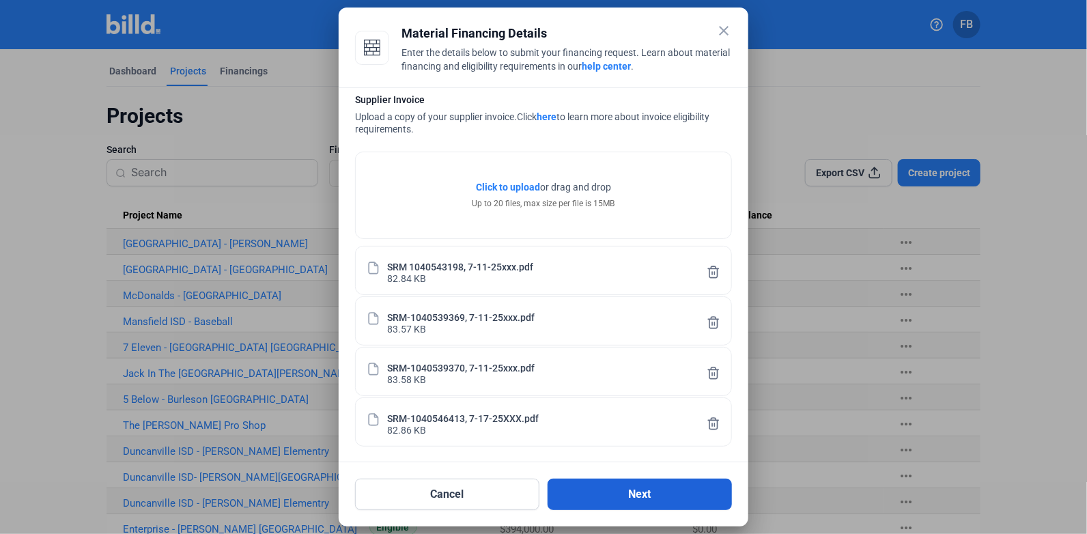
click at [647, 481] on button "Next" at bounding box center [640, 494] width 184 height 31
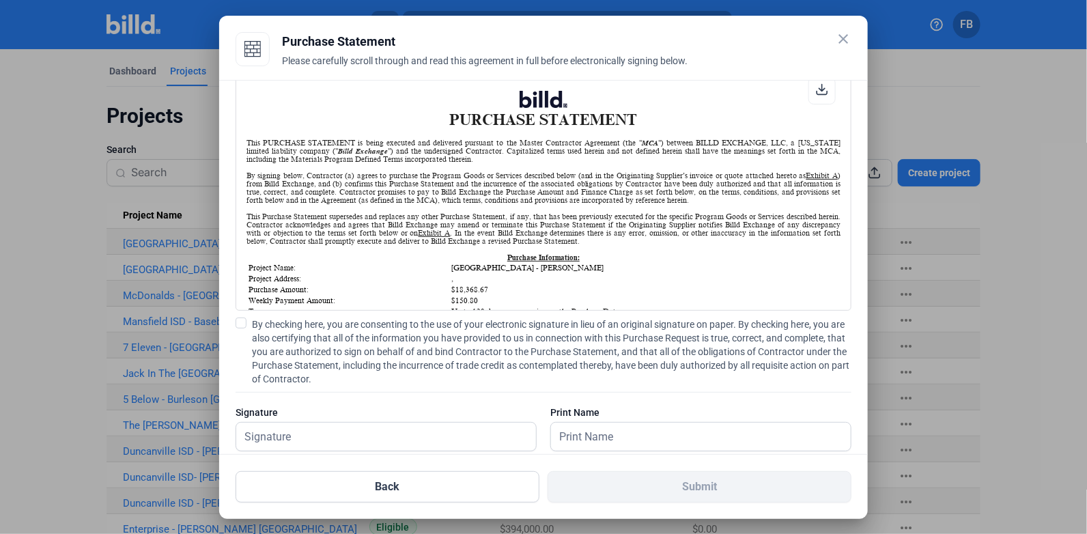
scroll to position [55, 0]
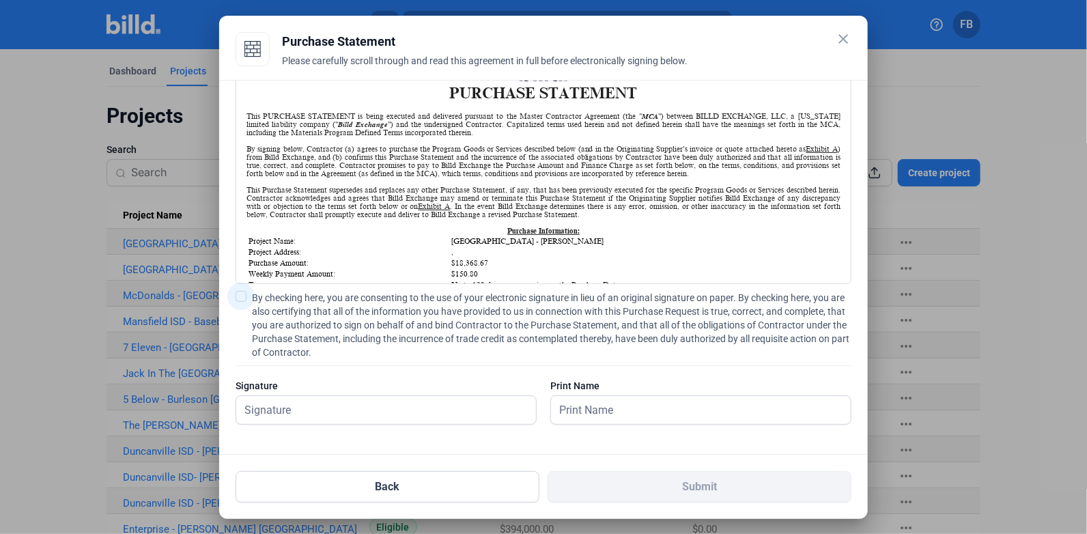
click at [243, 299] on span at bounding box center [241, 296] width 11 height 11
click at [0, 0] on input "By checking here, you are consenting to the use of your electronic signature in…" at bounding box center [0, 0] width 0 height 0
click at [398, 421] on input "text" at bounding box center [378, 410] width 285 height 28
type input "[PERSON_NAME]"
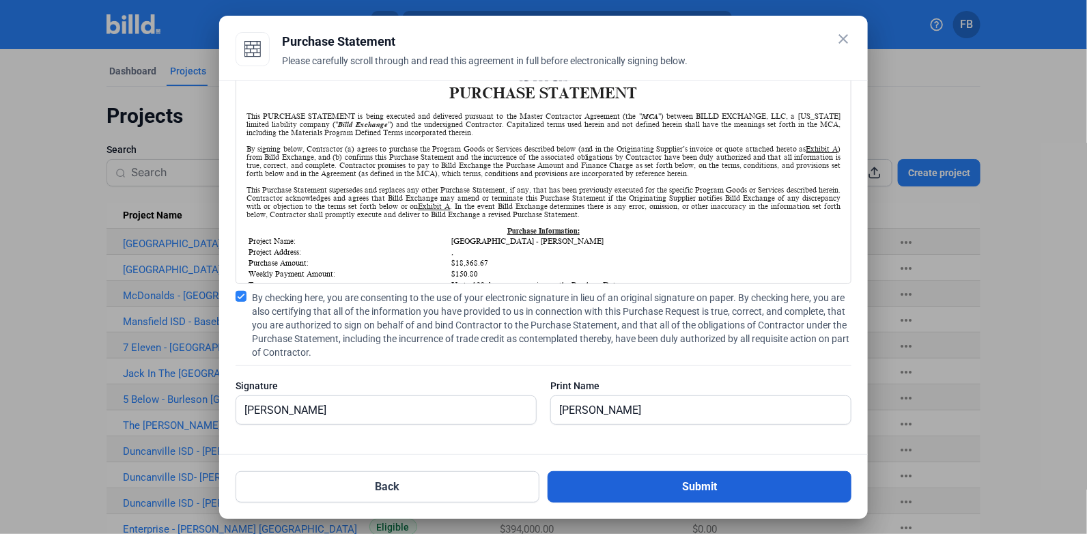
click at [710, 487] on button "Submit" at bounding box center [700, 486] width 304 height 31
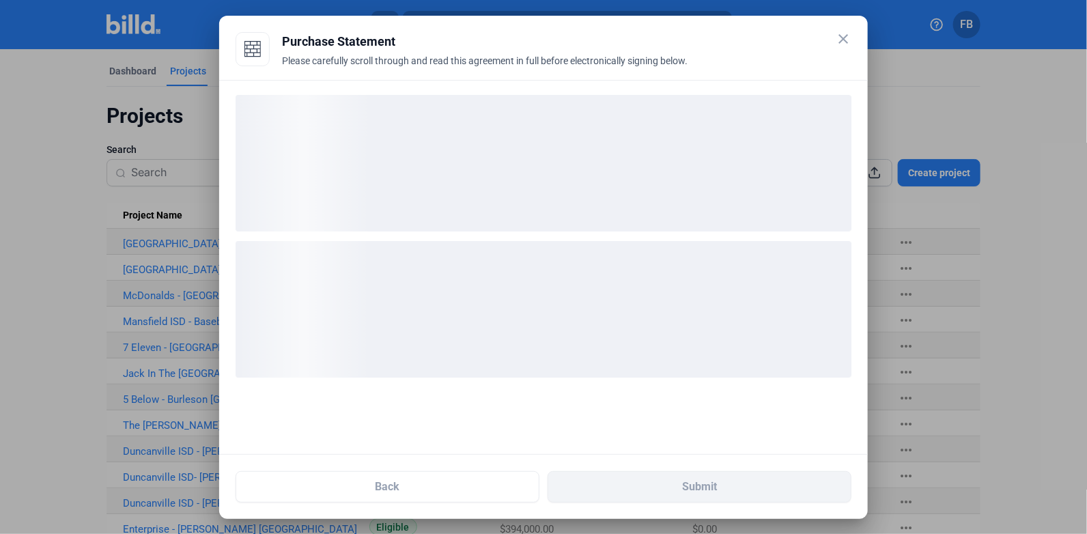
scroll to position [0, 0]
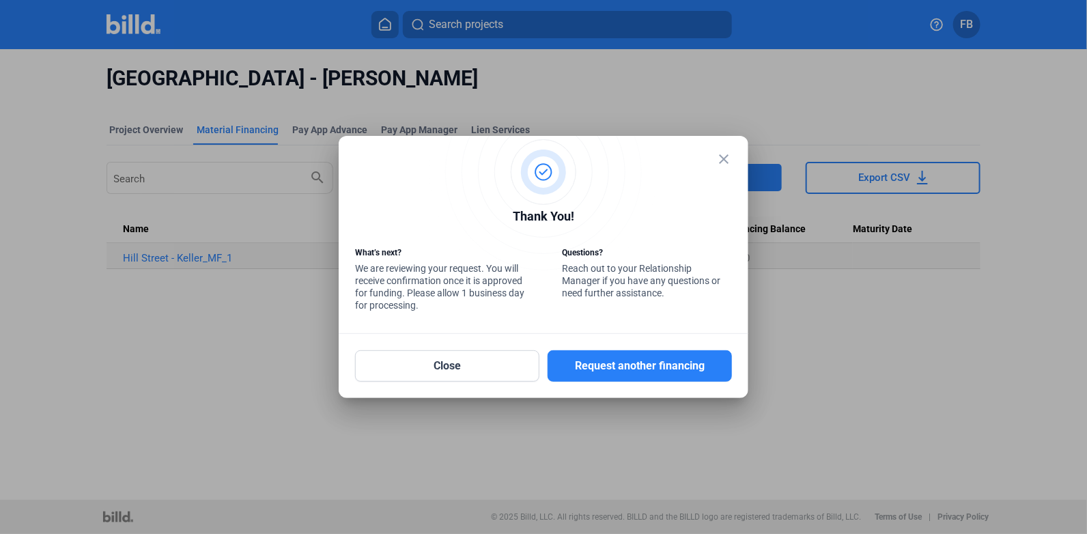
click at [725, 156] on mat-icon "close" at bounding box center [724, 159] width 16 height 16
